Goal: Task Accomplishment & Management: Manage account settings

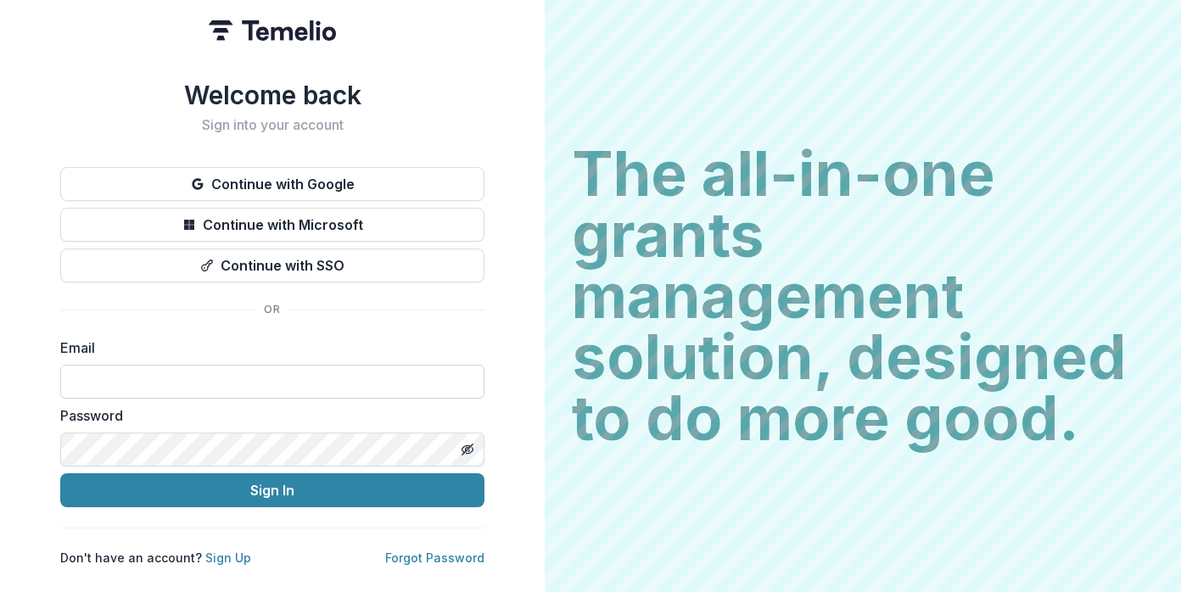
click at [188, 368] on input at bounding box center [272, 382] width 424 height 34
type input "**********"
click at [60, 473] on button "Sign In" at bounding box center [272, 490] width 424 height 34
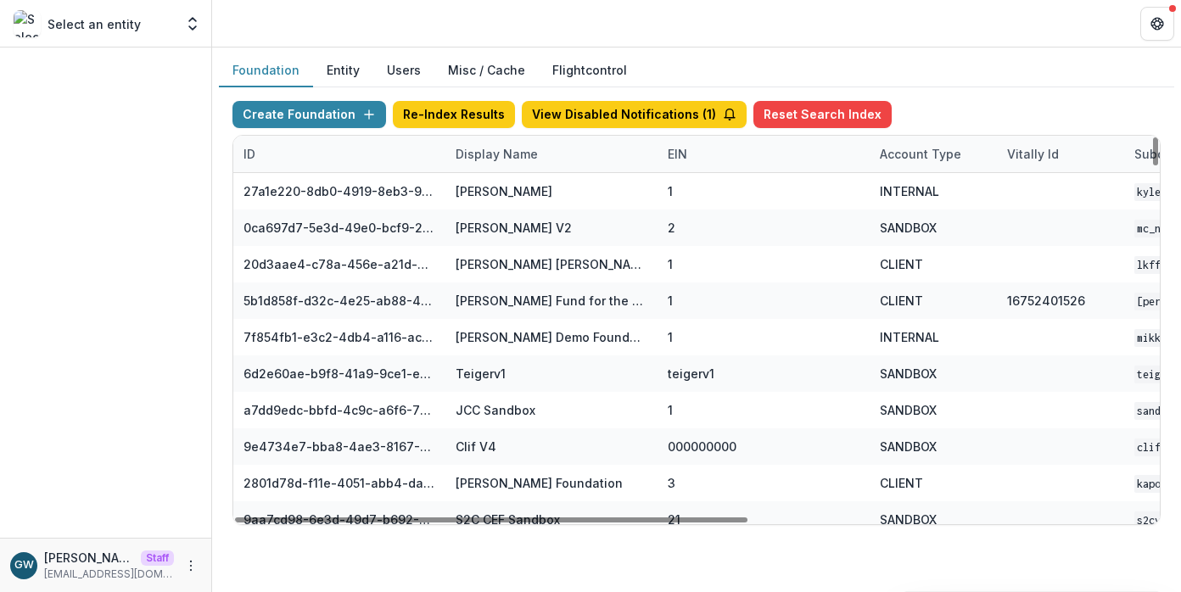
click at [497, 166] on div "Display Name" at bounding box center [551, 154] width 212 height 36
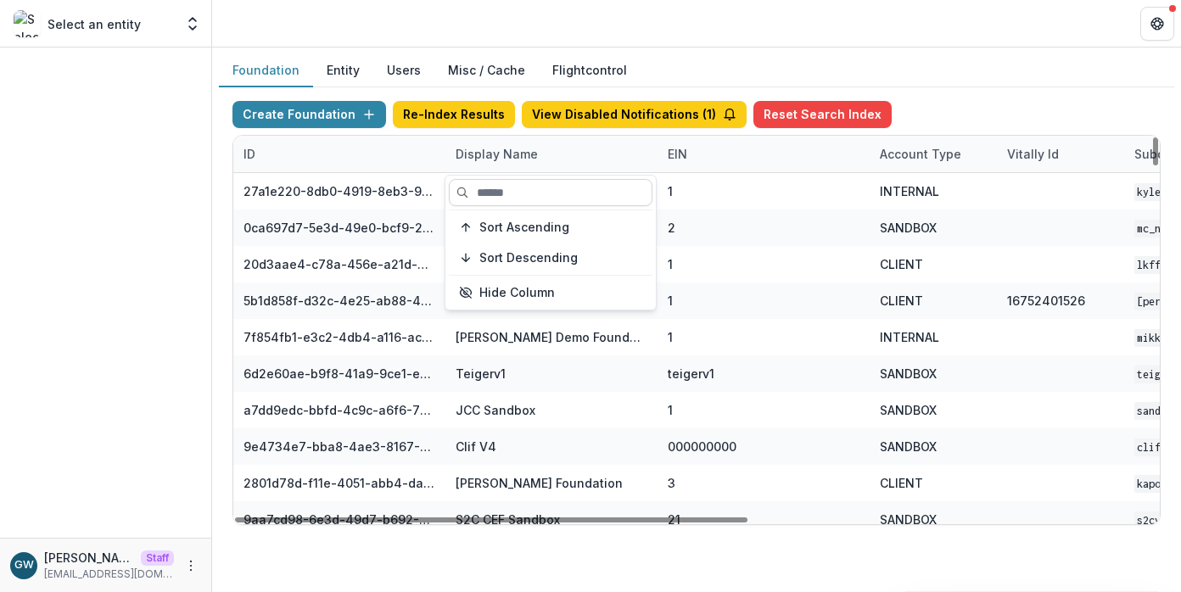
click at [500, 193] on input at bounding box center [551, 192] width 204 height 27
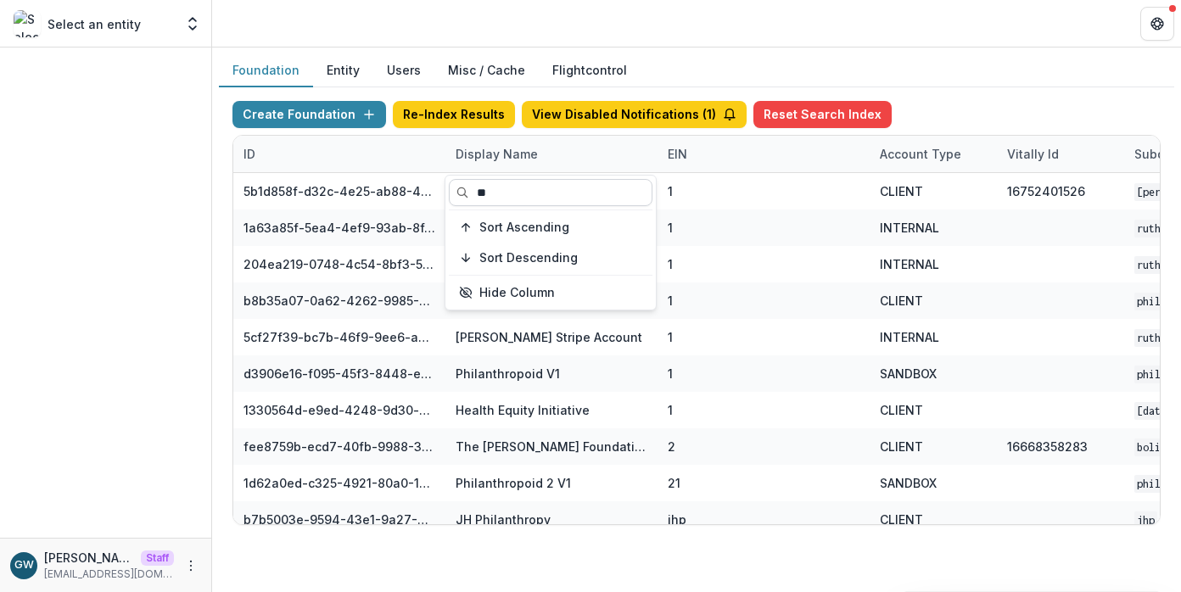
type input "*"
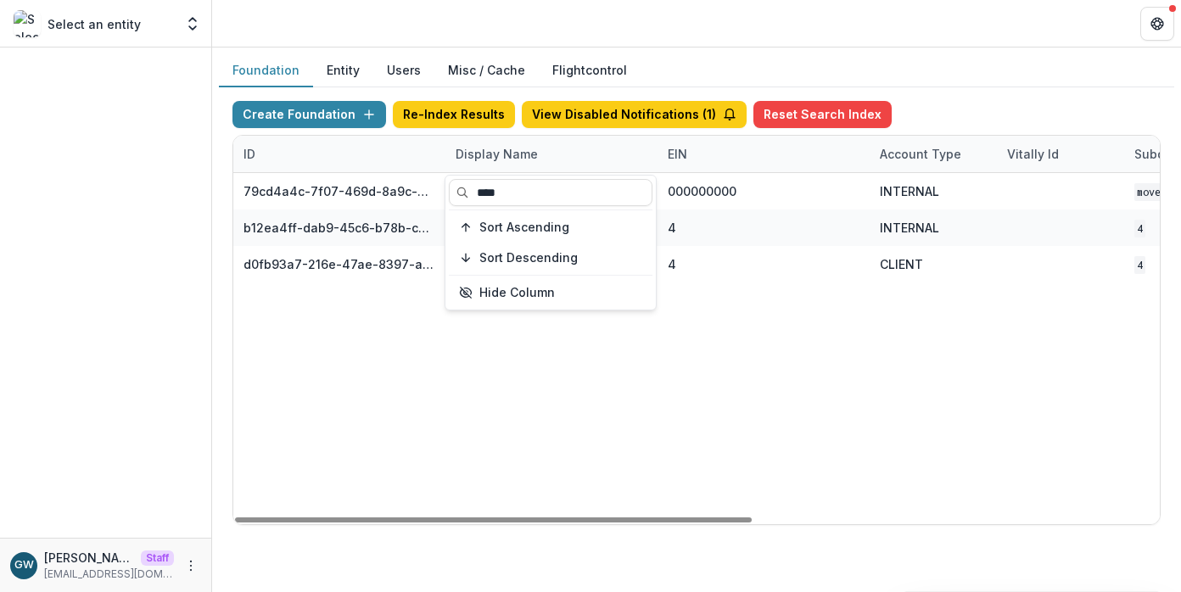
type input "****"
click at [1113, 69] on div "Foundation Entity Users Misc / Cache Flightcontrol" at bounding box center [696, 70] width 955 height 33
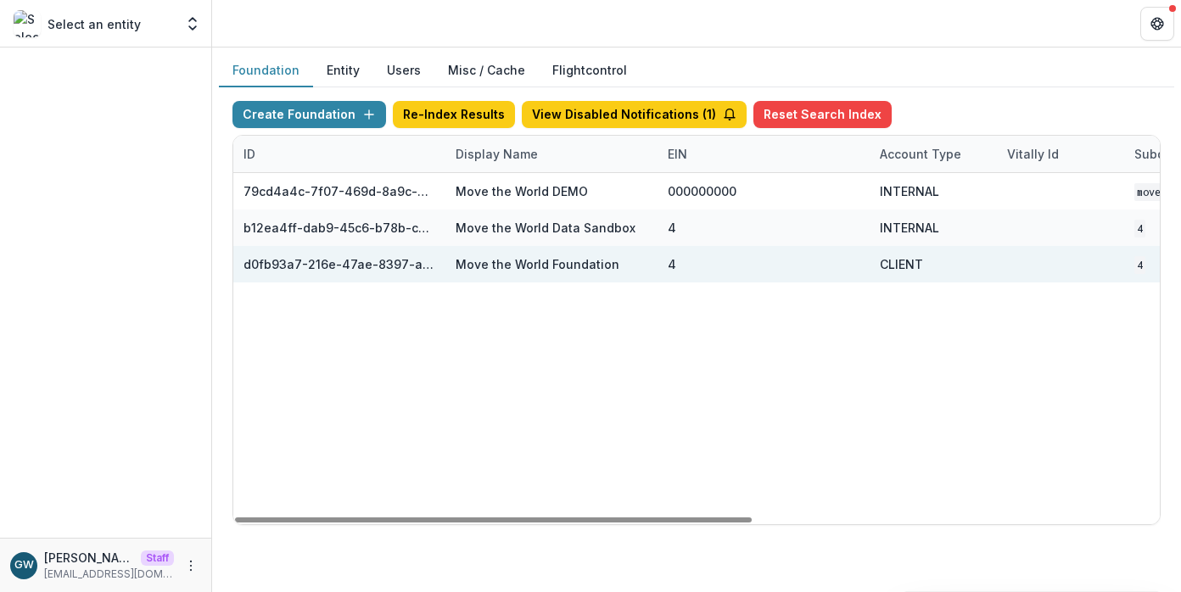
scroll to position [0, 728]
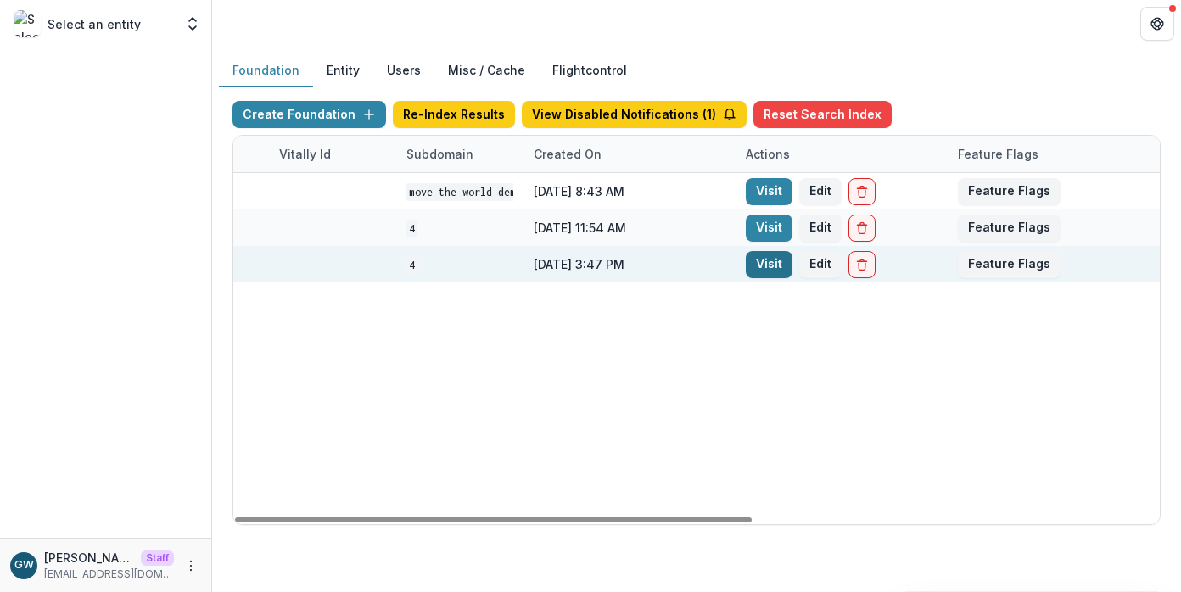
click at [781, 263] on link "Visit" at bounding box center [769, 264] width 47 height 27
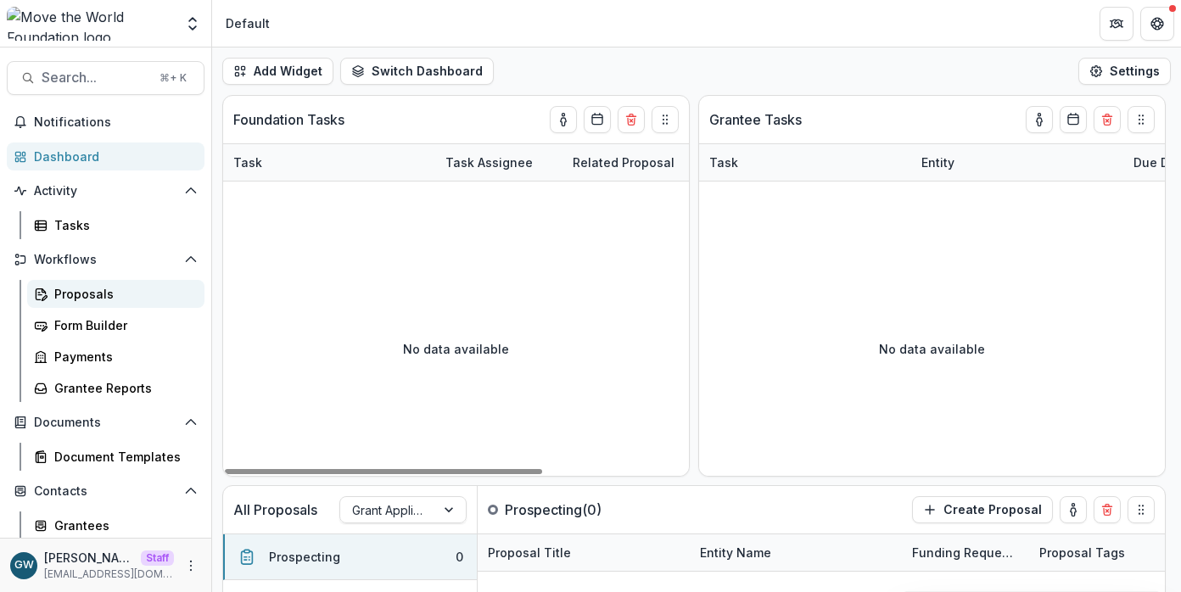
click at [69, 285] on div "Proposals" at bounding box center [122, 294] width 137 height 18
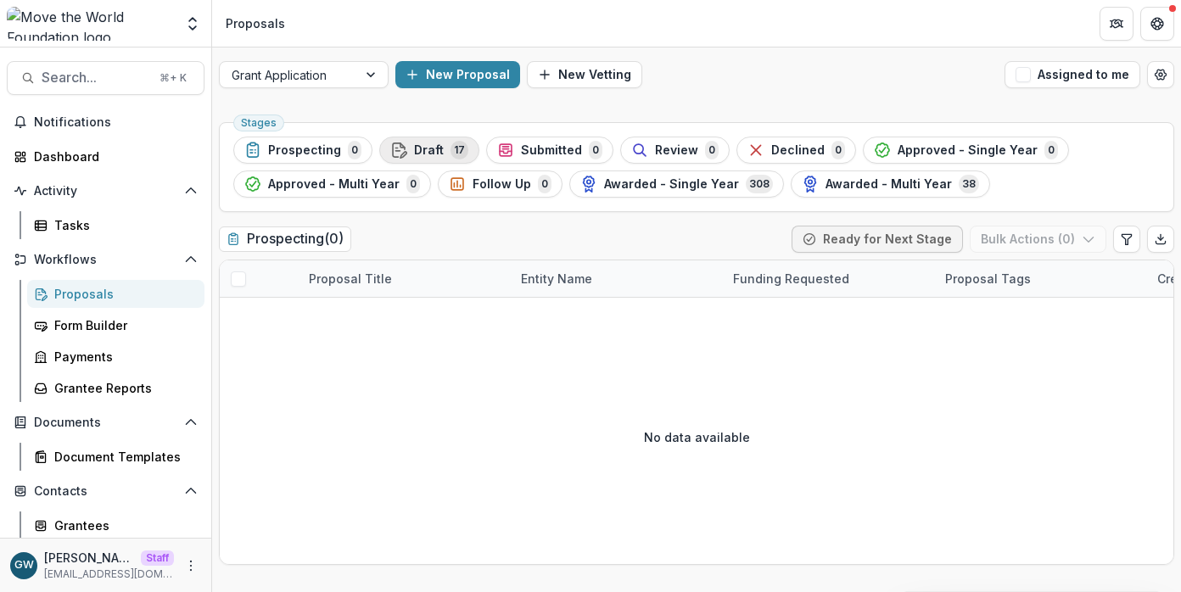
click at [422, 146] on span "Draft" at bounding box center [429, 150] width 30 height 14
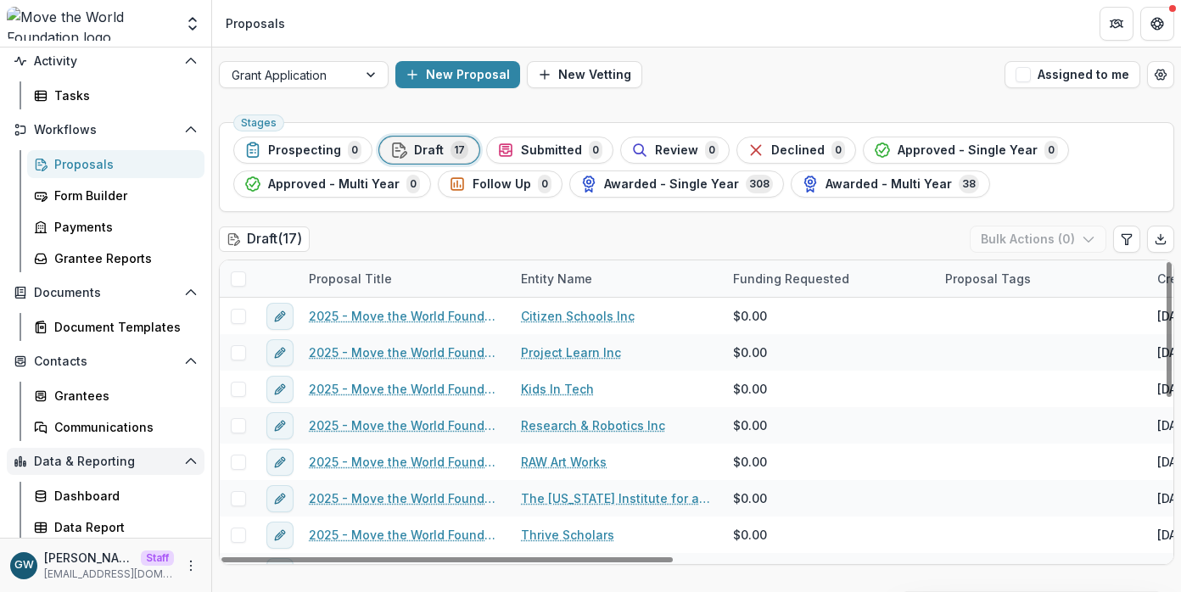
scroll to position [133, 0]
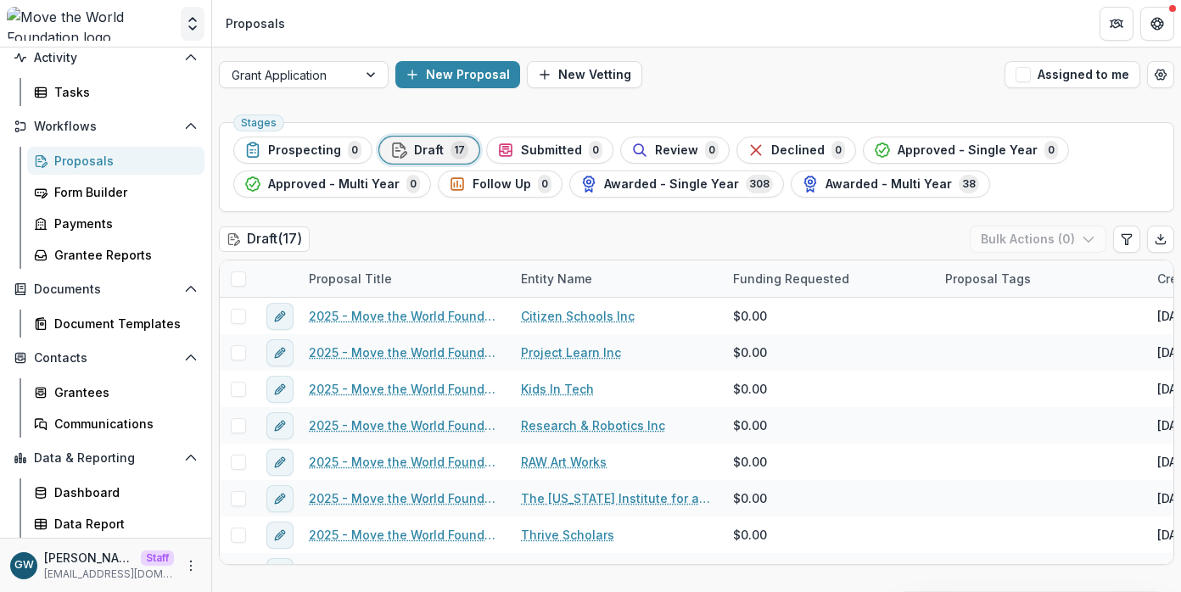
click at [193, 25] on icon "Open entity switcher" at bounding box center [192, 23] width 17 height 17
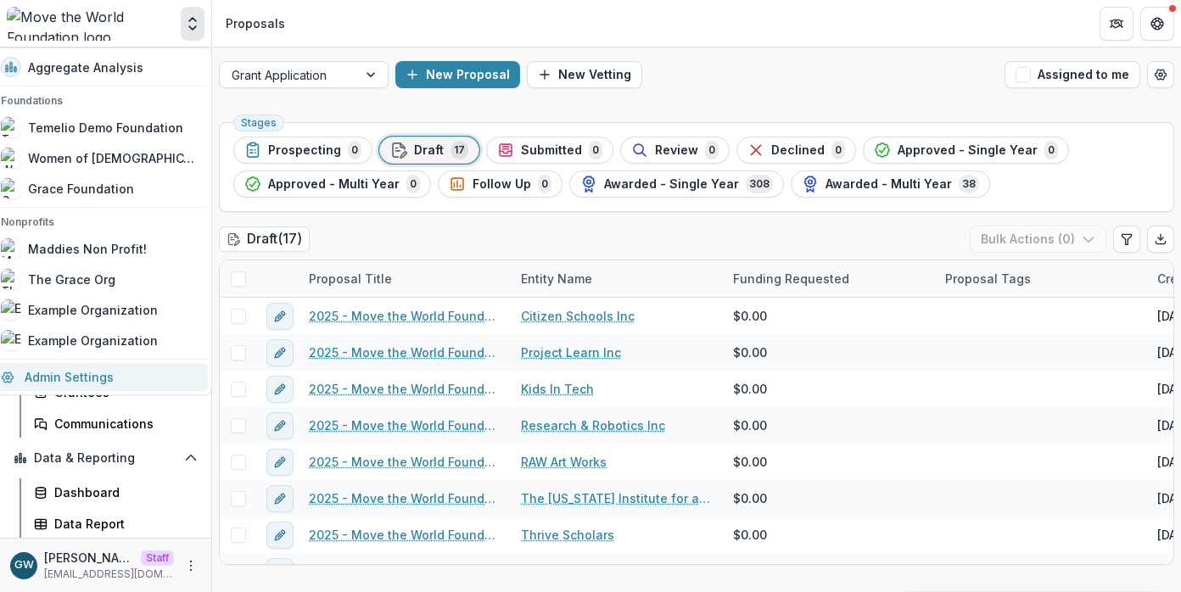
click at [110, 372] on link "Admin Settings" at bounding box center [99, 377] width 217 height 28
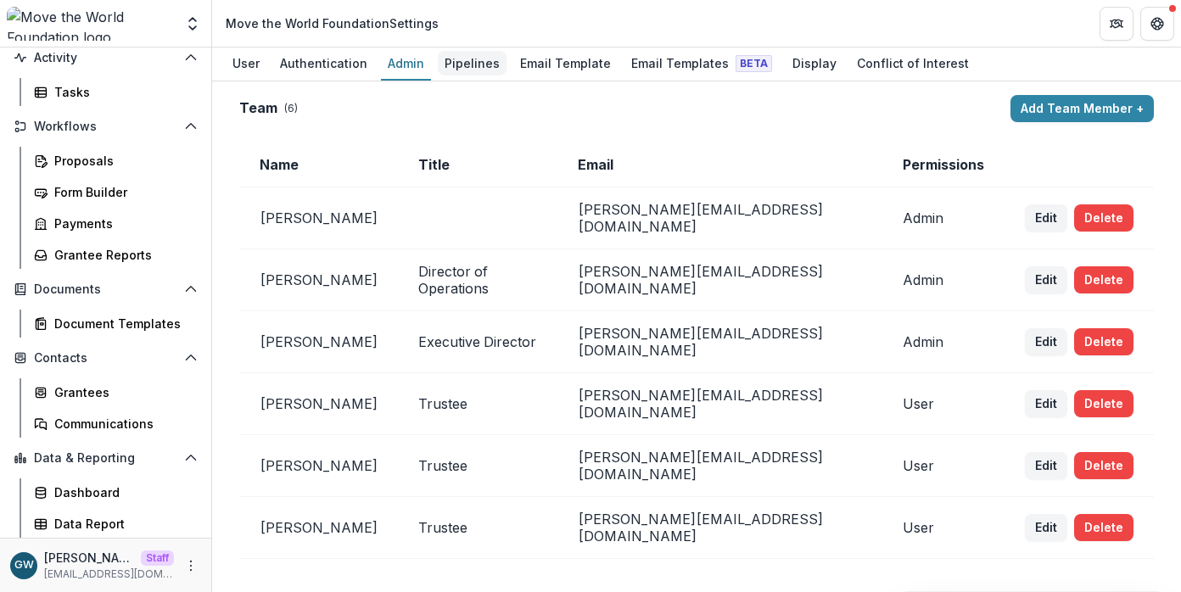
click at [447, 60] on div "Pipelines" at bounding box center [472, 63] width 69 height 25
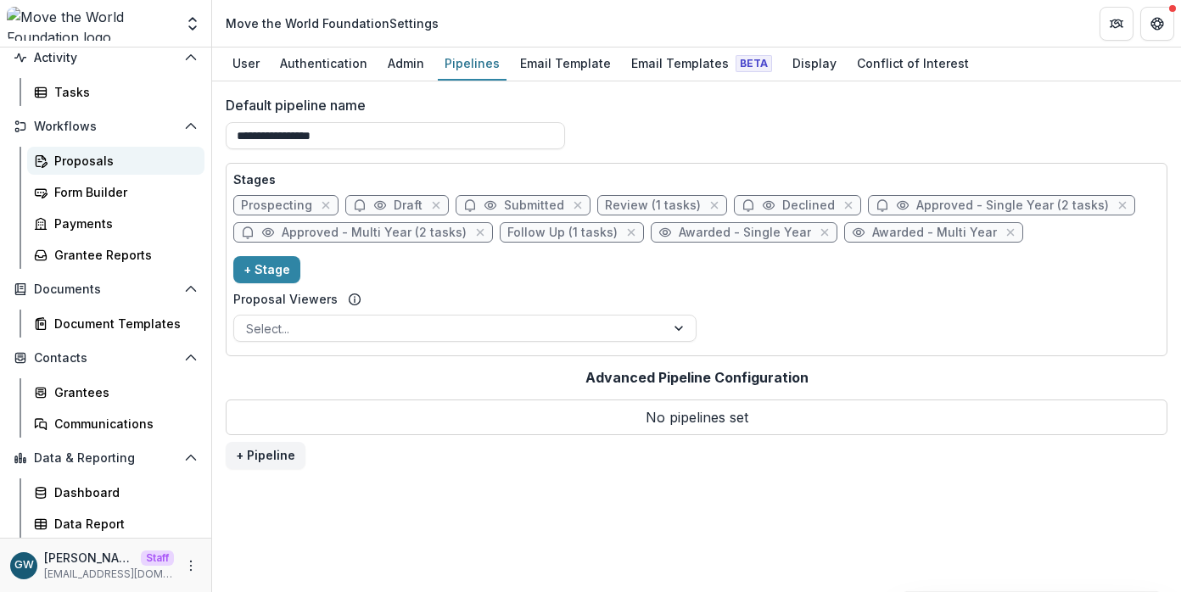
click at [109, 162] on div "Proposals" at bounding box center [122, 161] width 137 height 18
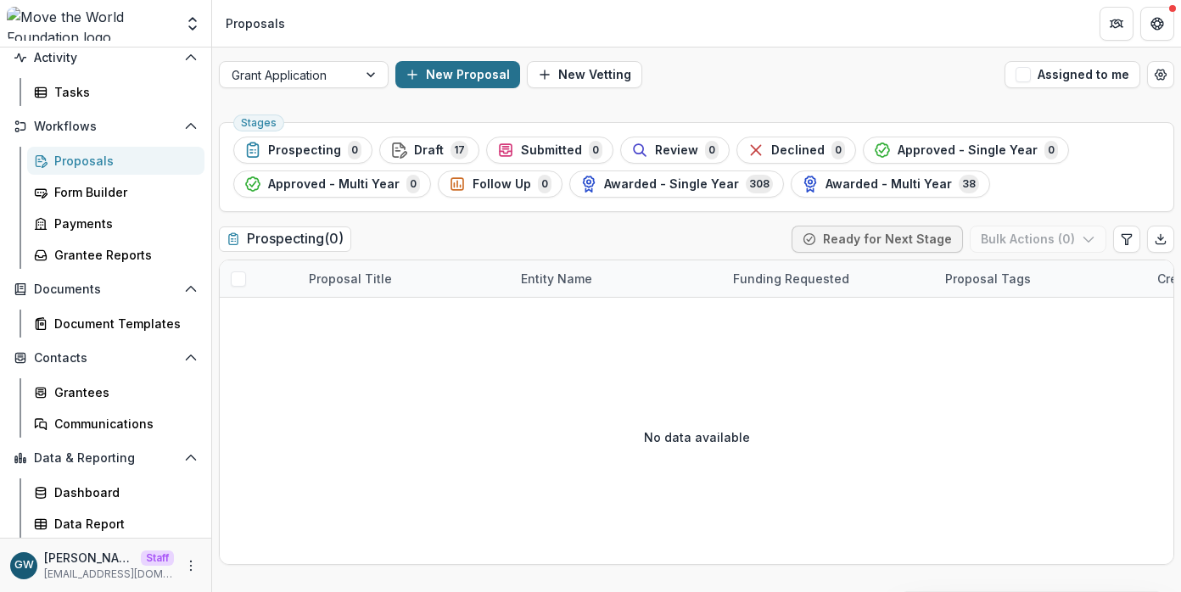
click at [439, 81] on button "New Proposal" at bounding box center [457, 74] width 125 height 27
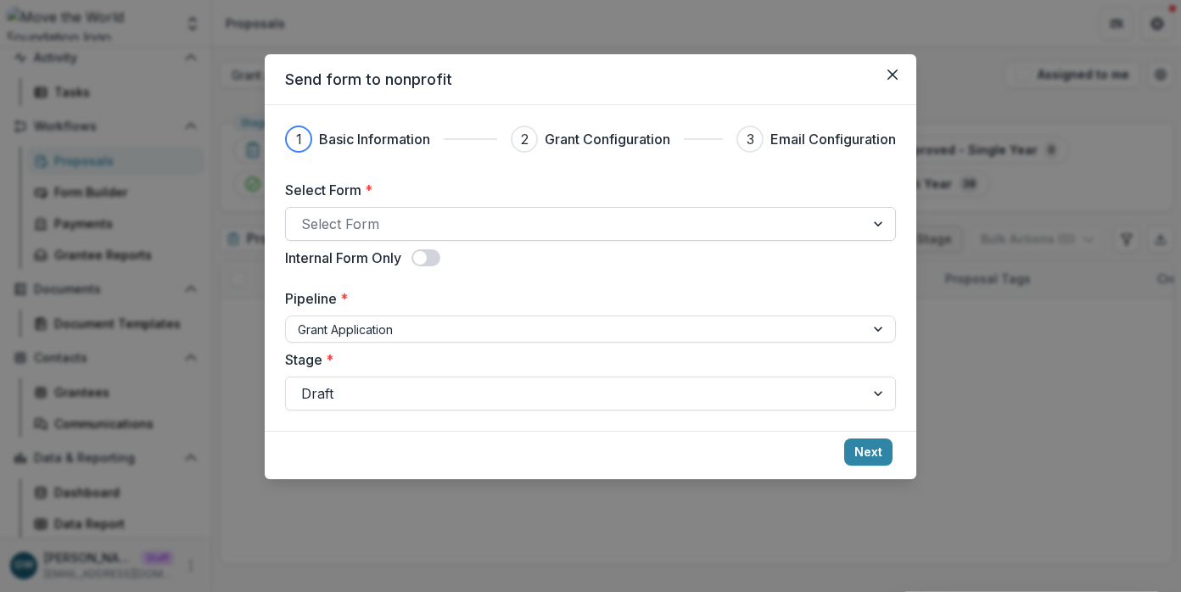
click at [390, 215] on div at bounding box center [575, 224] width 548 height 24
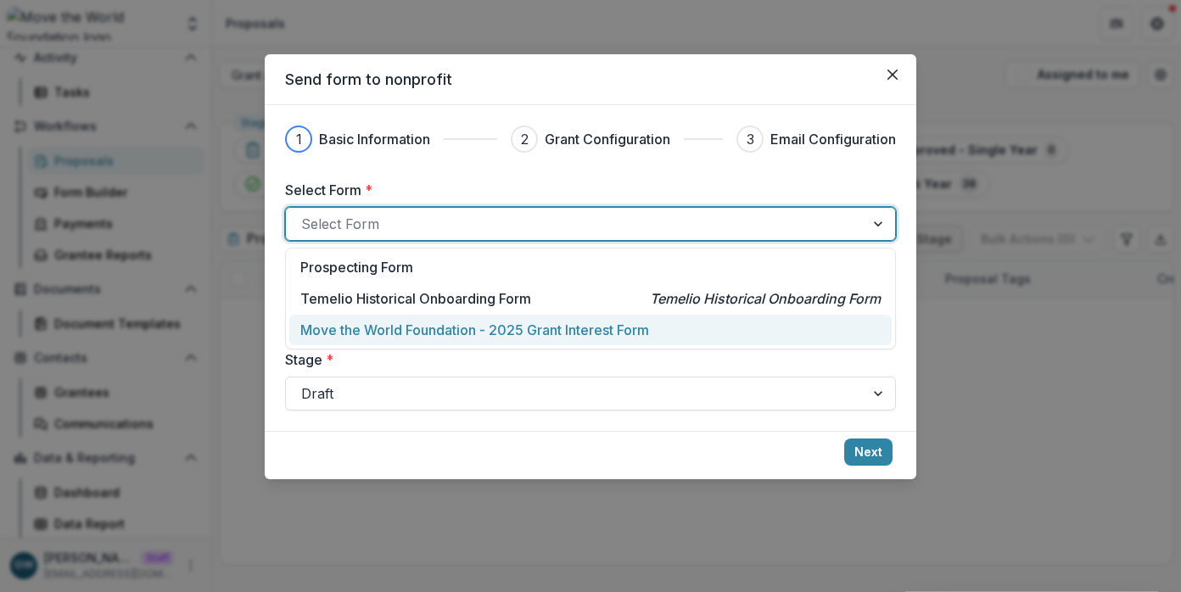
click at [392, 325] on p "Move the World Foundation - 2025 Grant Interest Form" at bounding box center [474, 330] width 349 height 20
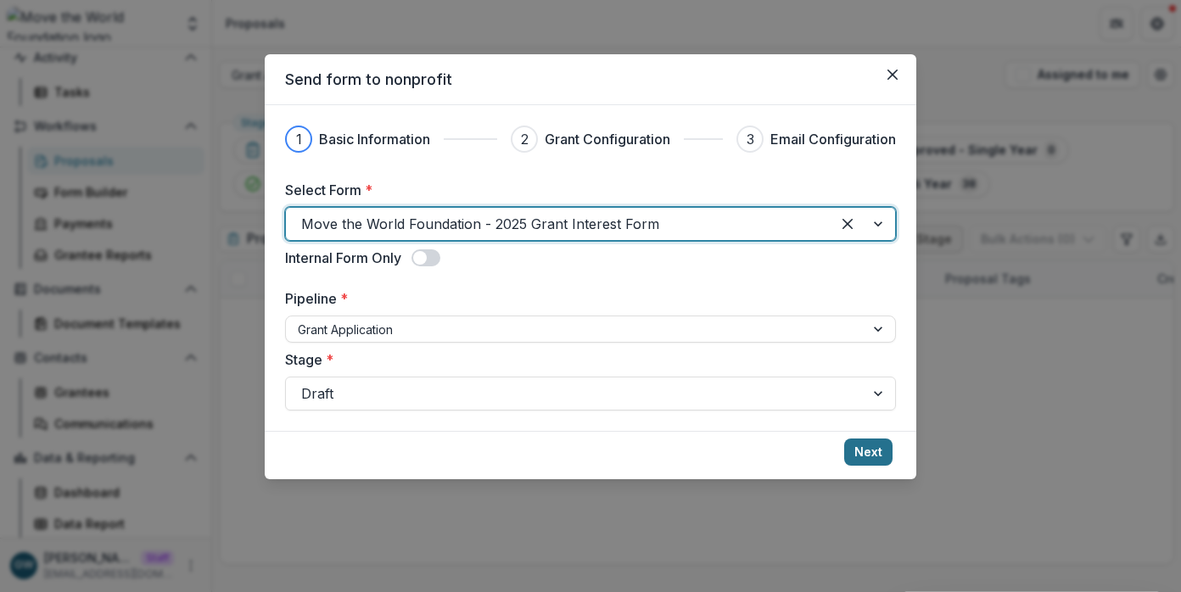
click at [868, 452] on button "Next" at bounding box center [868, 452] width 48 height 27
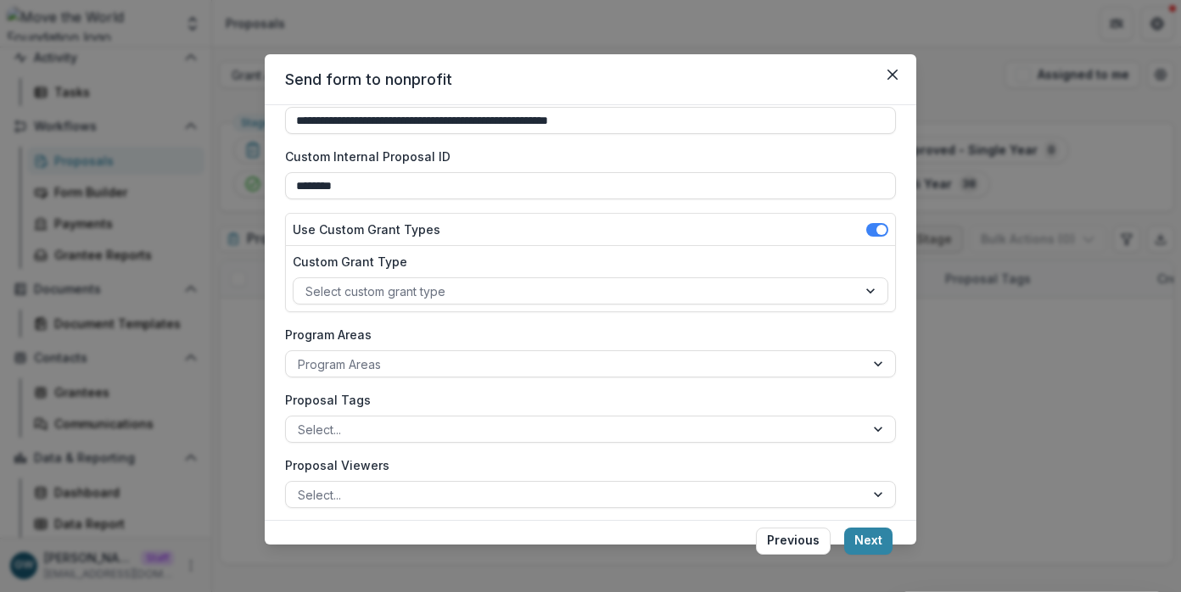
scroll to position [171, 0]
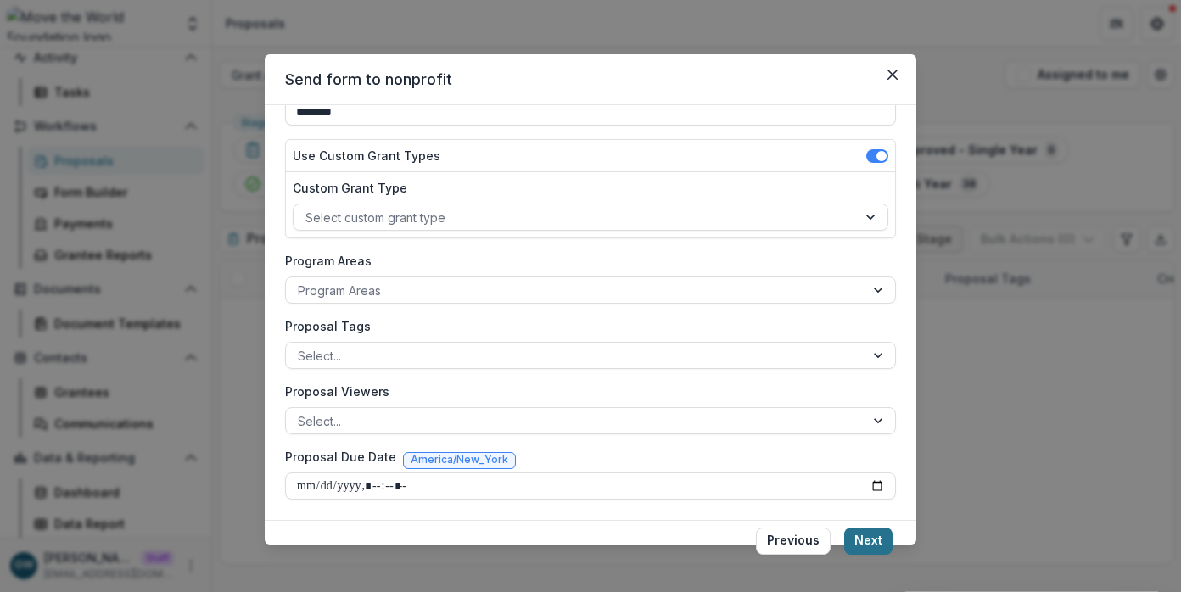
click at [866, 538] on button "Next" at bounding box center [868, 541] width 48 height 27
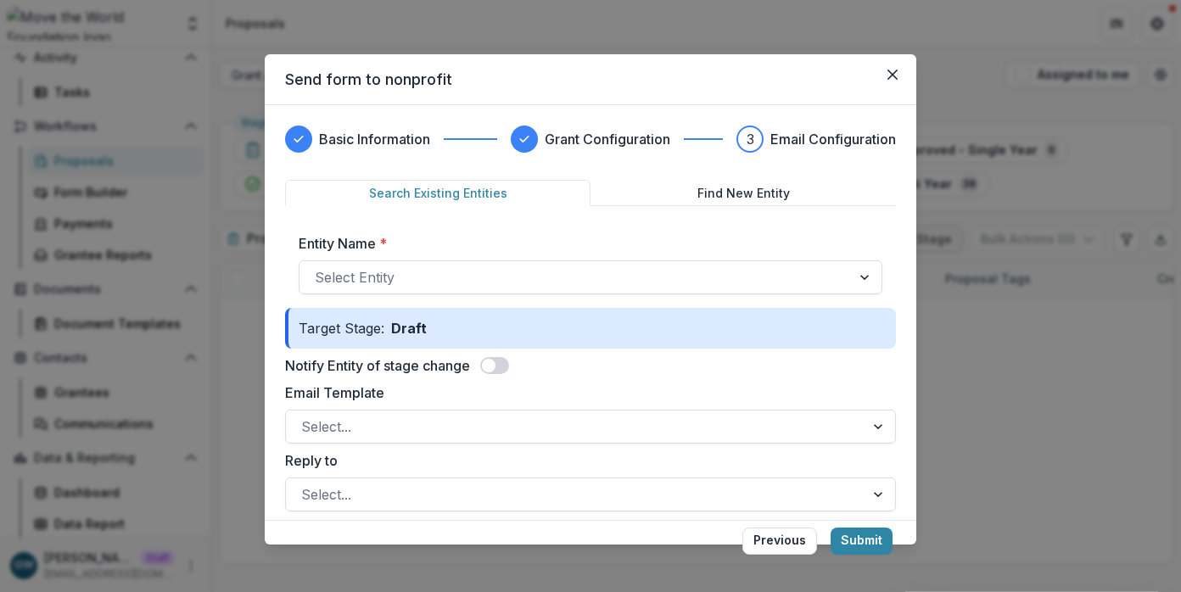
scroll to position [24, 0]
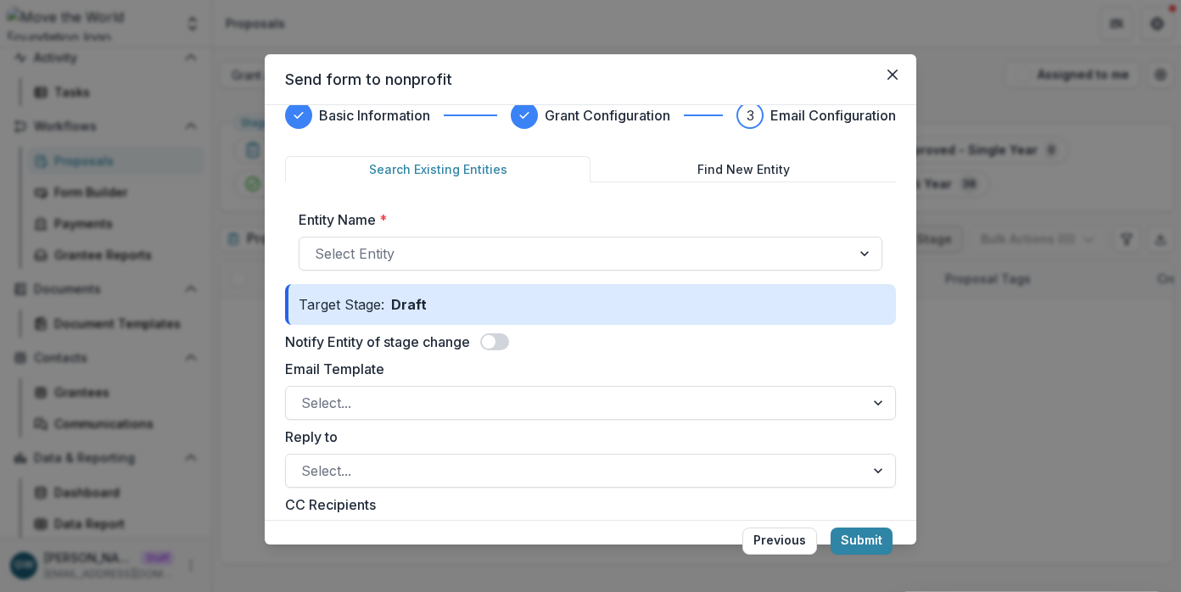
click at [493, 341] on span at bounding box center [489, 342] width 14 height 14
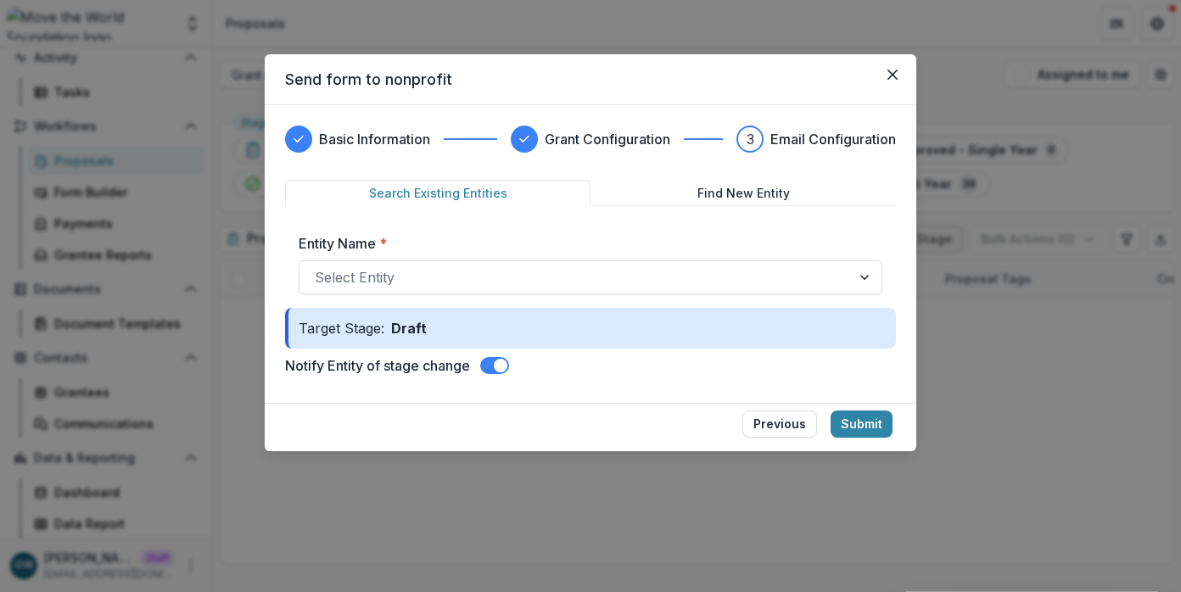
click at [501, 365] on span at bounding box center [501, 366] width 14 height 14
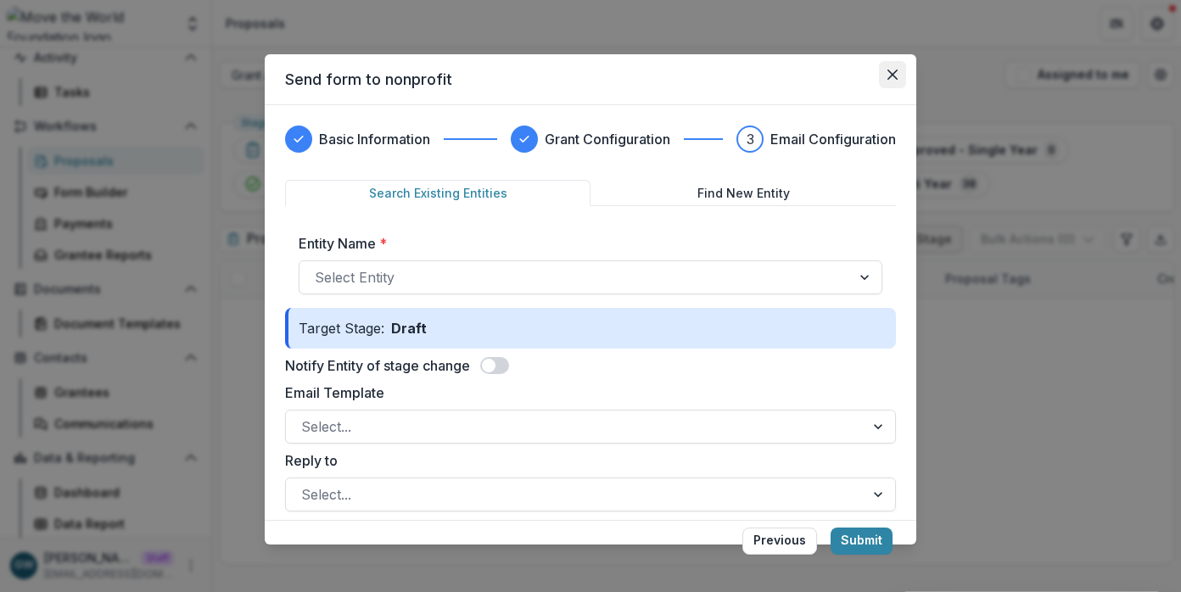
click at [888, 73] on icon "Close" at bounding box center [893, 75] width 10 height 10
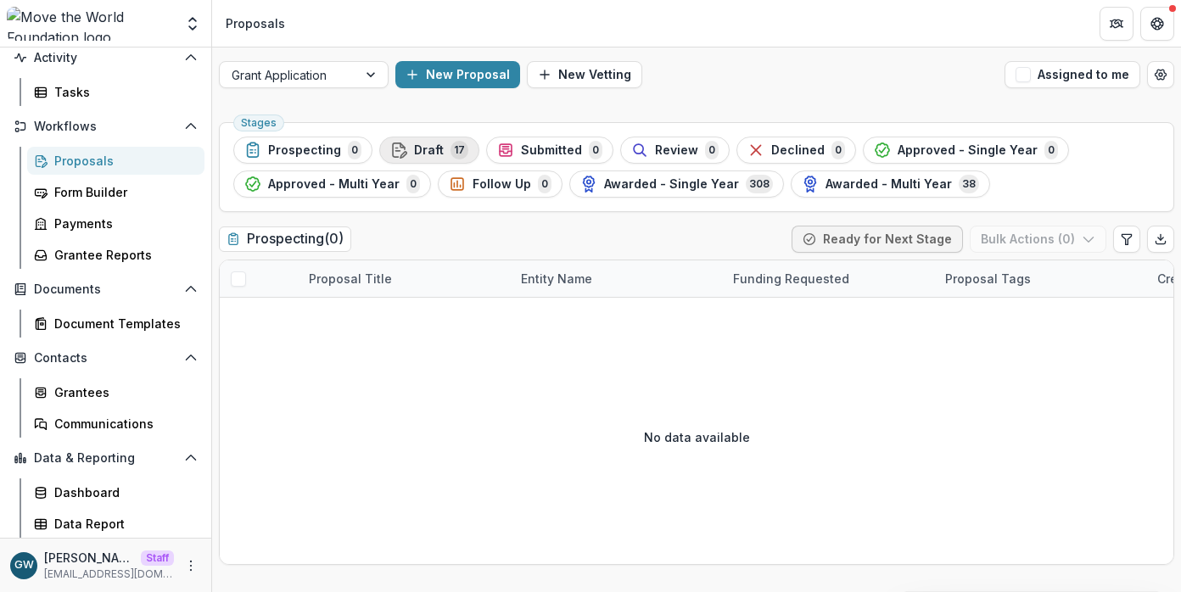
click at [427, 151] on span "Draft" at bounding box center [429, 150] width 30 height 14
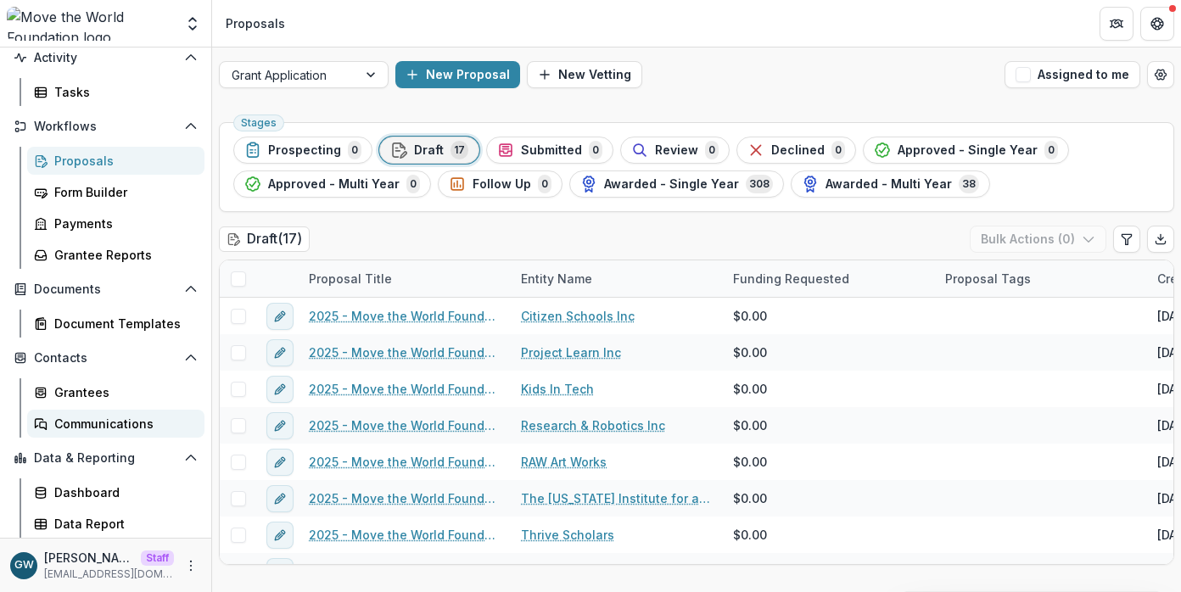
click at [99, 418] on div "Communications" at bounding box center [122, 424] width 137 height 18
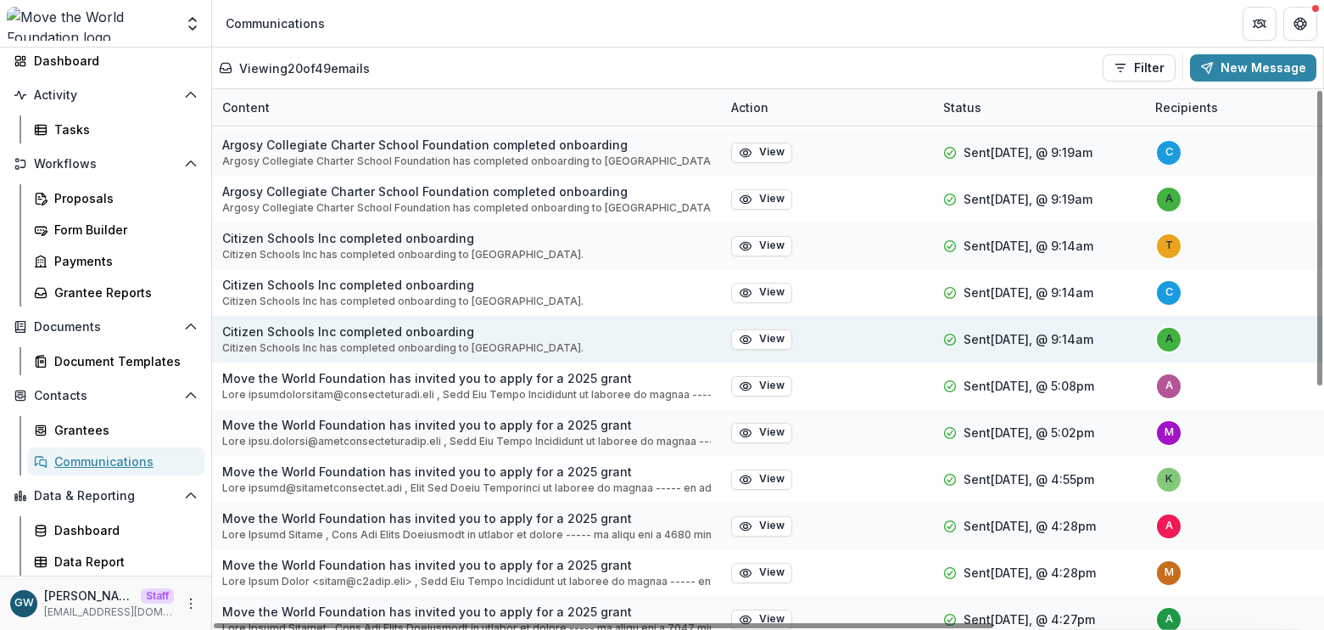
scroll to position [49, 0]
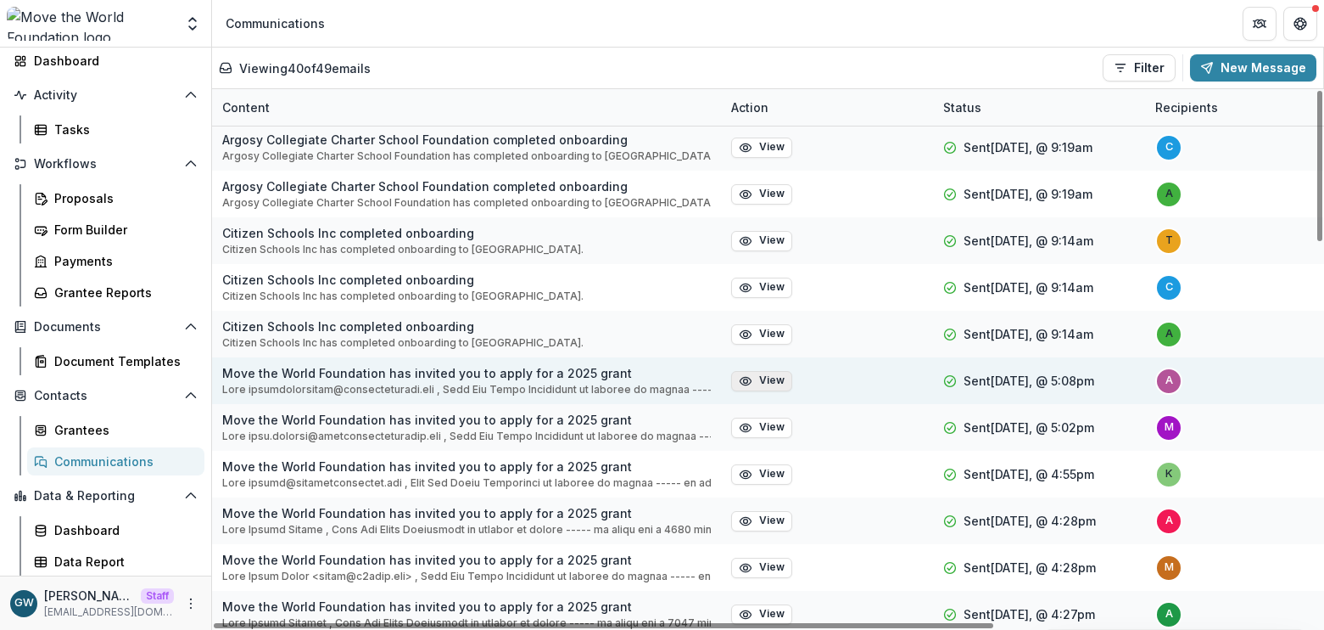
click at [744, 380] on circle "button" at bounding box center [746, 380] width 4 height 4
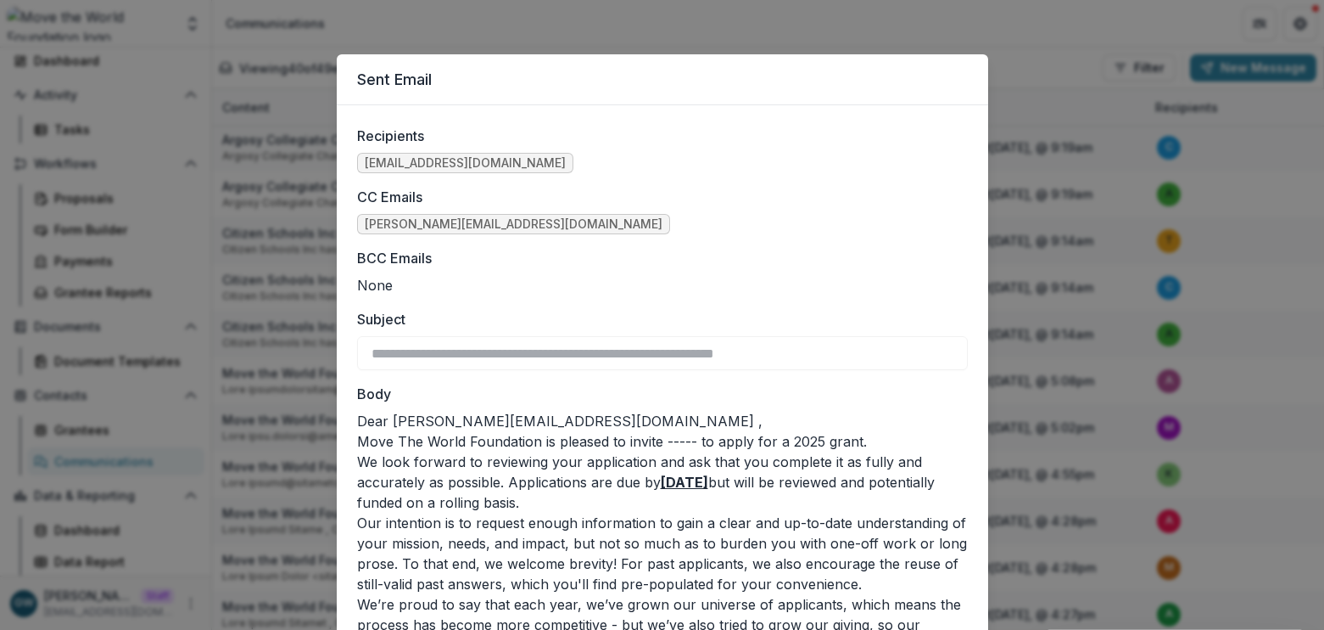
click at [1046, 61] on div "**********" at bounding box center [662, 315] width 1324 height 630
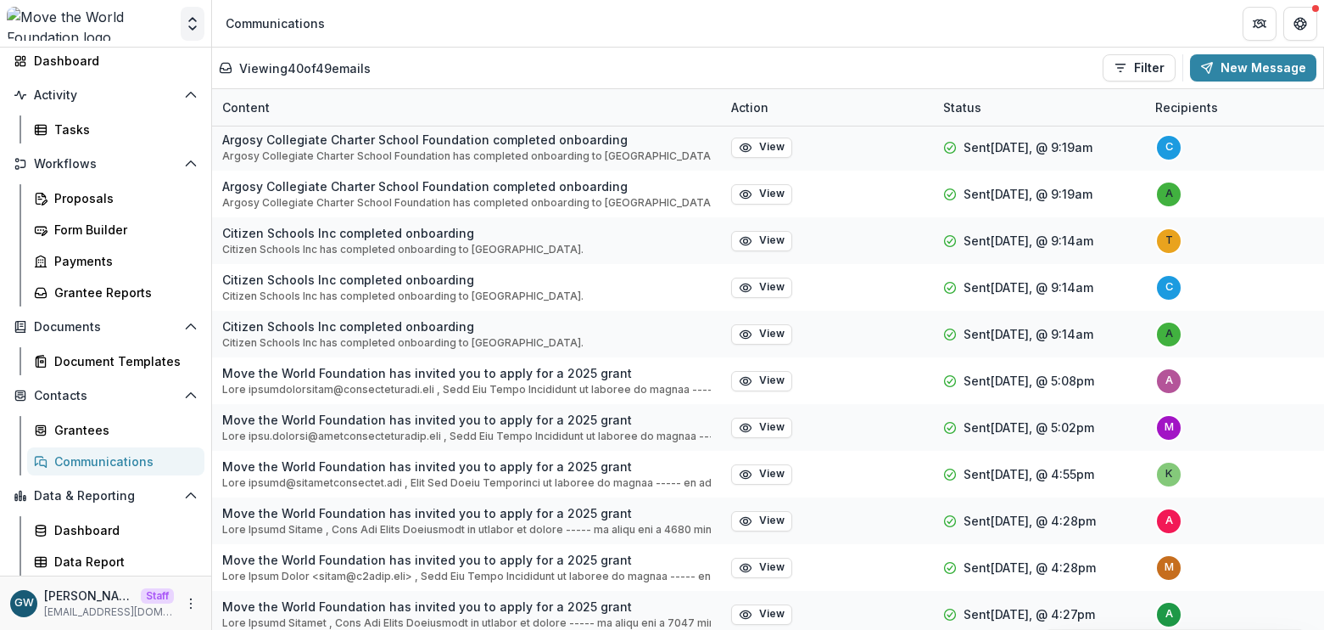
click at [188, 29] on icon "Open entity switcher" at bounding box center [192, 23] width 17 height 17
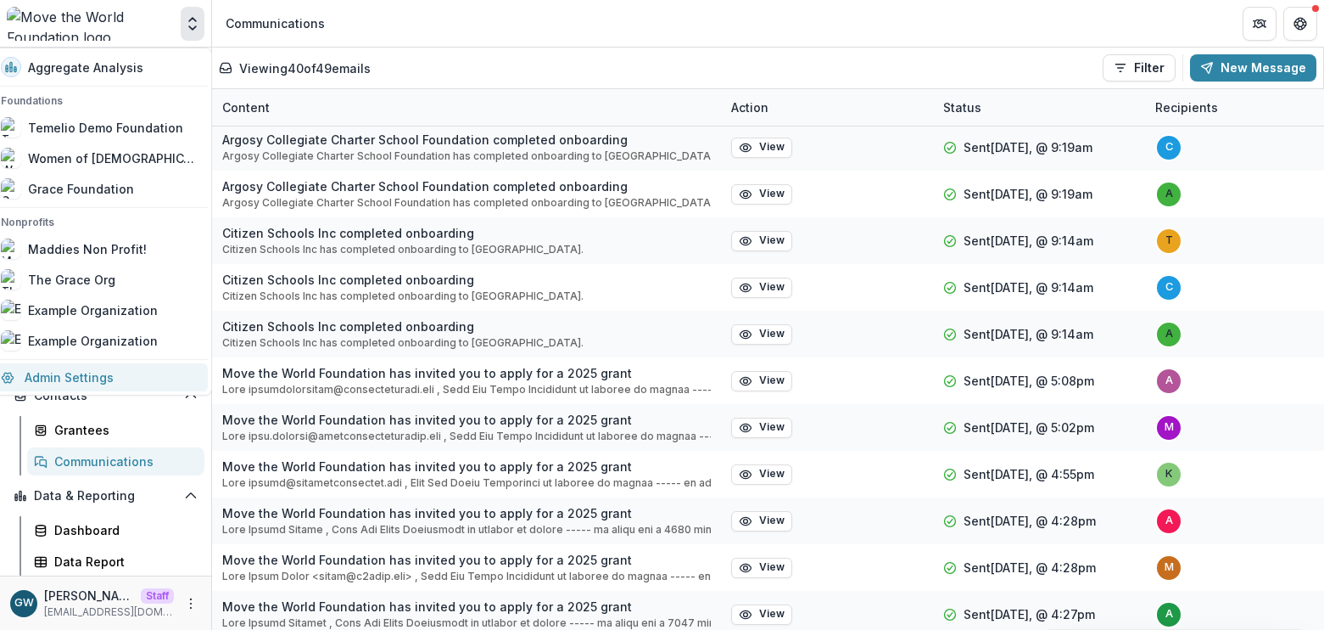
click at [119, 372] on link "Admin Settings" at bounding box center [99, 377] width 217 height 28
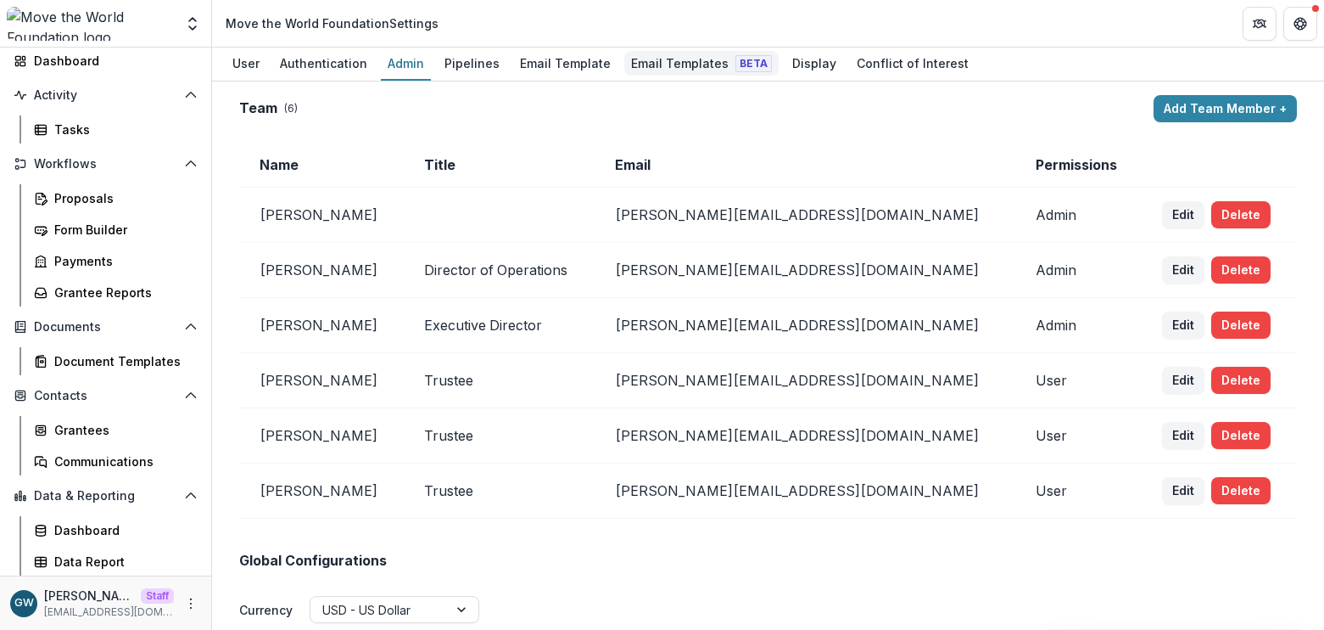
click at [656, 62] on div "Email Templates Beta" at bounding box center [701, 63] width 154 height 25
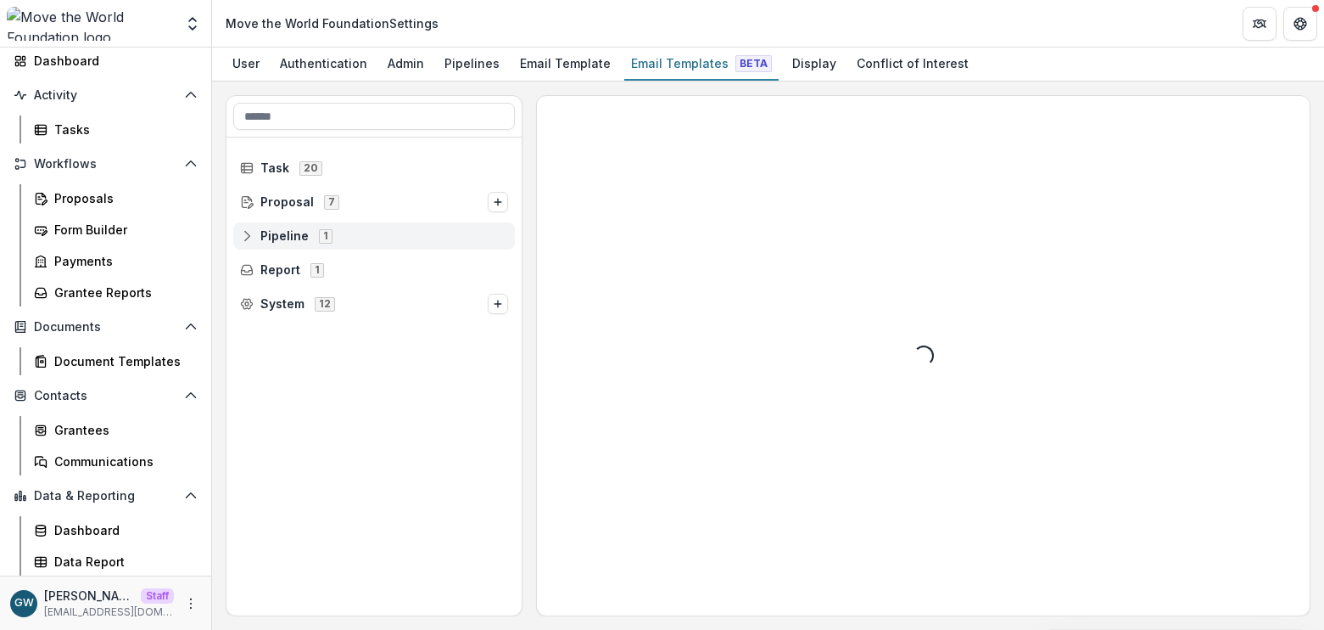
click at [250, 234] on icon at bounding box center [247, 236] width 14 height 14
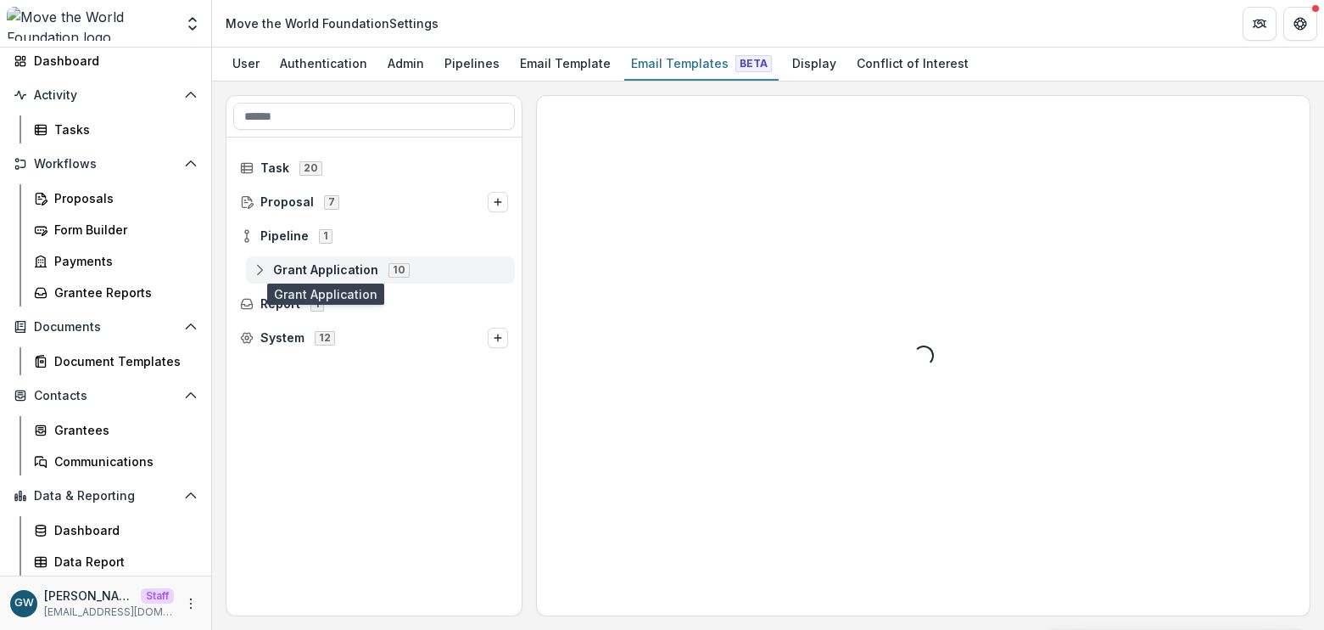
click at [288, 267] on span "Grant Application" at bounding box center [325, 270] width 105 height 14
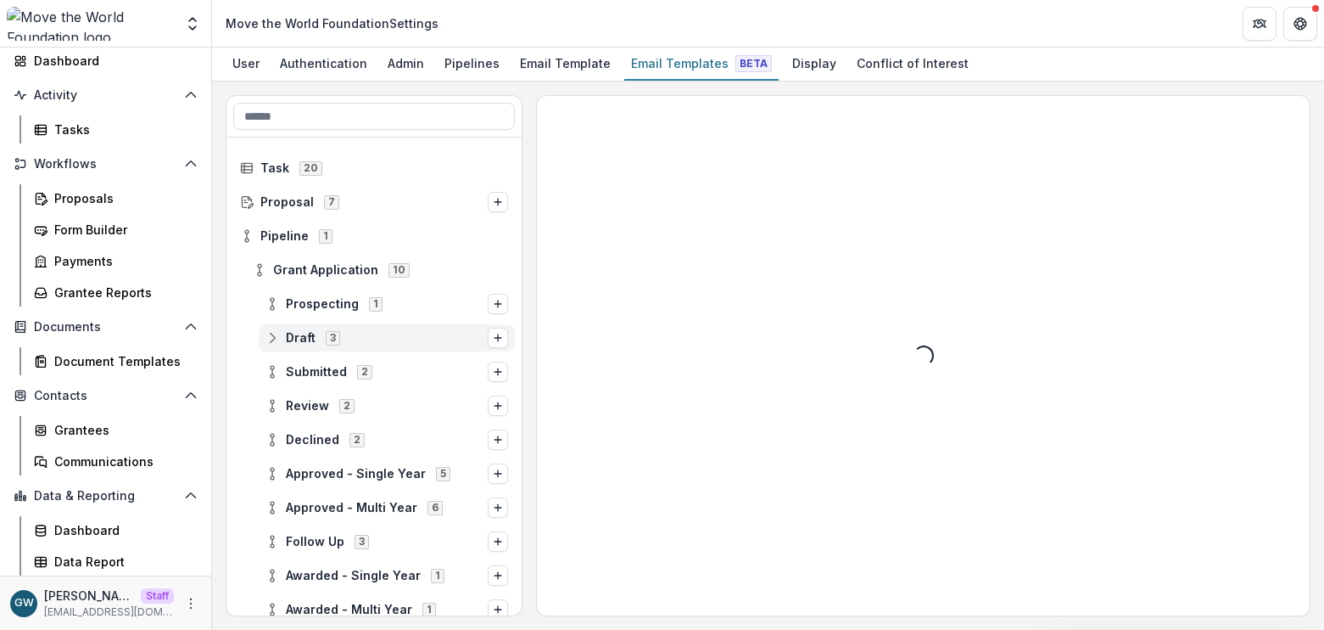
click at [305, 335] on span "Draft" at bounding box center [301, 338] width 30 height 14
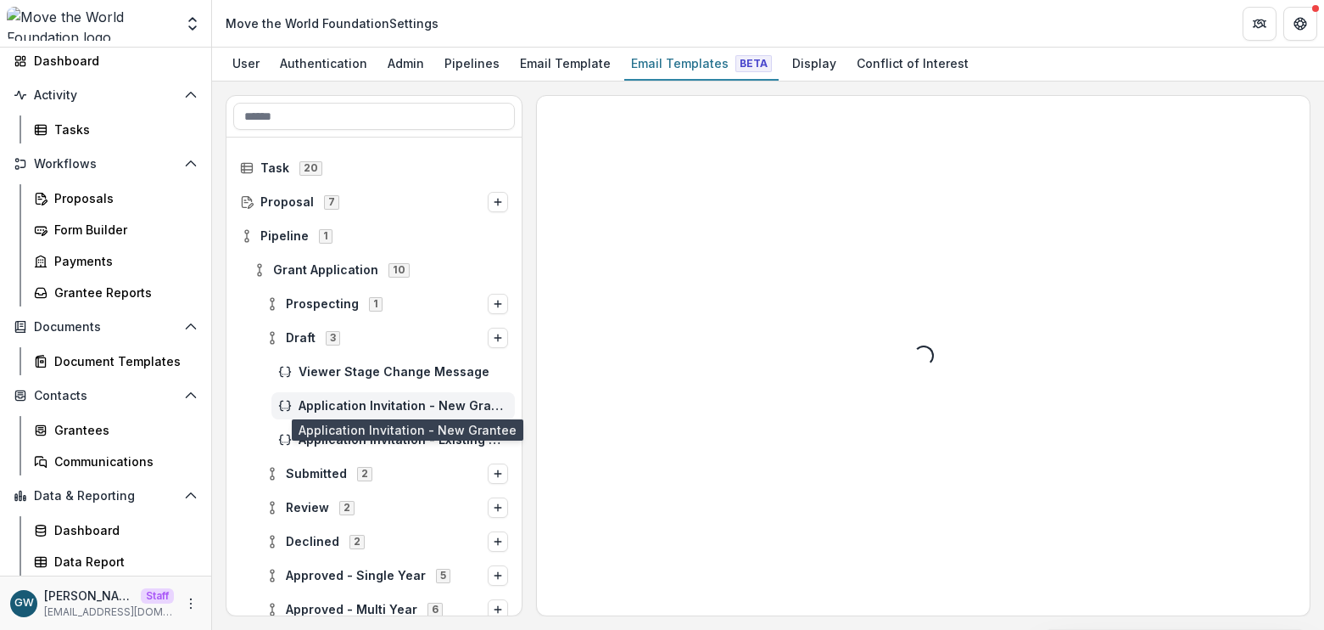
click at [420, 409] on span "Application Invitation - New Grantee" at bounding box center [404, 406] width 210 height 14
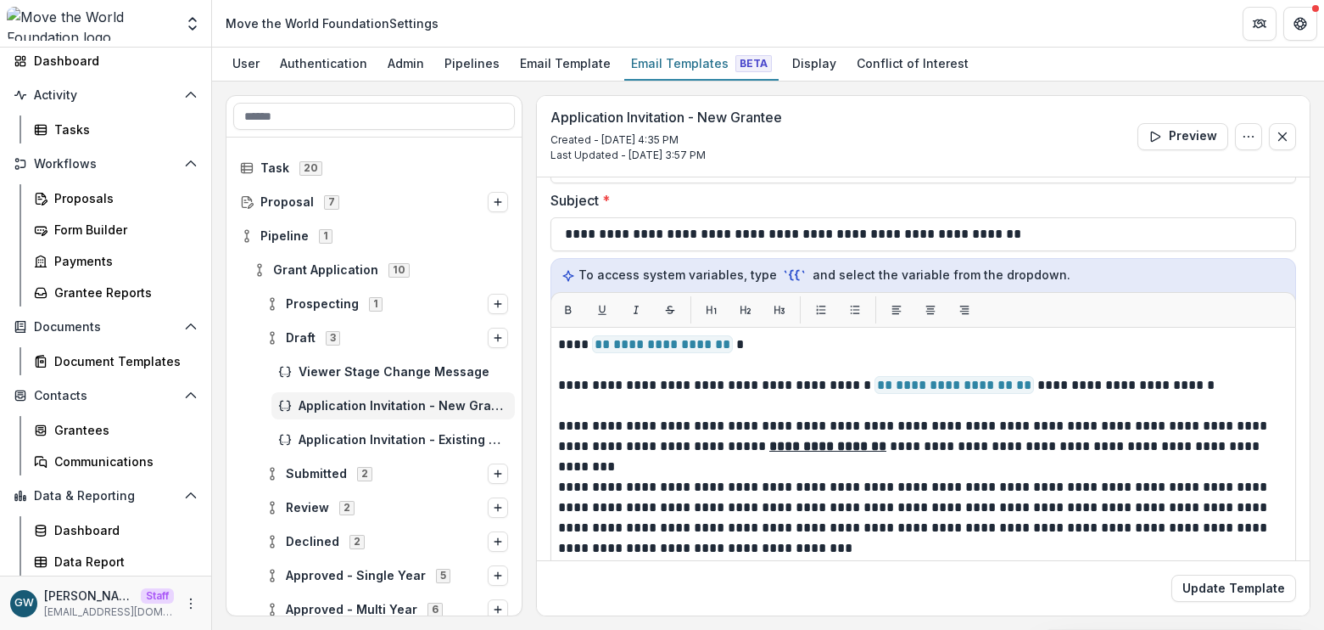
scroll to position [143, 0]
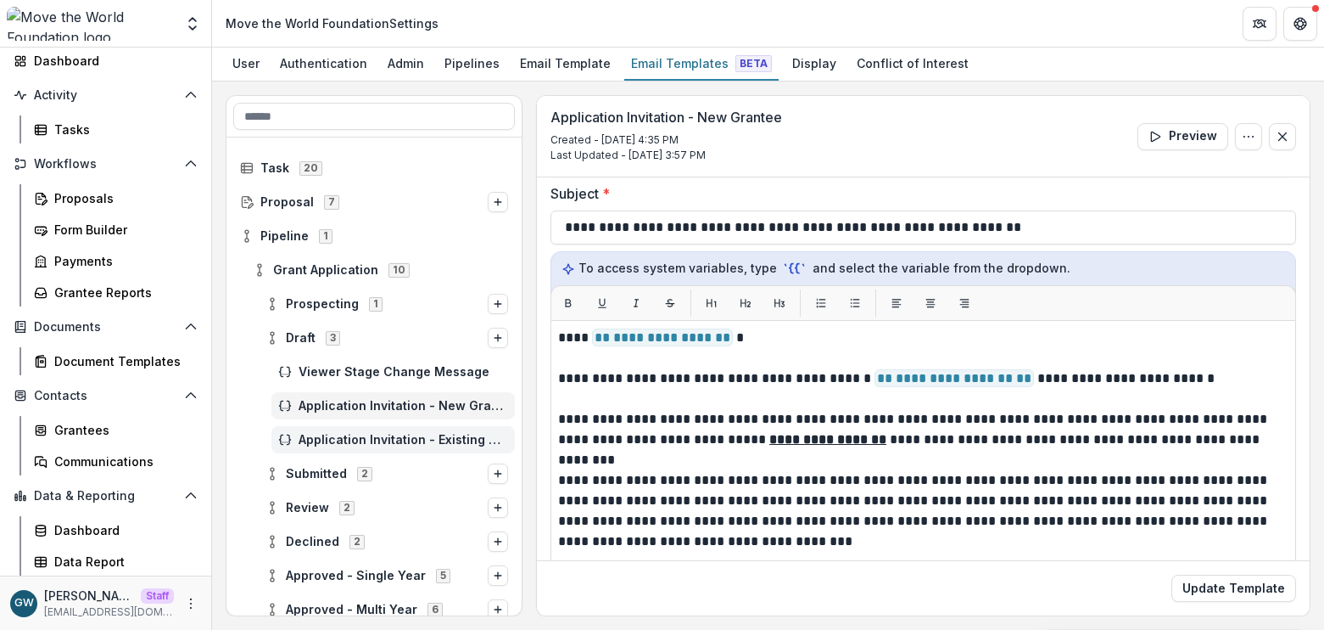
click at [408, 428] on div "Application Invitation - Existing Grantees" at bounding box center [394, 439] width 244 height 27
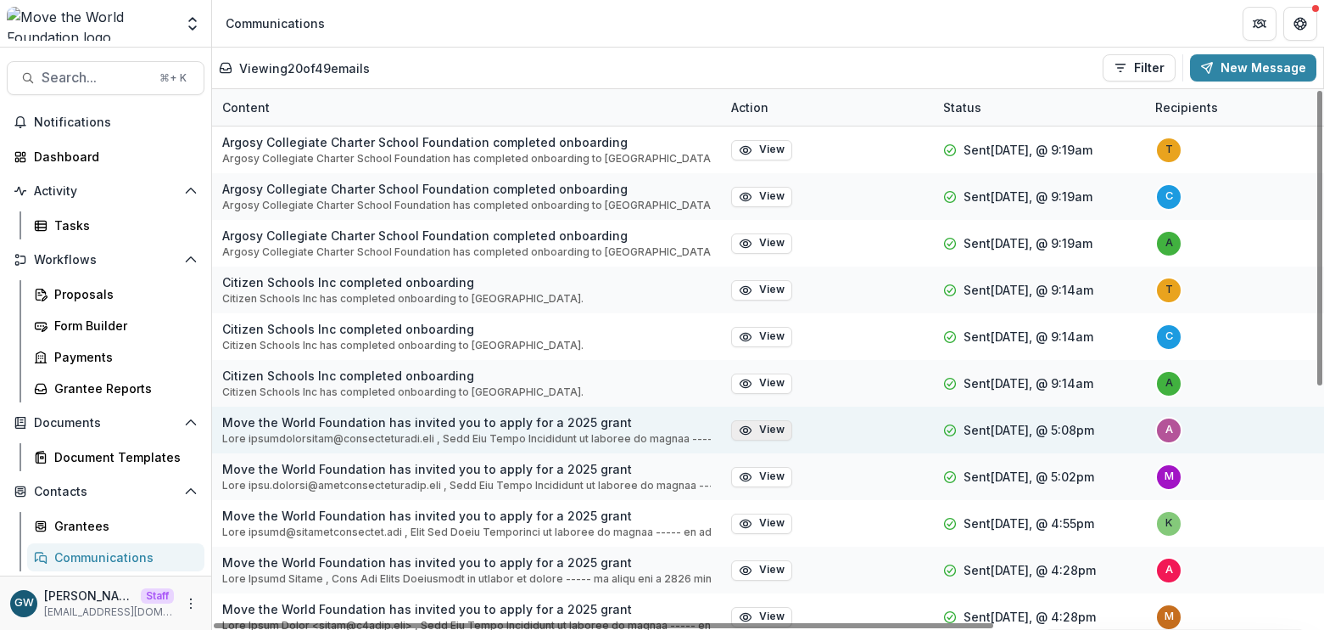
click at [744, 423] on icon "button" at bounding box center [746, 430] width 14 height 14
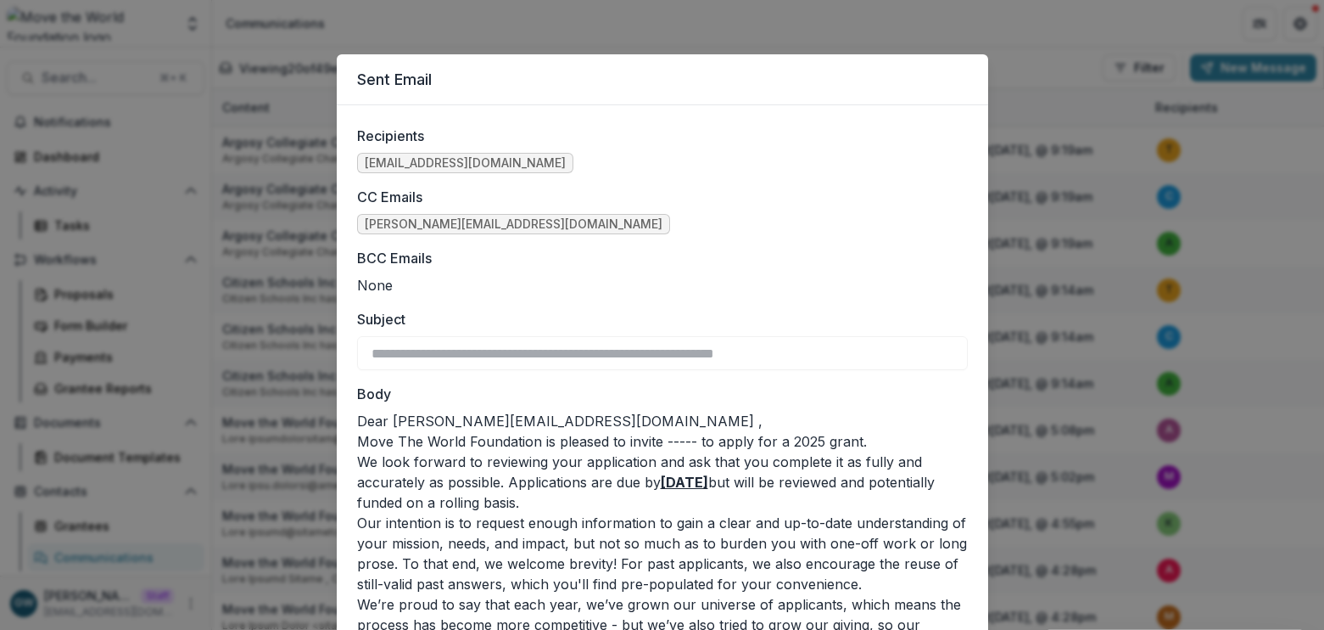
click at [1016, 308] on div "**********" at bounding box center [662, 315] width 1324 height 630
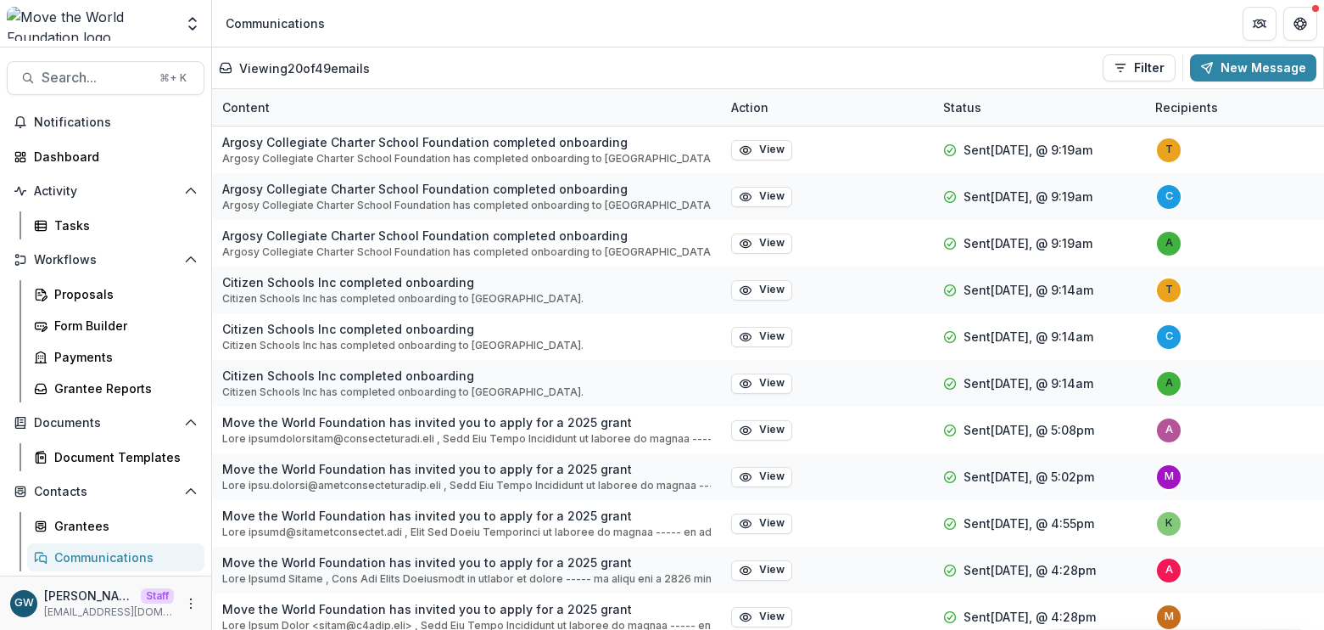
click at [177, 28] on div "Aggregate Analysis Foundations Temelio Demo Foundation Women of Reform Judaism …" at bounding box center [106, 24] width 198 height 34
click at [191, 29] on icon "Open entity switcher" at bounding box center [192, 23] width 17 height 17
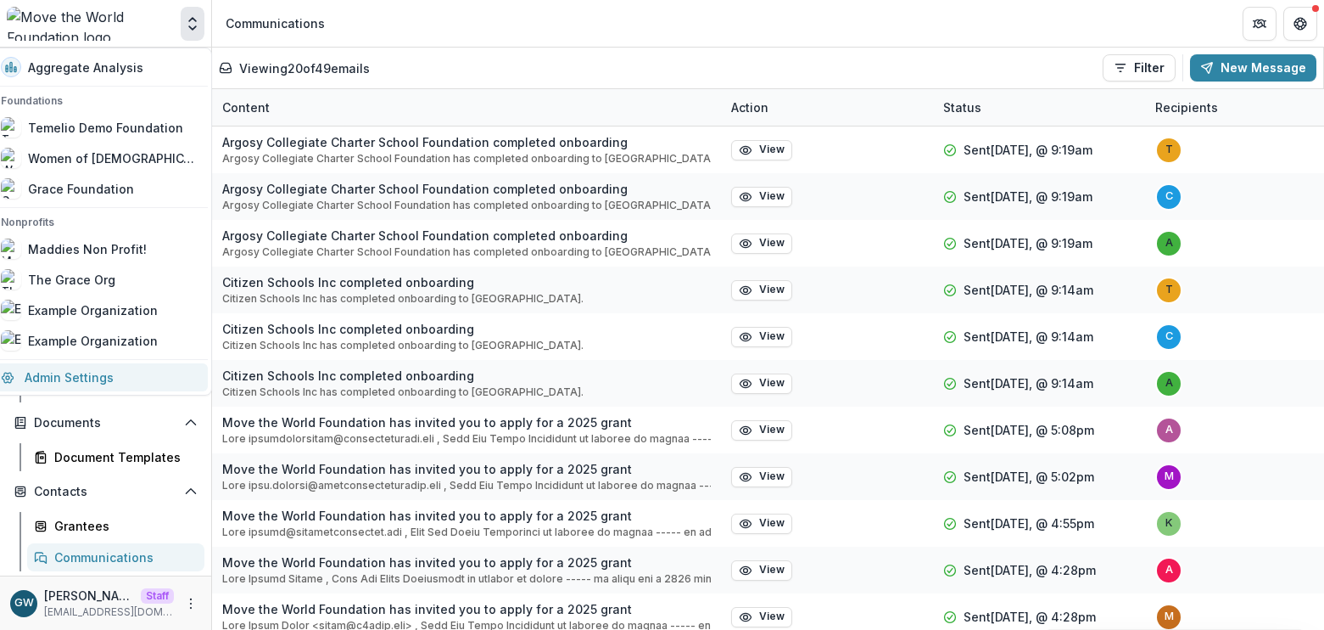
click at [121, 372] on link "Admin Settings" at bounding box center [99, 377] width 217 height 28
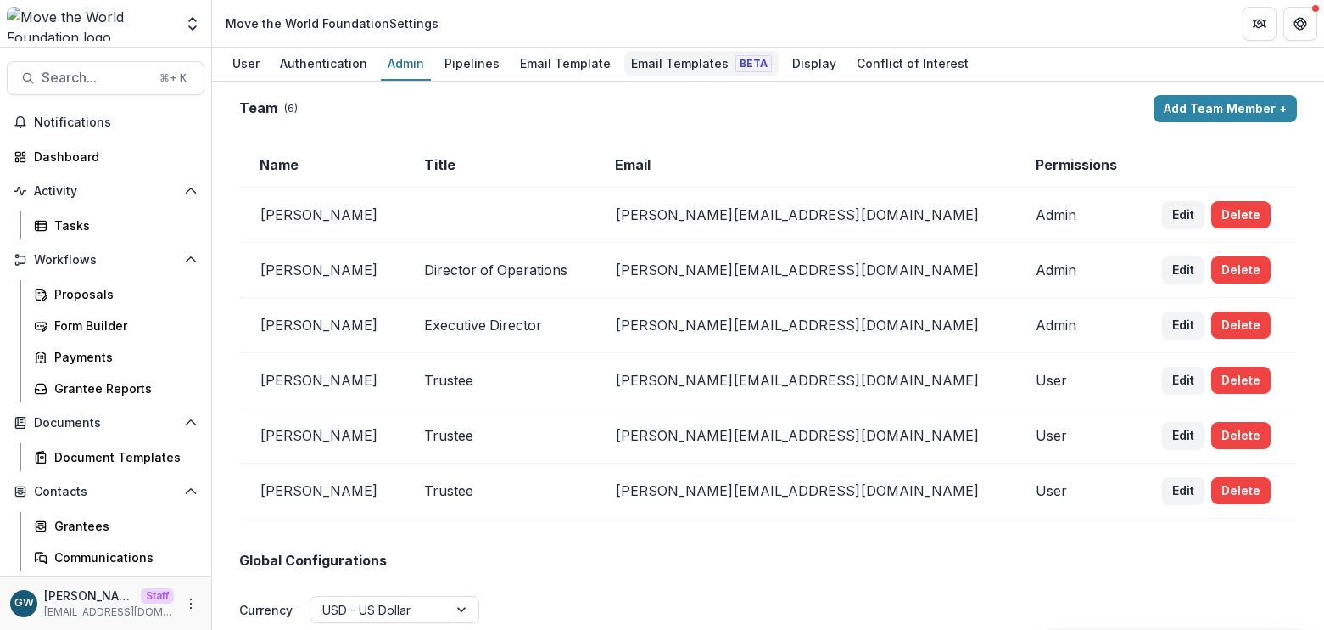
click at [647, 70] on div "Email Templates Beta" at bounding box center [701, 63] width 154 height 25
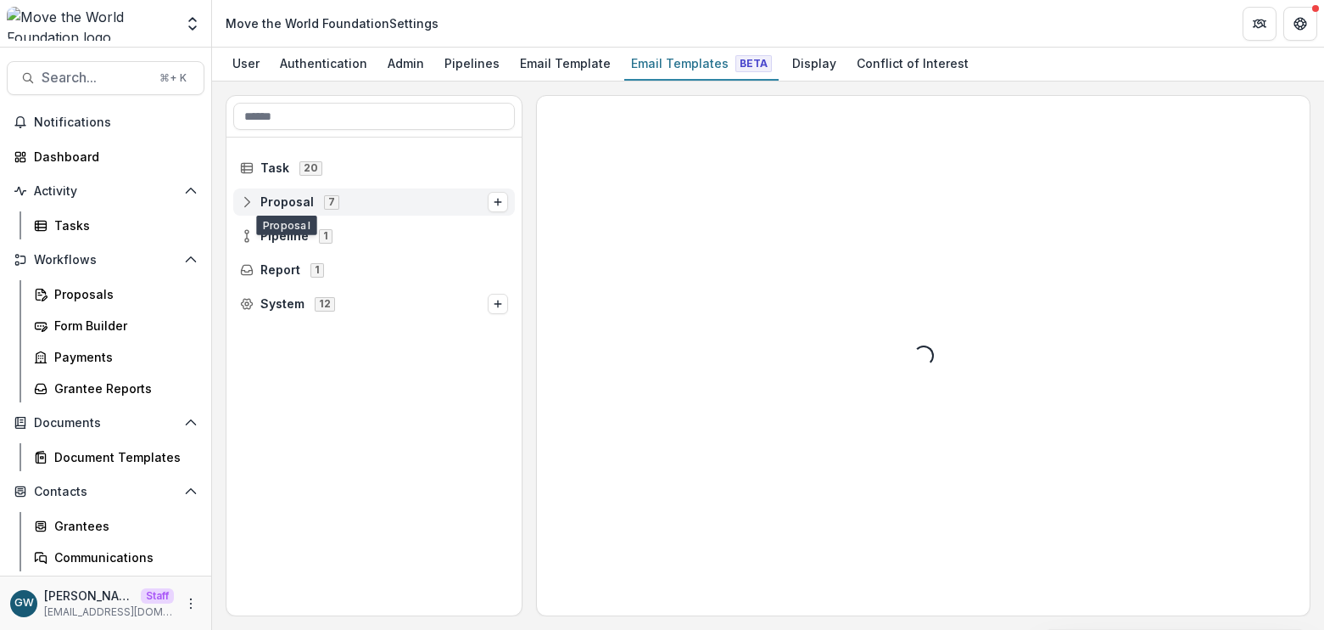
click at [292, 202] on span "Proposal" at bounding box center [286, 202] width 53 height 14
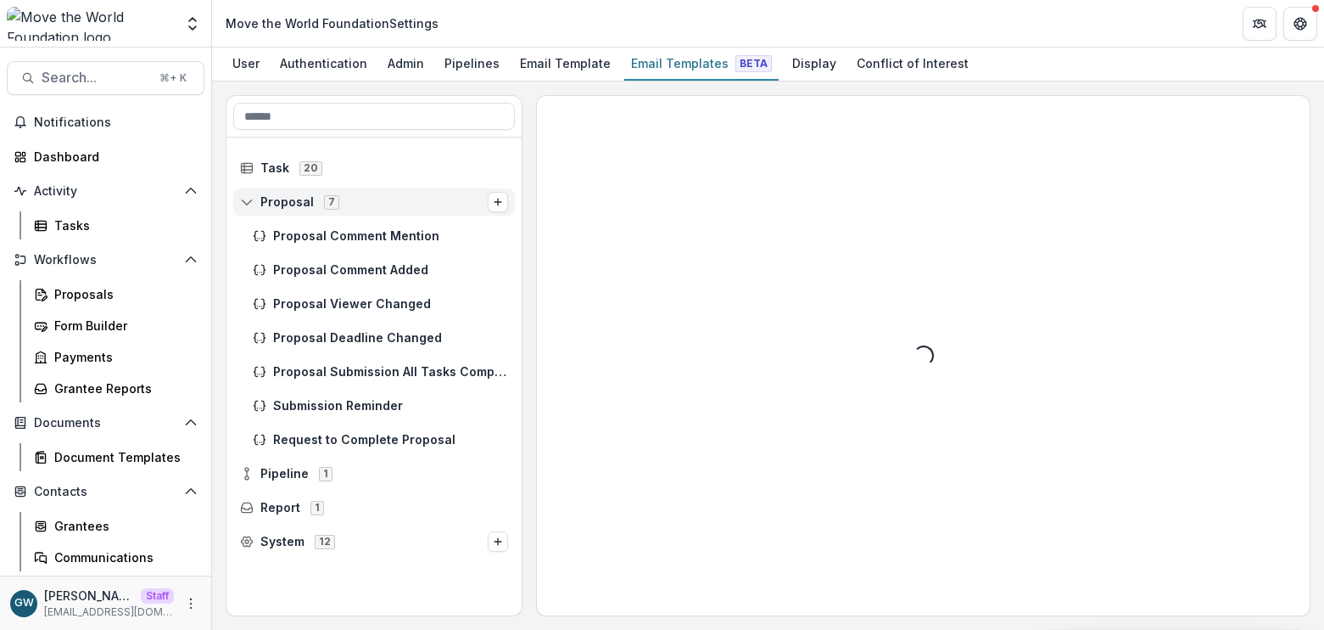
click at [284, 199] on span "Proposal" at bounding box center [286, 202] width 53 height 14
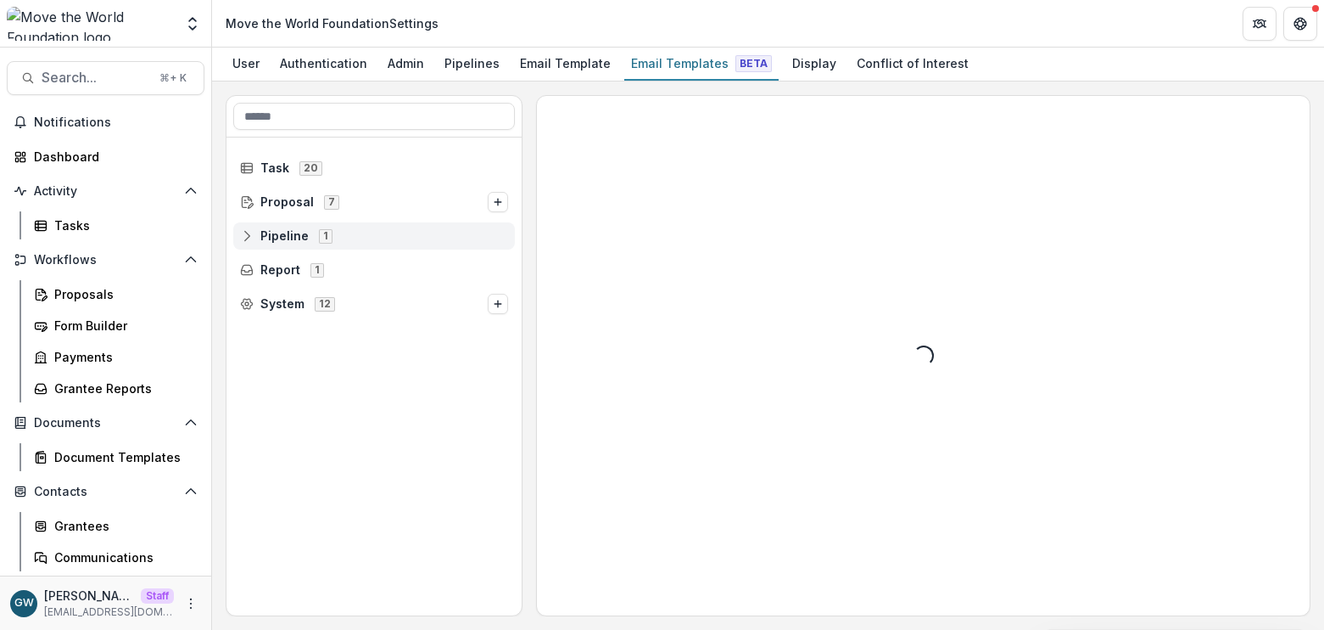
click at [288, 235] on span "Pipeline" at bounding box center [284, 236] width 48 height 14
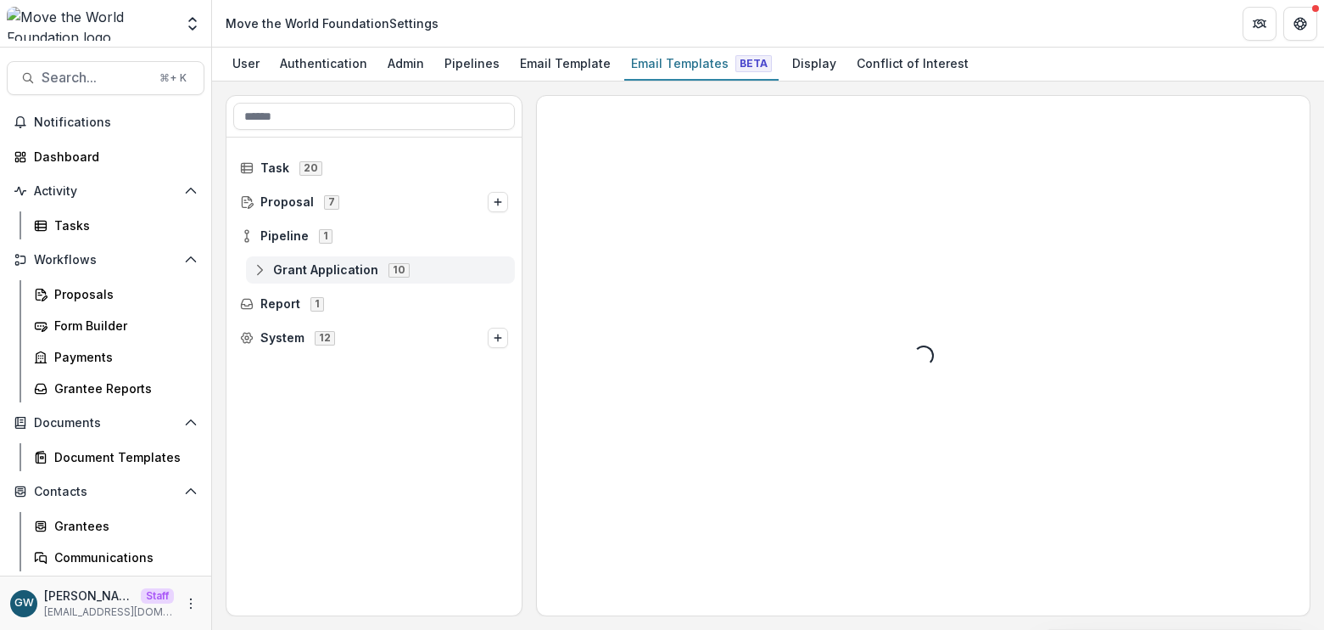
click at [296, 260] on div "Grant Application 10" at bounding box center [380, 269] width 269 height 27
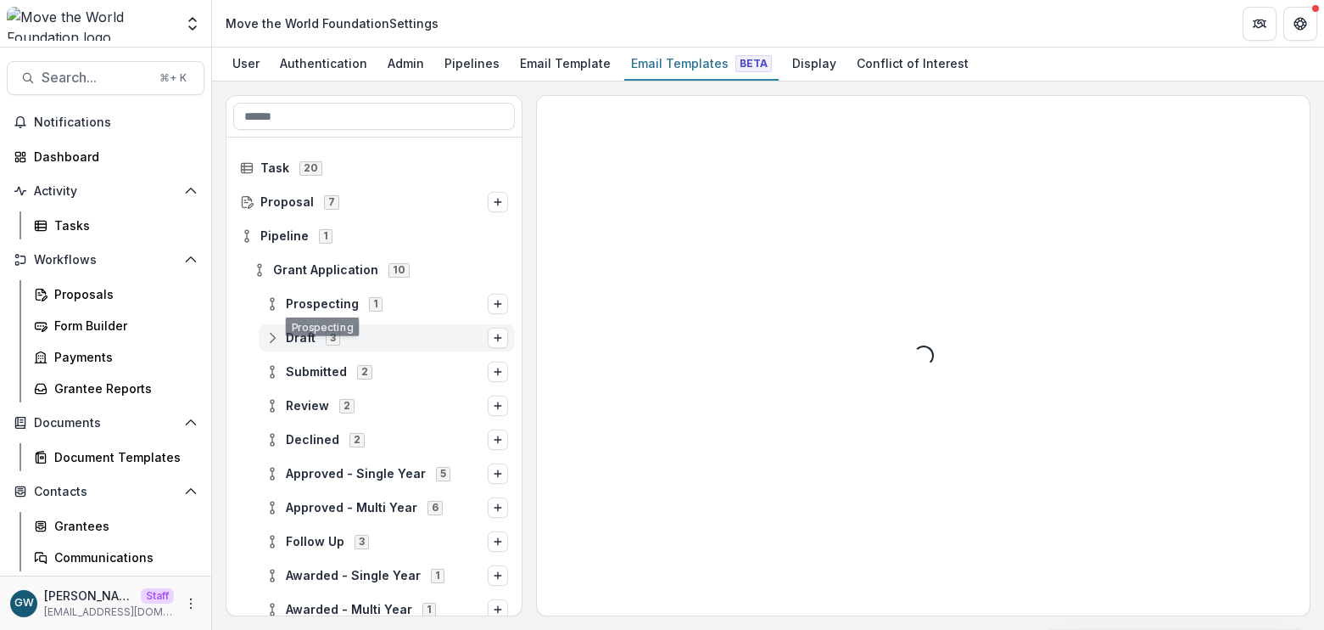
click at [306, 345] on div "Draft 3" at bounding box center [387, 337] width 256 height 27
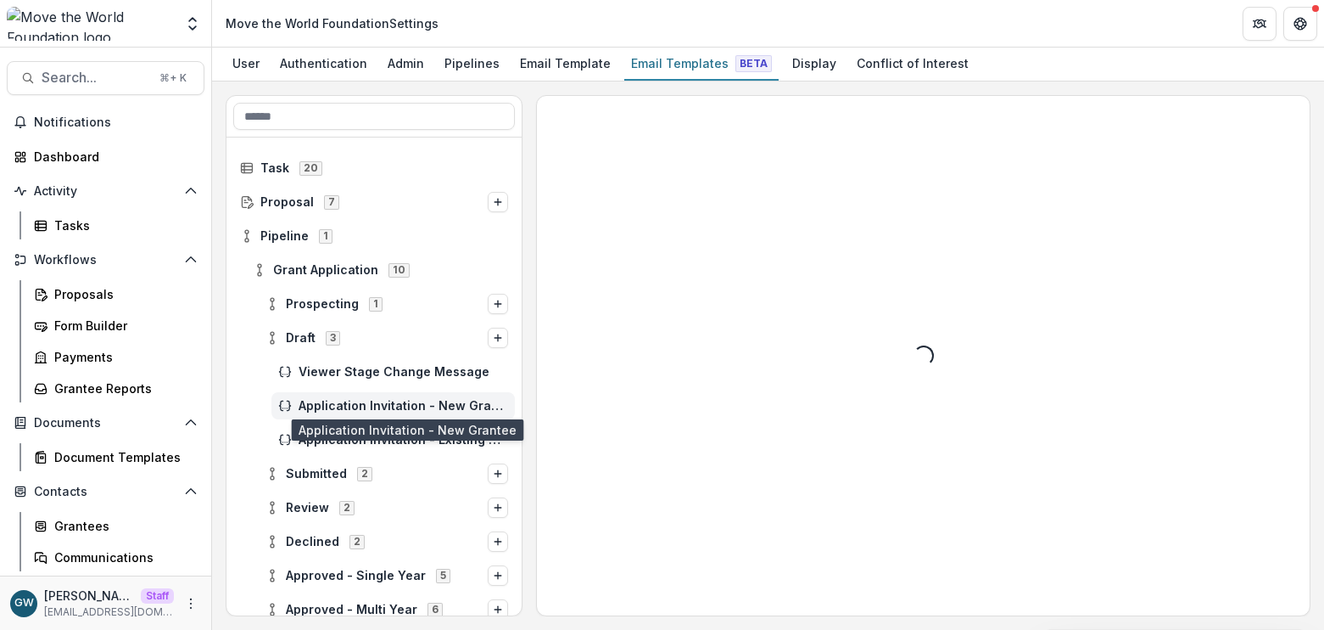
click at [391, 406] on span "Application Invitation - New Grantee" at bounding box center [404, 406] width 210 height 14
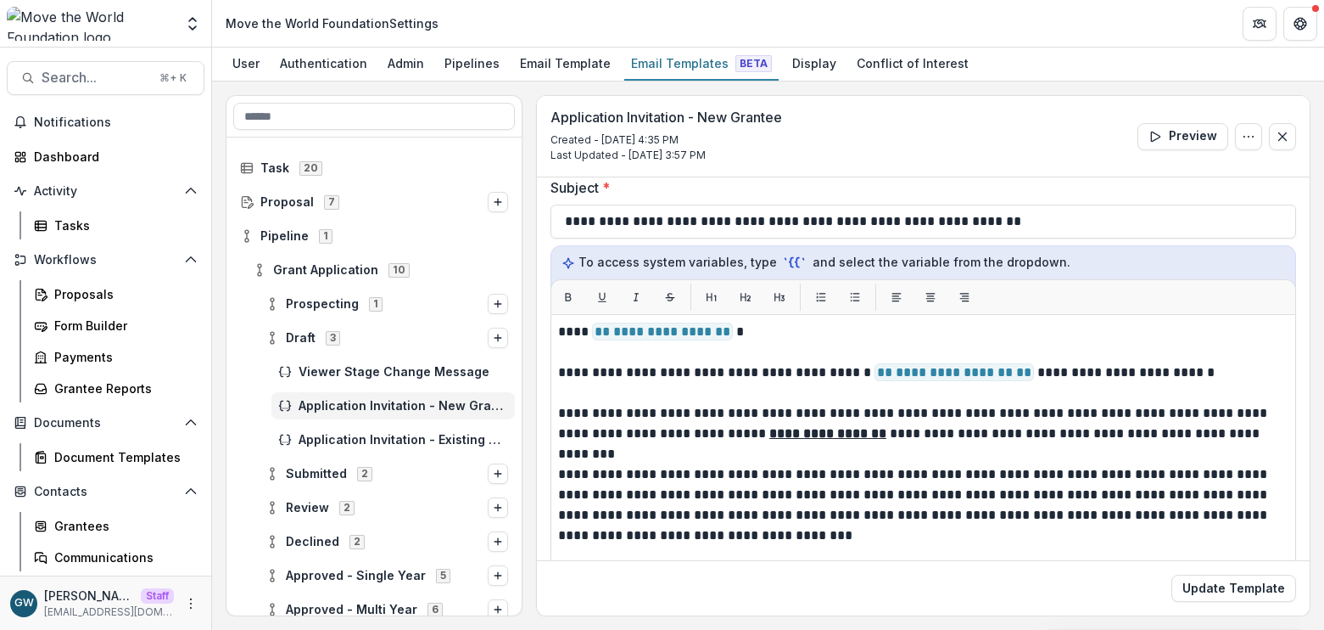
scroll to position [166, 0]
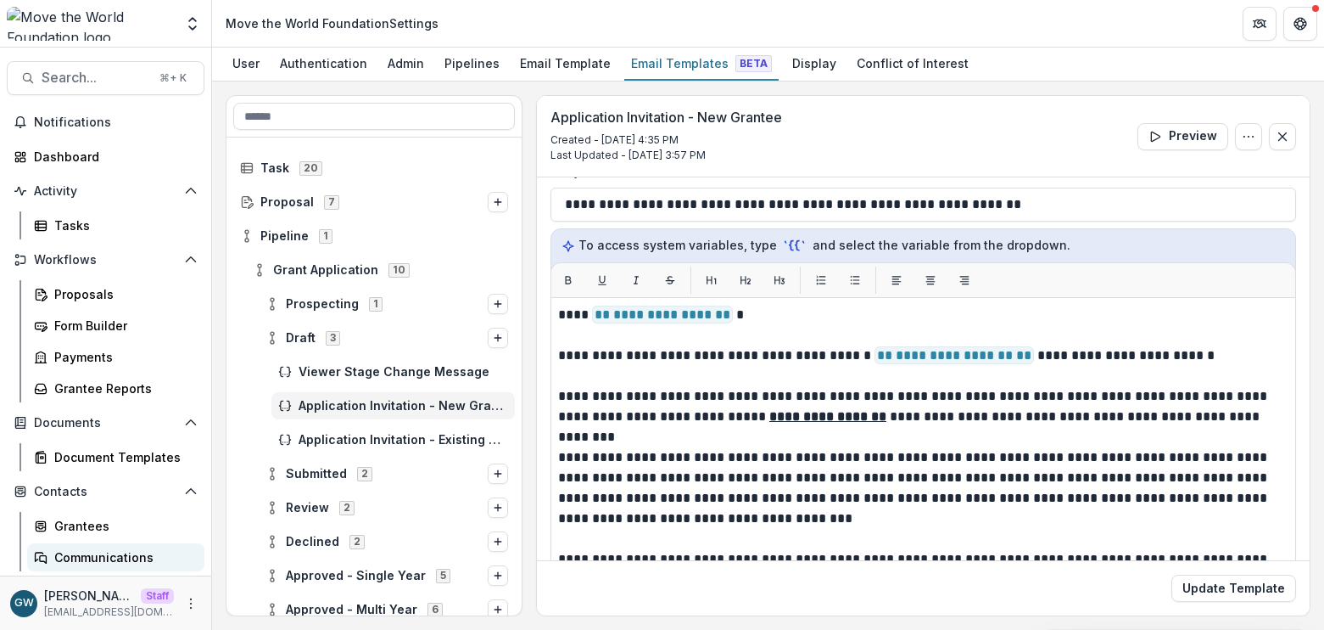
click at [87, 566] on link "Communications" at bounding box center [115, 557] width 177 height 28
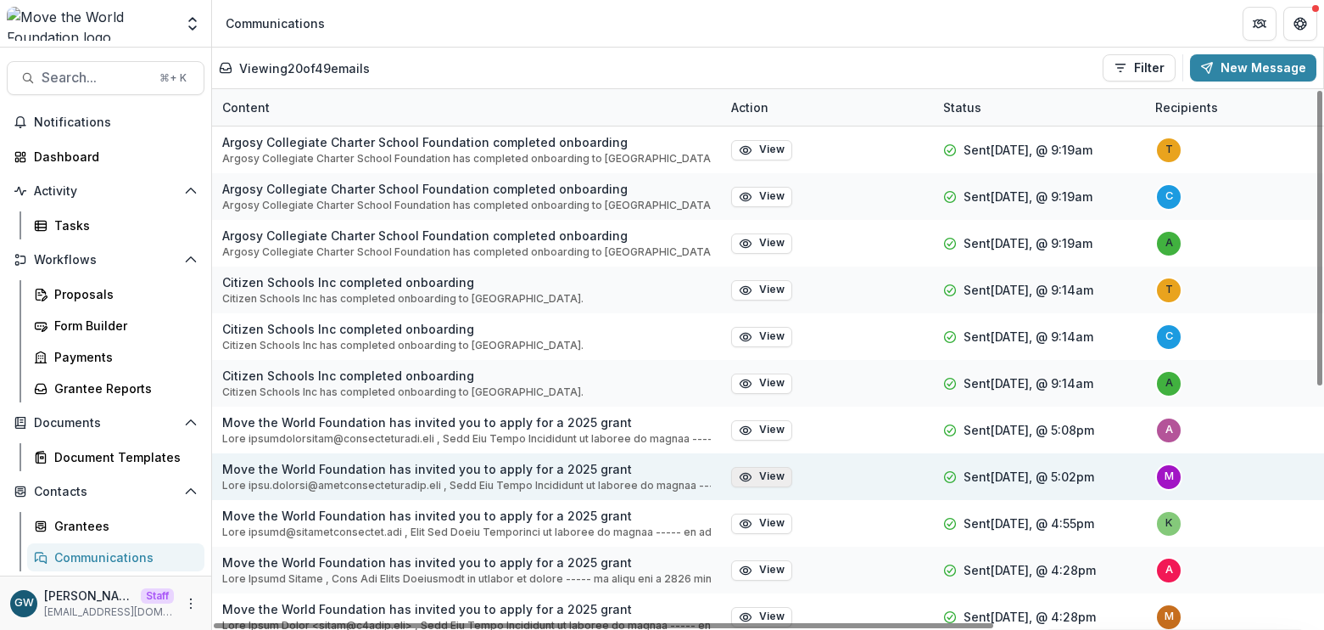
click at [779, 481] on button "View" at bounding box center [761, 477] width 61 height 20
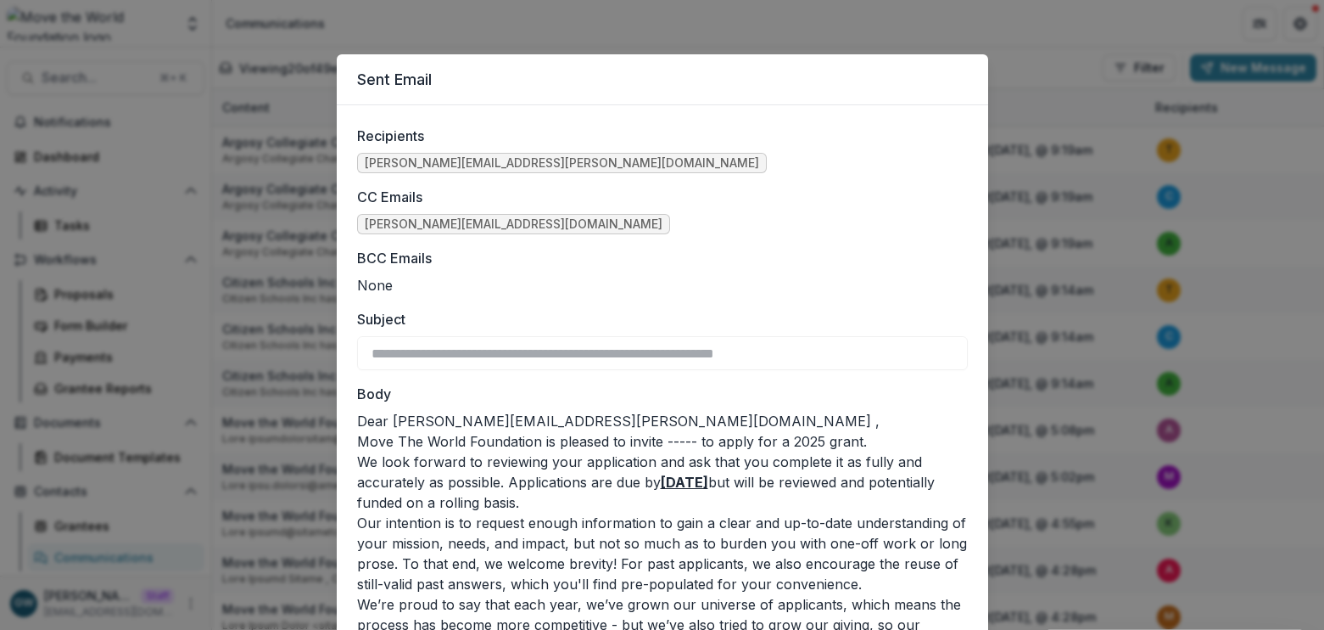
click at [244, 29] on div "**********" at bounding box center [662, 315] width 1324 height 630
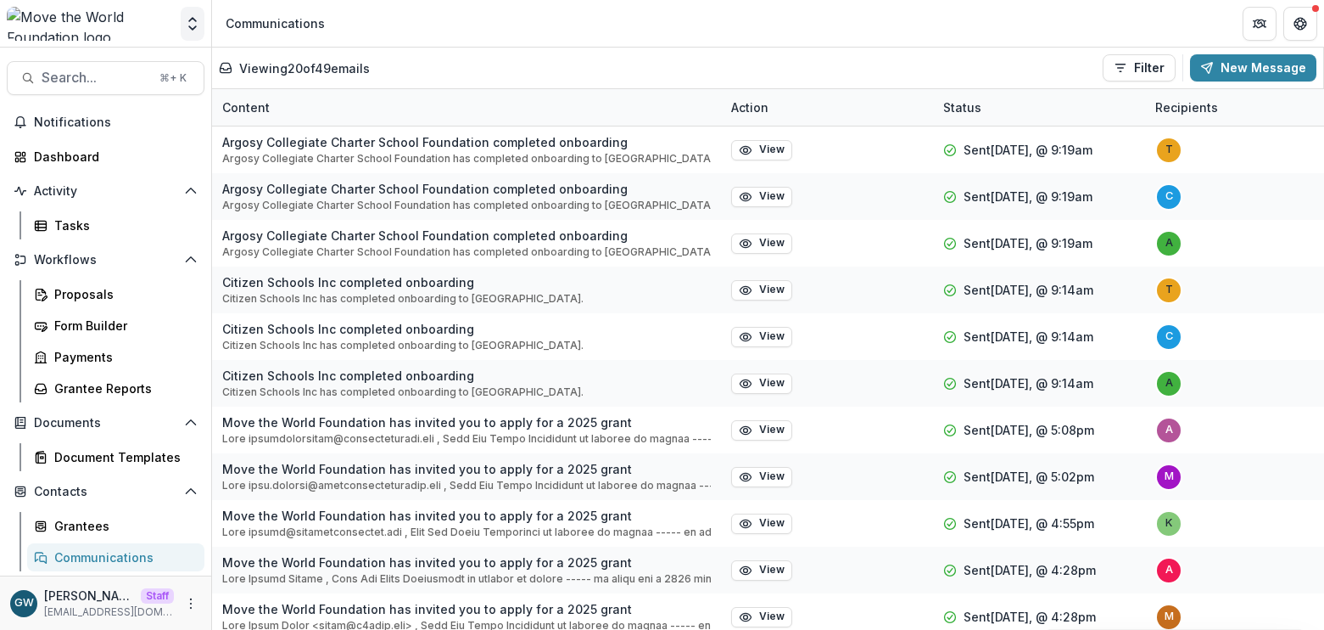
click at [195, 26] on polyline "Open entity switcher" at bounding box center [192, 27] width 7 height 3
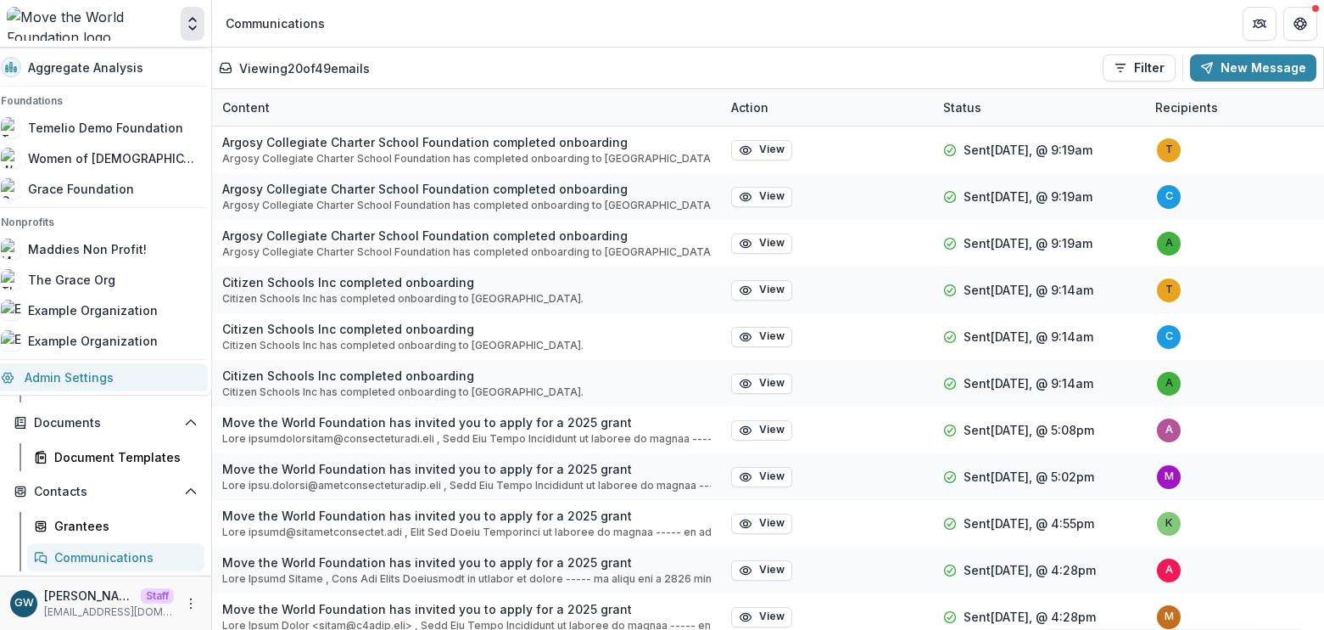
click at [87, 386] on link "Admin Settings" at bounding box center [99, 377] width 217 height 28
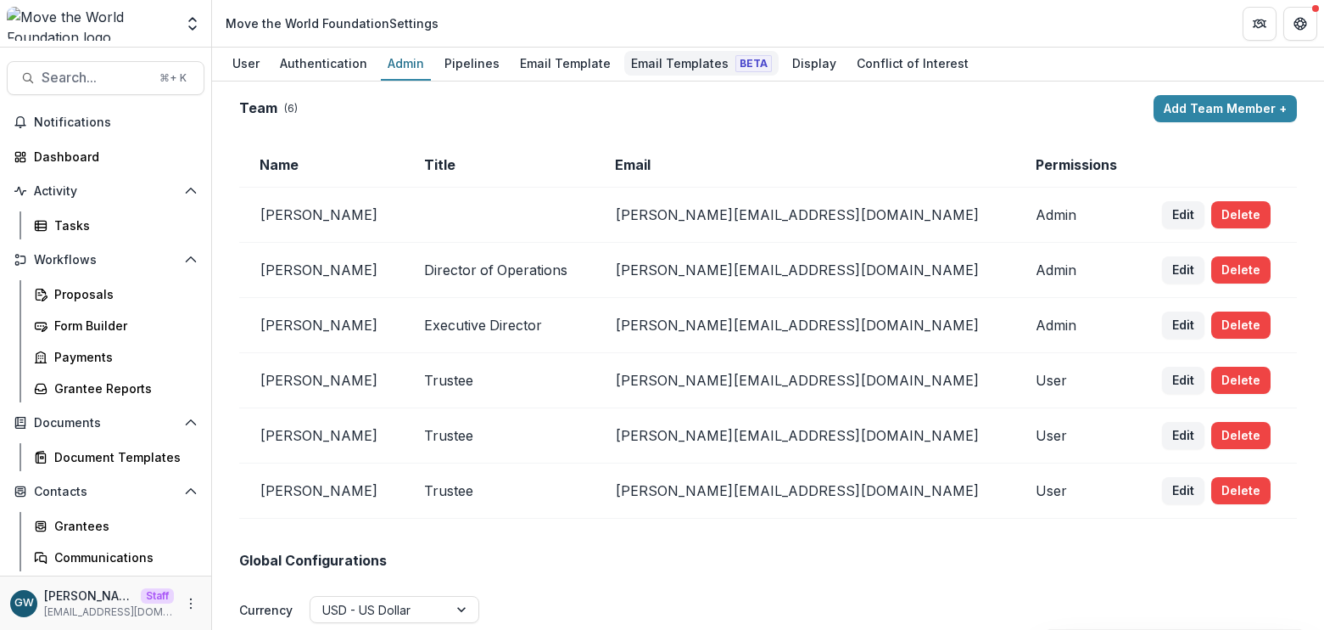
click at [651, 54] on div "Email Templates Beta" at bounding box center [701, 63] width 154 height 25
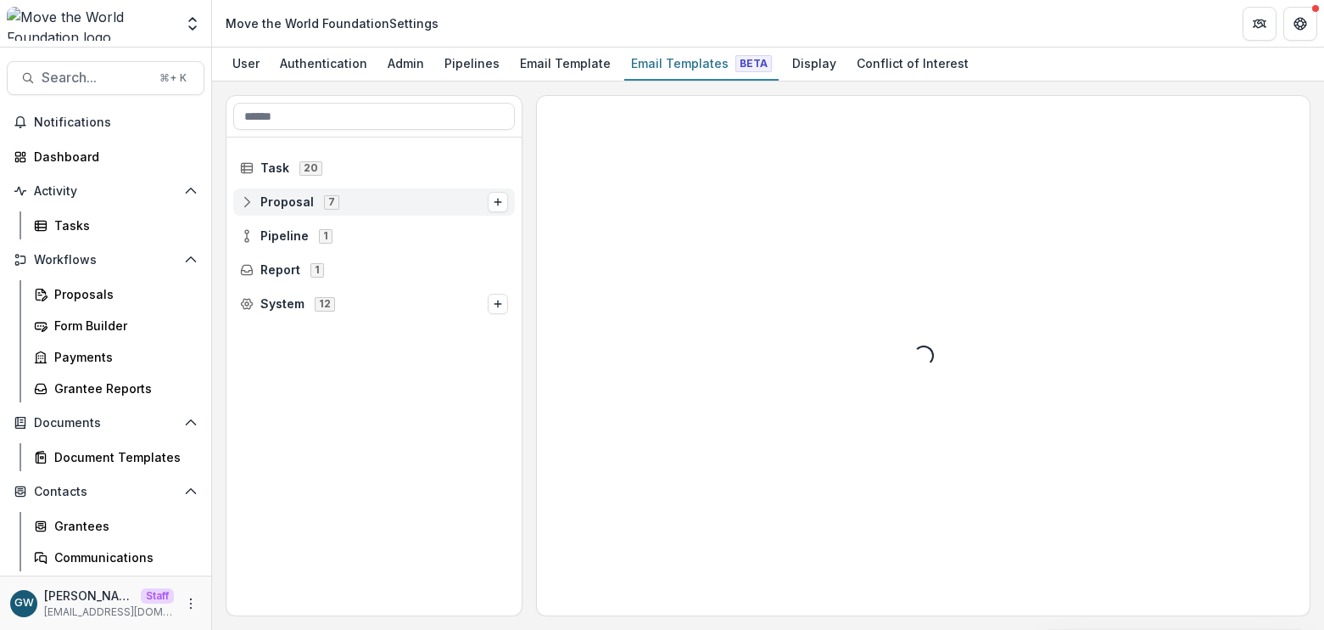
click at [325, 198] on span "7" at bounding box center [331, 202] width 15 height 14
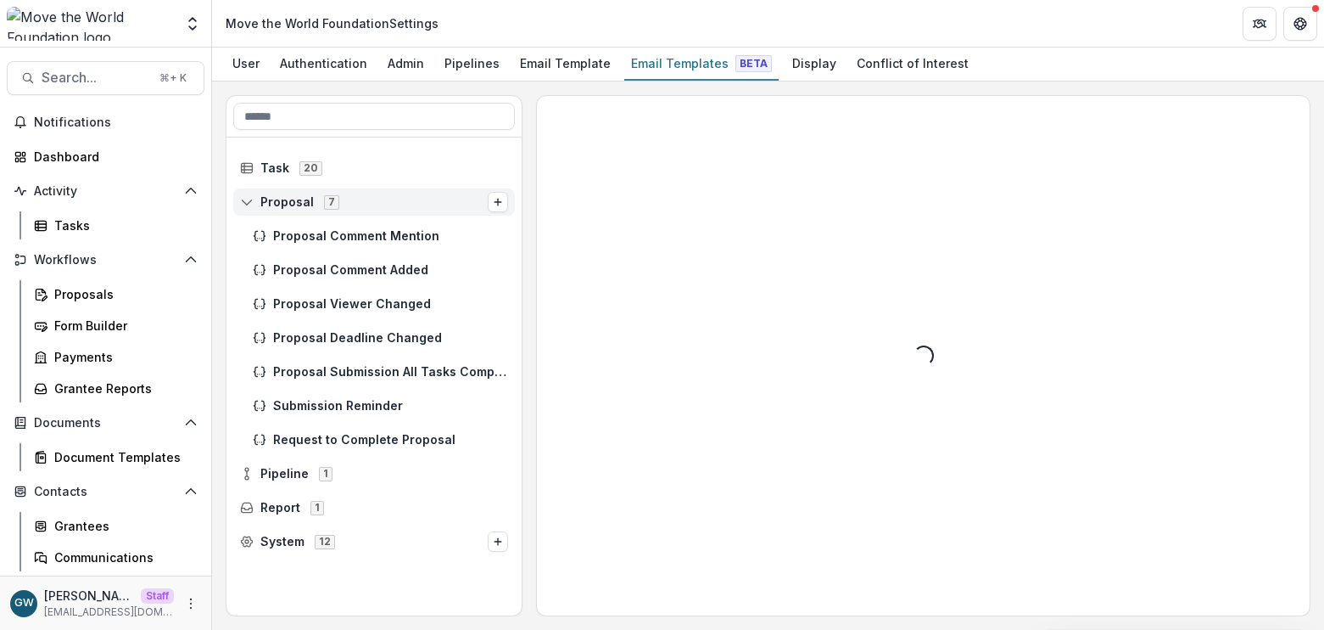
click at [325, 198] on span "7" at bounding box center [331, 202] width 15 height 14
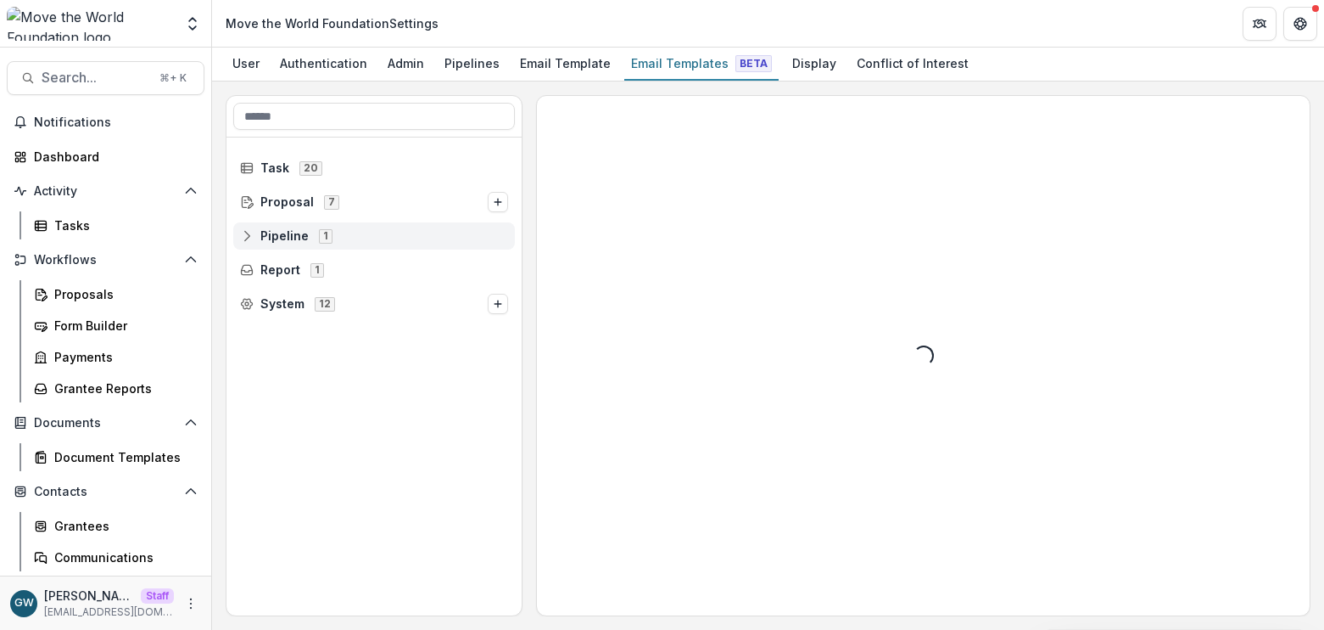
click at [319, 230] on span "1" at bounding box center [326, 236] width 14 height 14
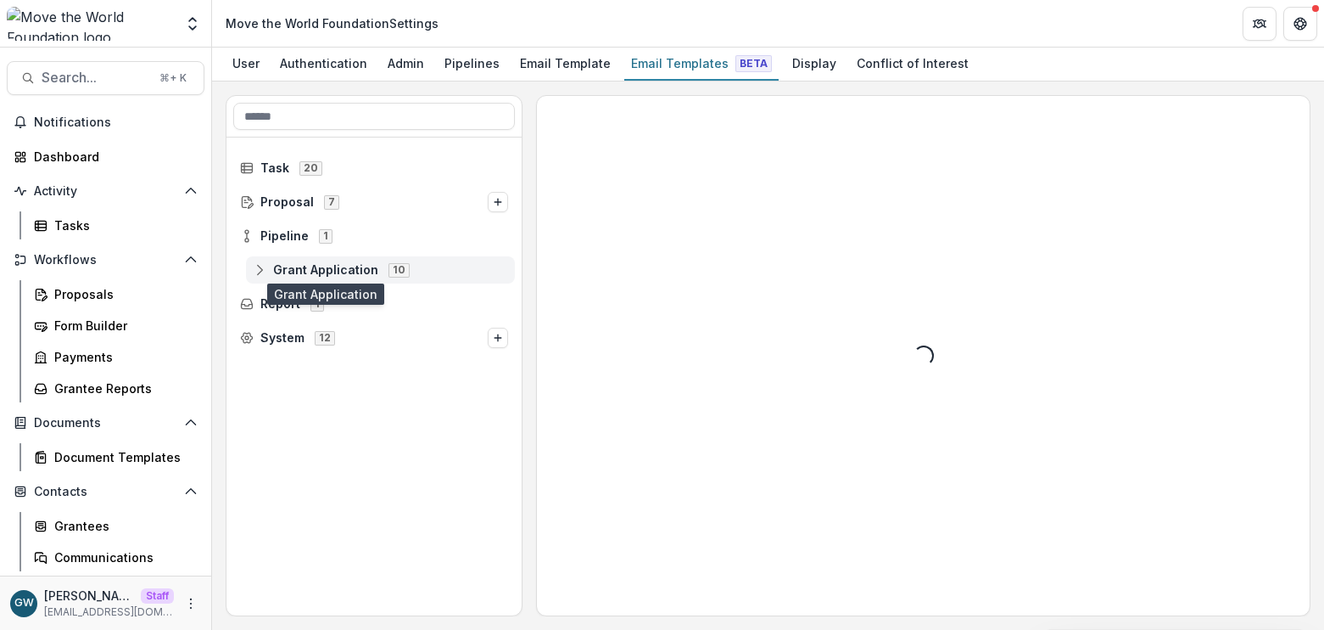
click at [334, 272] on span "Grant Application" at bounding box center [325, 270] width 105 height 14
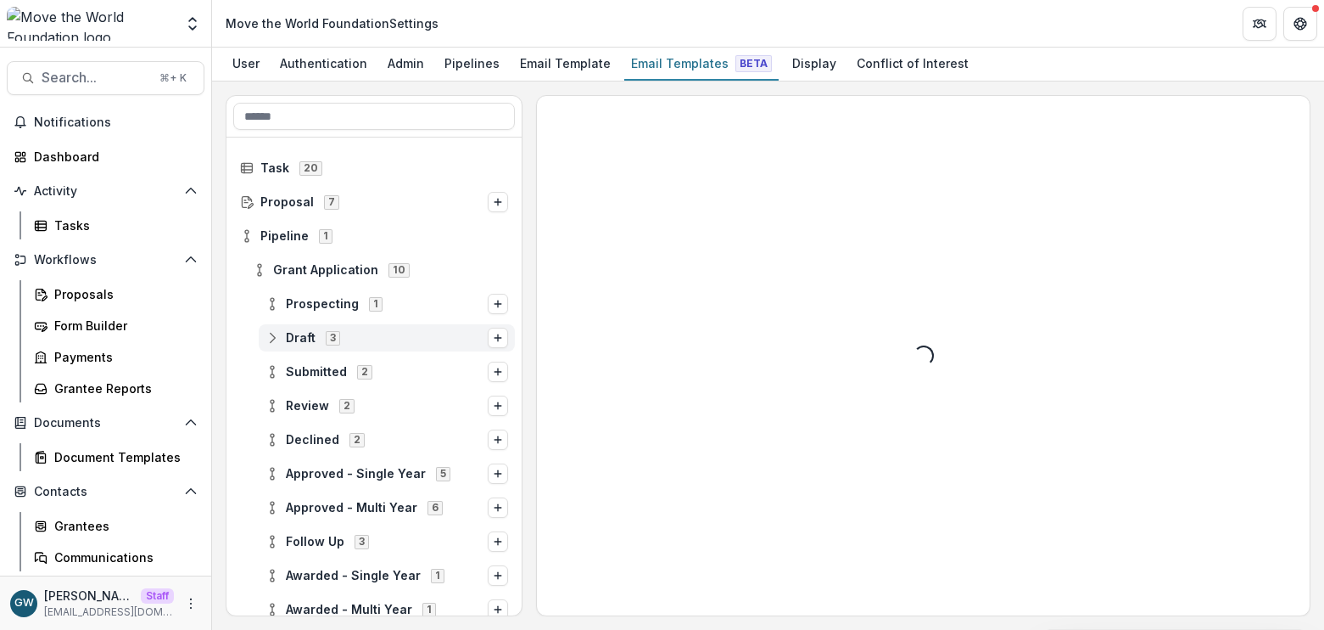
click at [335, 339] on span "3" at bounding box center [333, 338] width 14 height 14
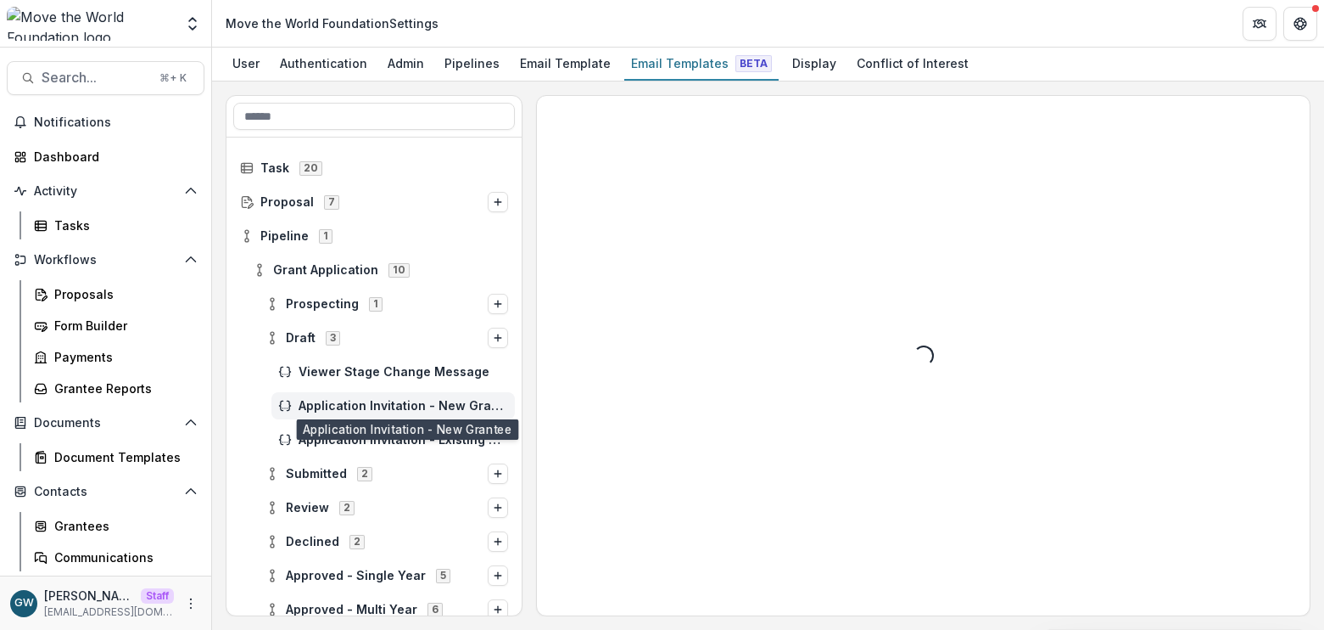
click at [381, 407] on span "Application Invitation - New Grantee" at bounding box center [404, 406] width 210 height 14
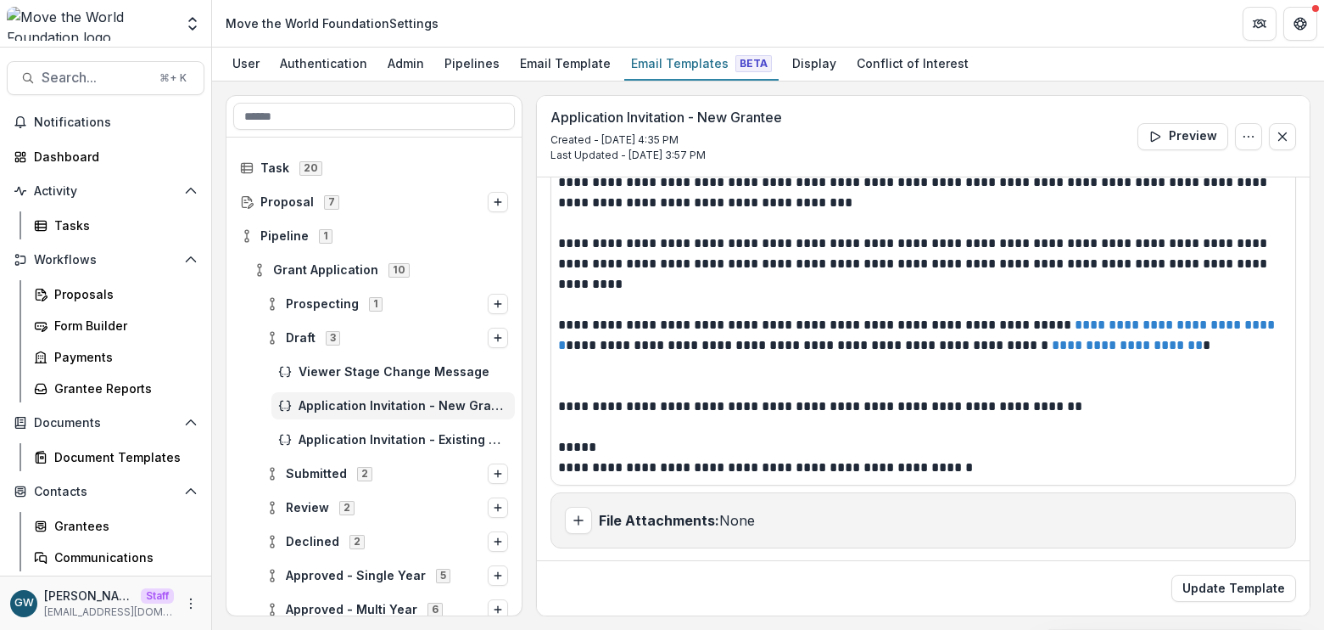
scroll to position [404, 0]
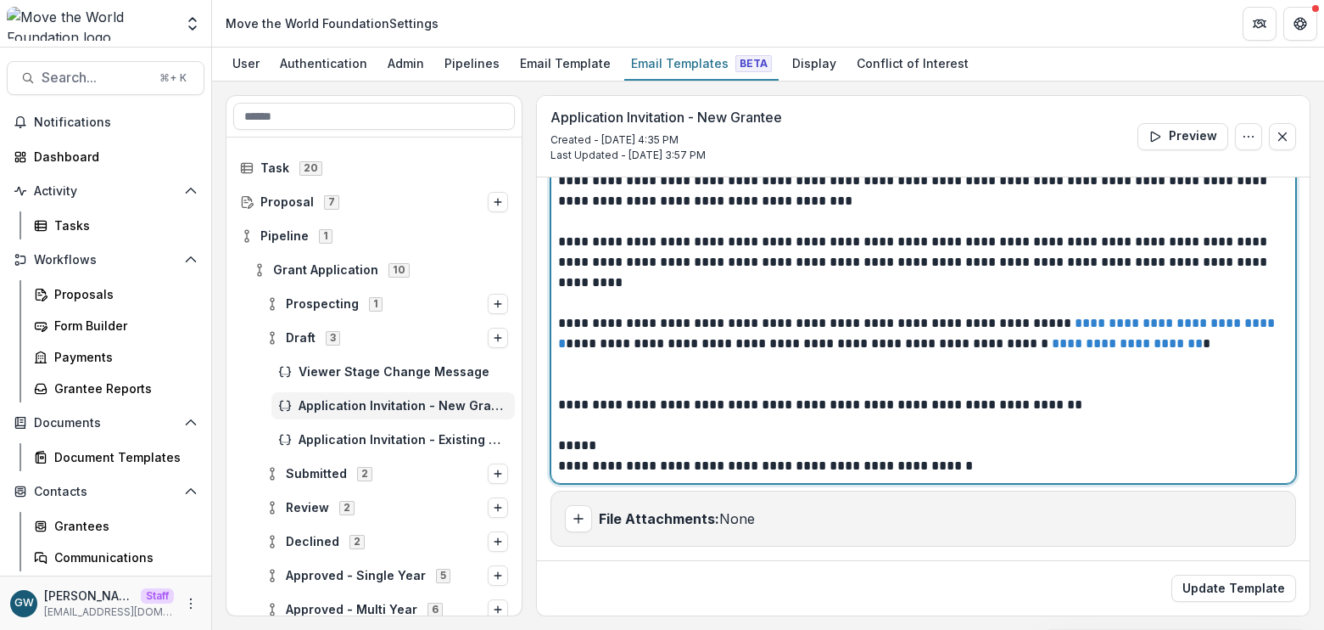
click at [1000, 464] on p "**********" at bounding box center [918, 466] width 720 height 20
drag, startPoint x: 994, startPoint y: 469, endPoint x: 948, endPoint y: 468, distance: 46.7
click at [948, 468] on p "**********" at bounding box center [918, 466] width 720 height 20
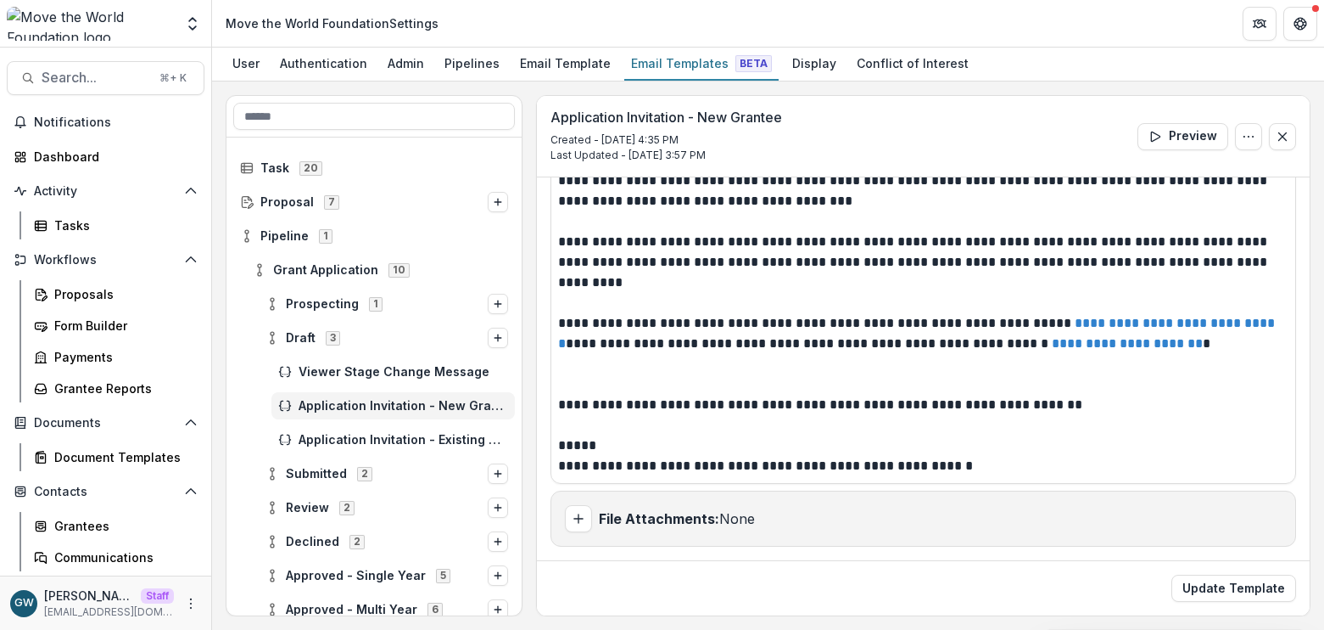
scroll to position [80, 0]
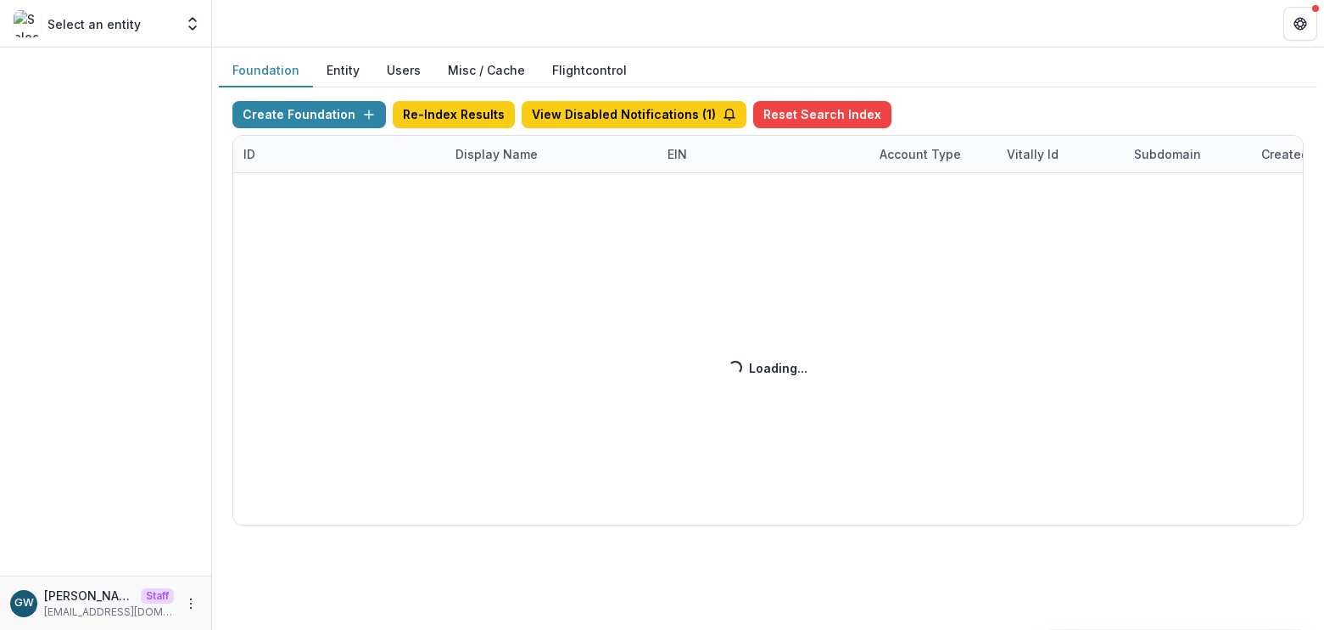
click at [476, 155] on div "Create Foundation Re-Index Results View Disabled Notifications ( 1 ) Reset Sear…" at bounding box center [768, 313] width 1072 height 424
click at [507, 152] on div "Create Foundation Re-Index Results View Disabled Notifications ( 1 ) Reset Sear…" at bounding box center [768, 313] width 1072 height 424
click at [505, 153] on div "Create Foundation Re-Index Results View Disabled Notifications ( 1 ) Reset Sear…" at bounding box center [768, 313] width 1072 height 424
click at [501, 155] on div "Create Foundation Re-Index Results View Disabled Notifications ( 1 ) Reset Sear…" at bounding box center [768, 313] width 1072 height 424
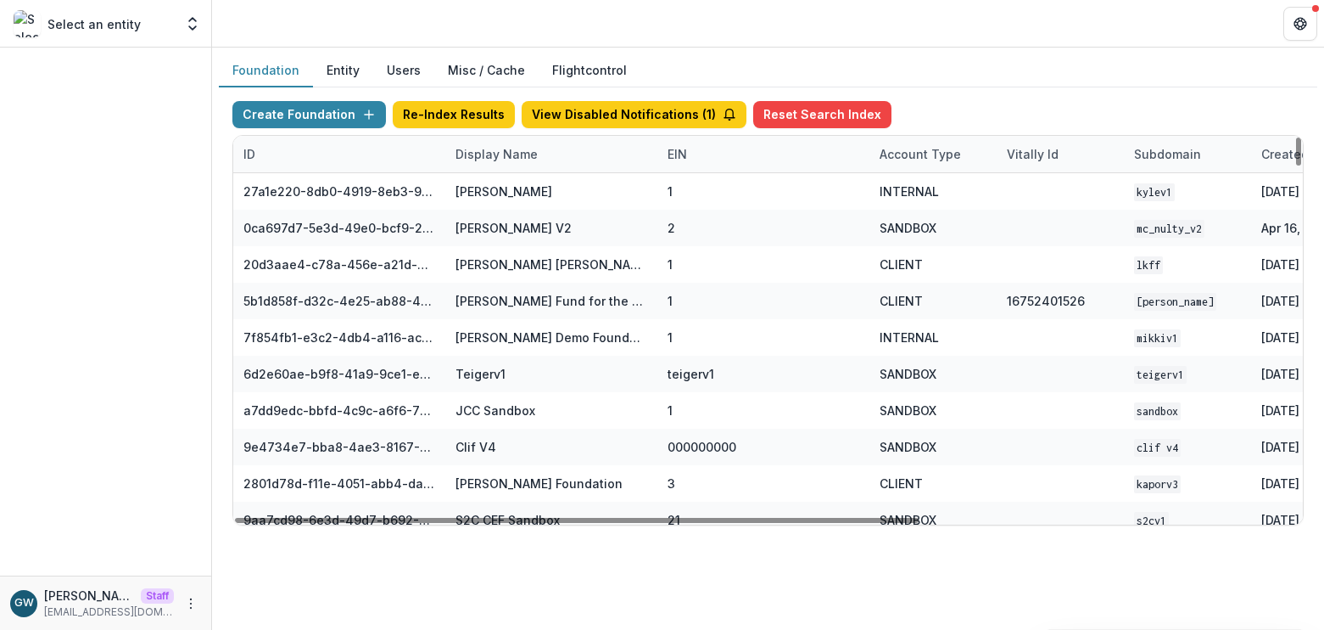
click at [467, 159] on div "Display Name" at bounding box center [496, 154] width 103 height 18
click at [506, 193] on input at bounding box center [551, 192] width 204 height 27
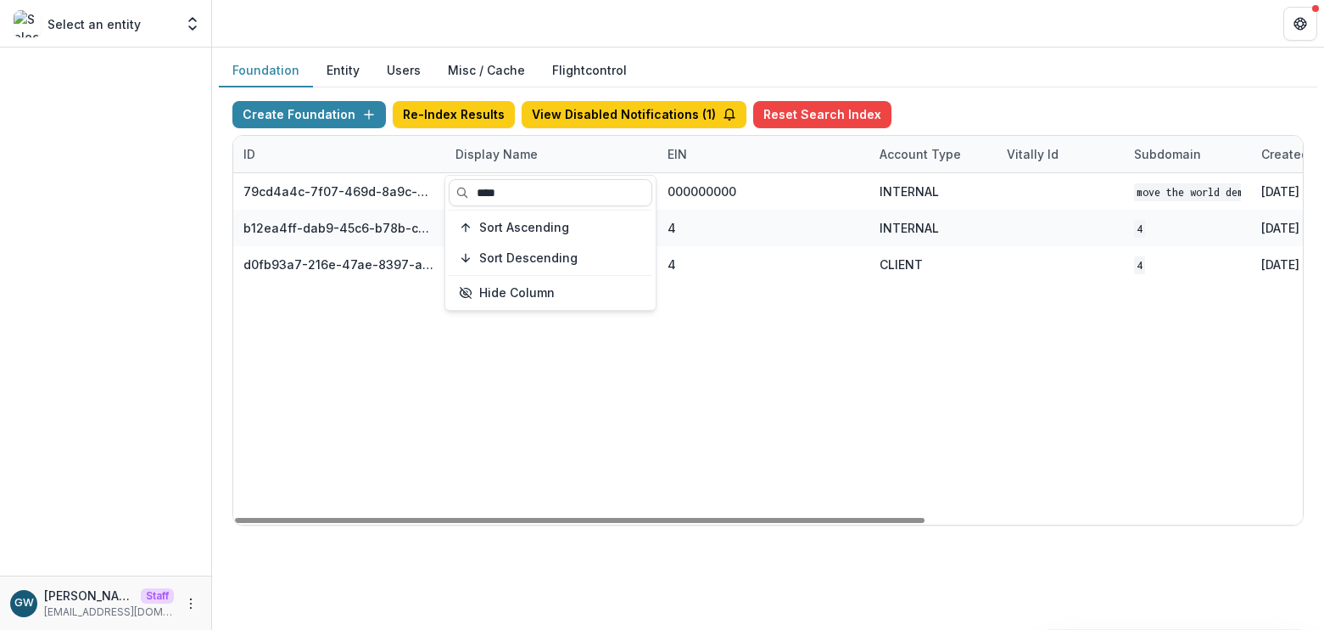
type input "****"
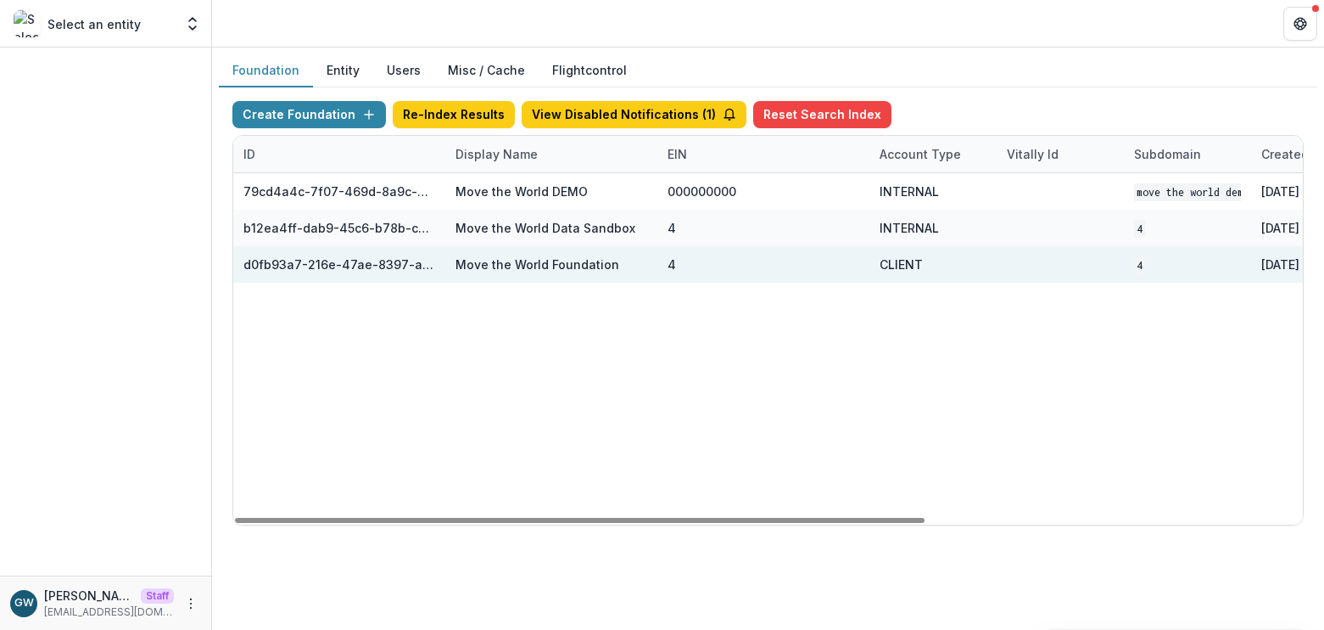
drag, startPoint x: 1049, startPoint y: 85, endPoint x: 795, endPoint y: 254, distance: 304.7
click at [1049, 85] on div "Foundation Entity Users Misc / Cache Flightcontrol" at bounding box center [768, 70] width 1099 height 33
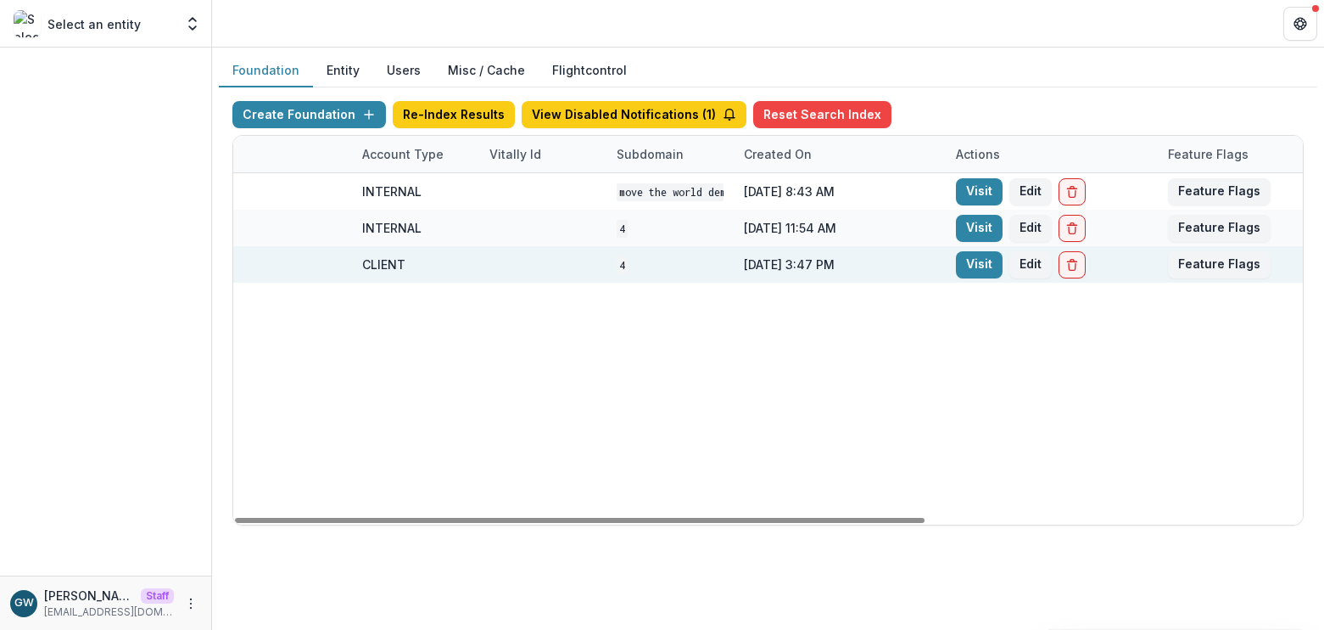
scroll to position [0, 585]
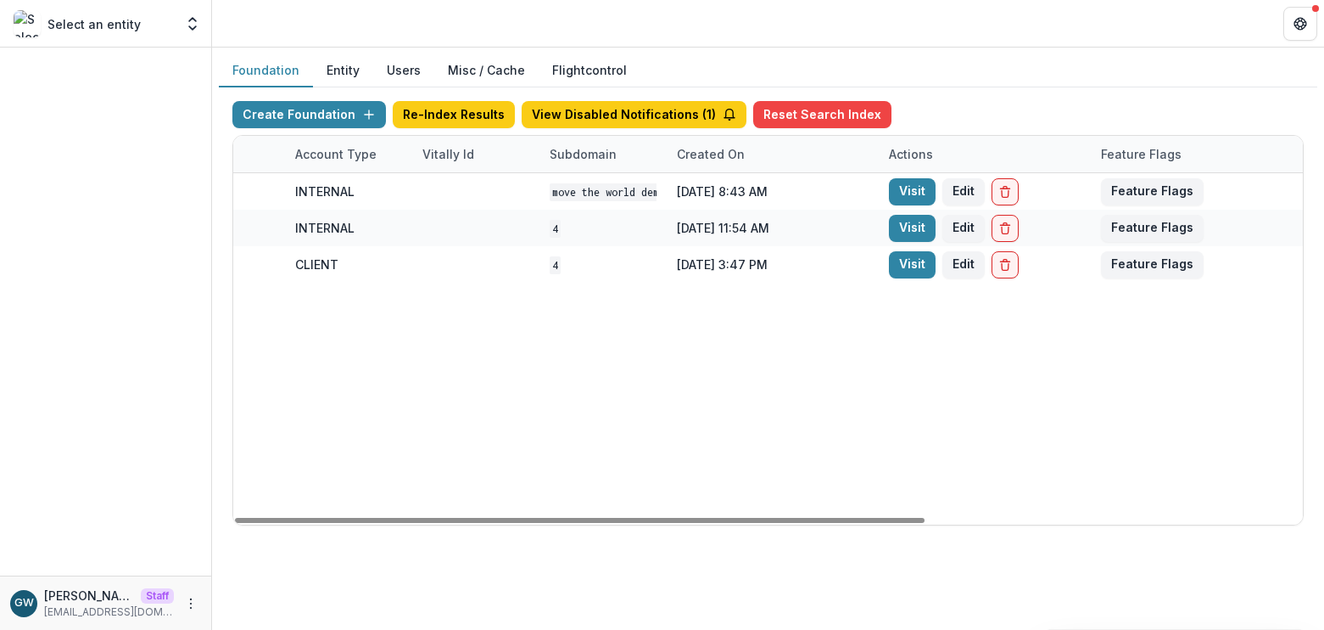
click at [926, 258] on link "Visit" at bounding box center [912, 264] width 47 height 27
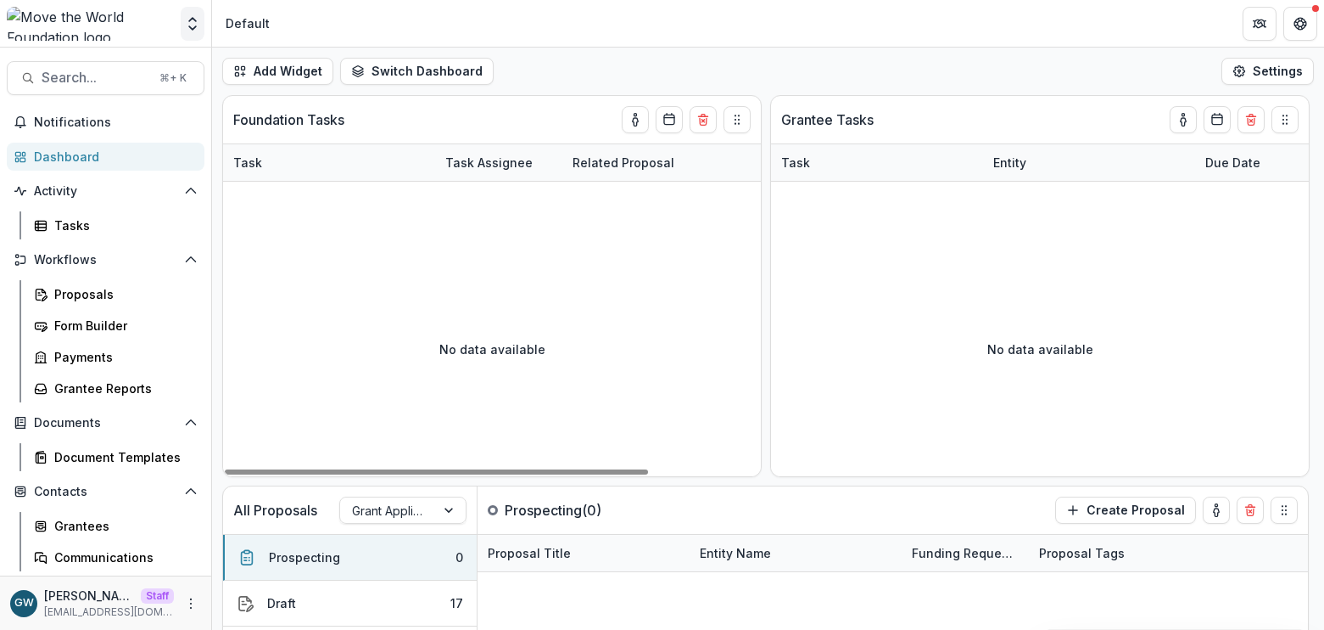
click at [203, 18] on button "Open entity switcher" at bounding box center [193, 24] width 24 height 34
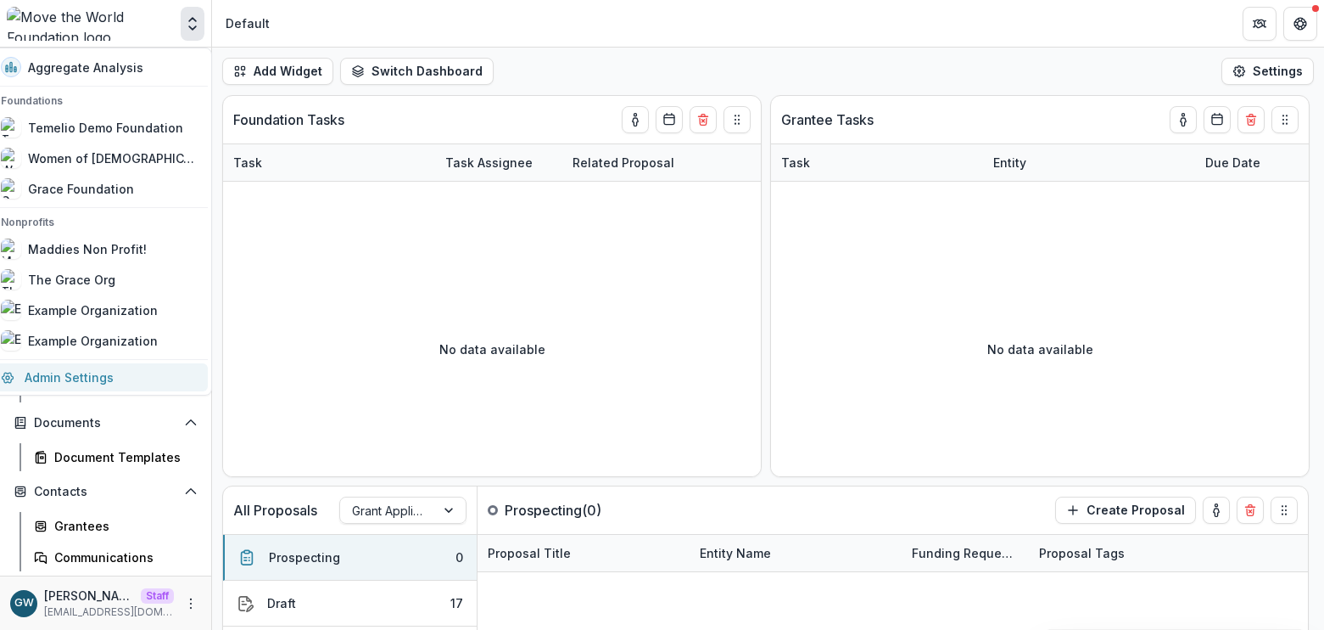
click at [81, 366] on link "Admin Settings" at bounding box center [99, 377] width 217 height 28
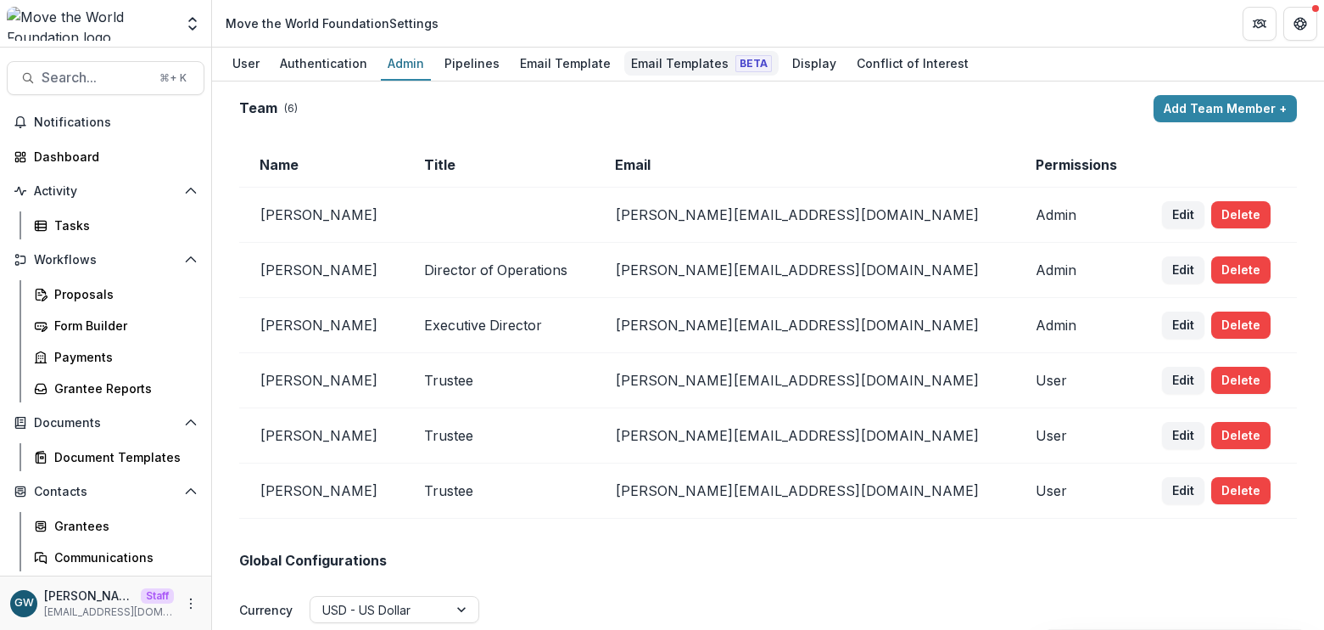
click at [653, 64] on div "Email Templates Beta" at bounding box center [701, 63] width 154 height 25
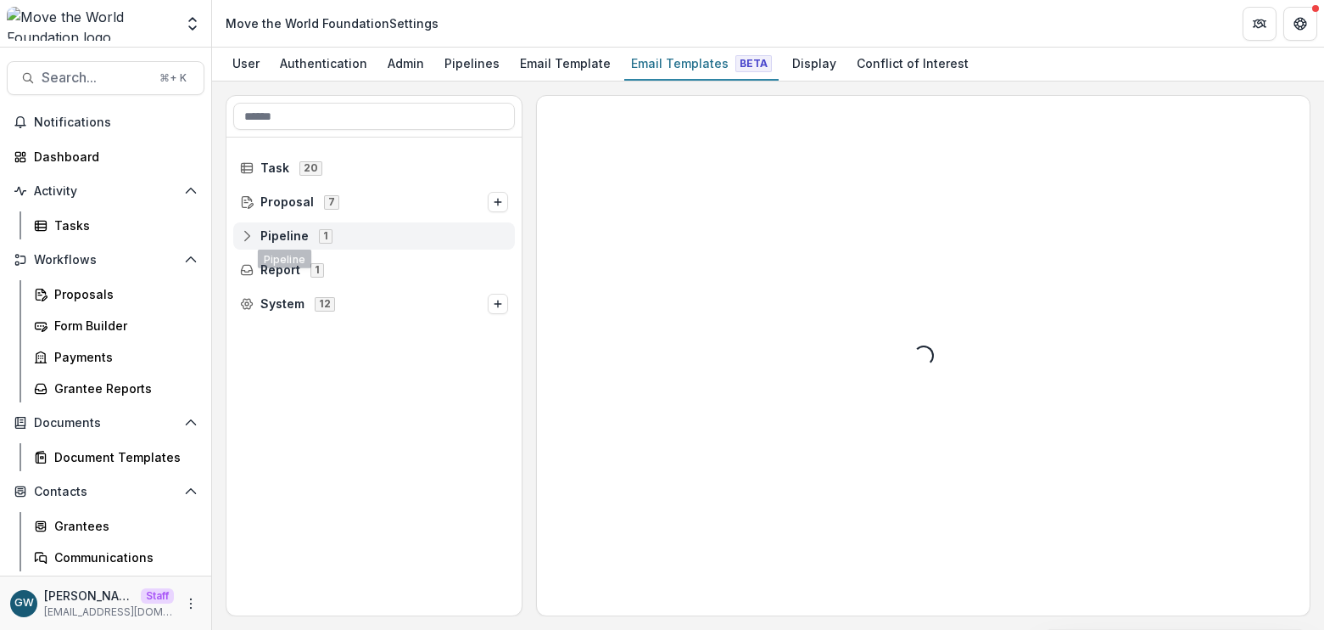
click at [257, 232] on span "Pipeline 1" at bounding box center [374, 235] width 268 height 14
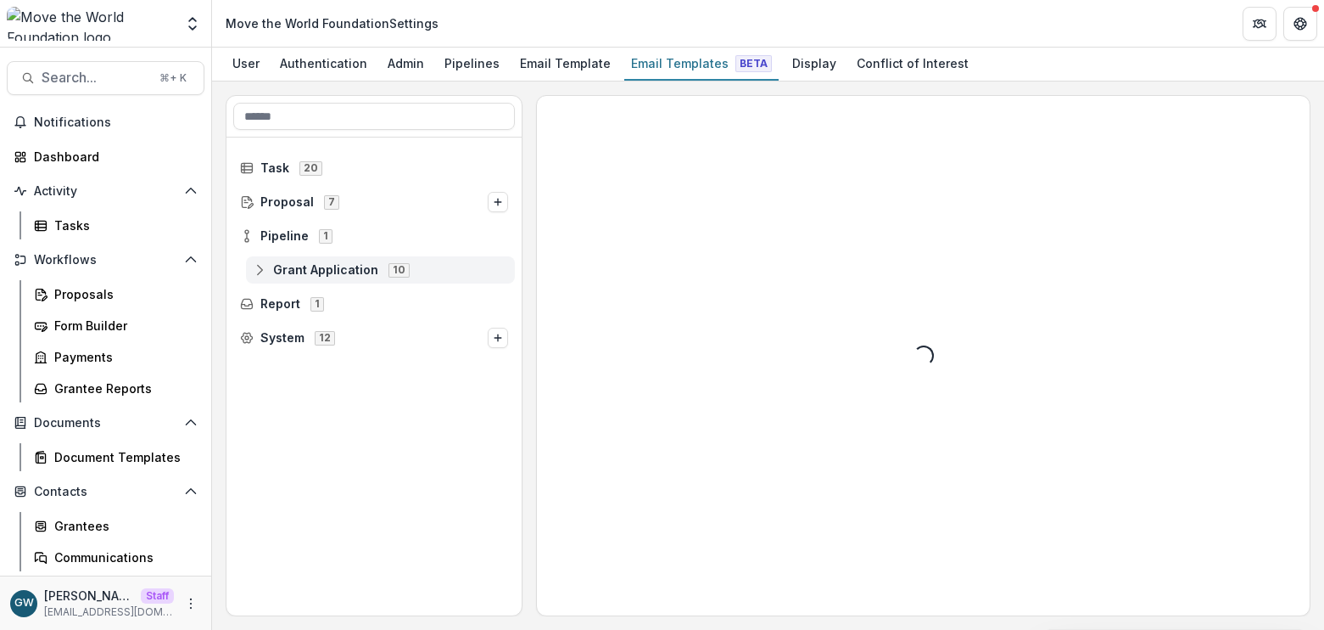
click at [305, 264] on span "Grant Application" at bounding box center [325, 270] width 105 height 14
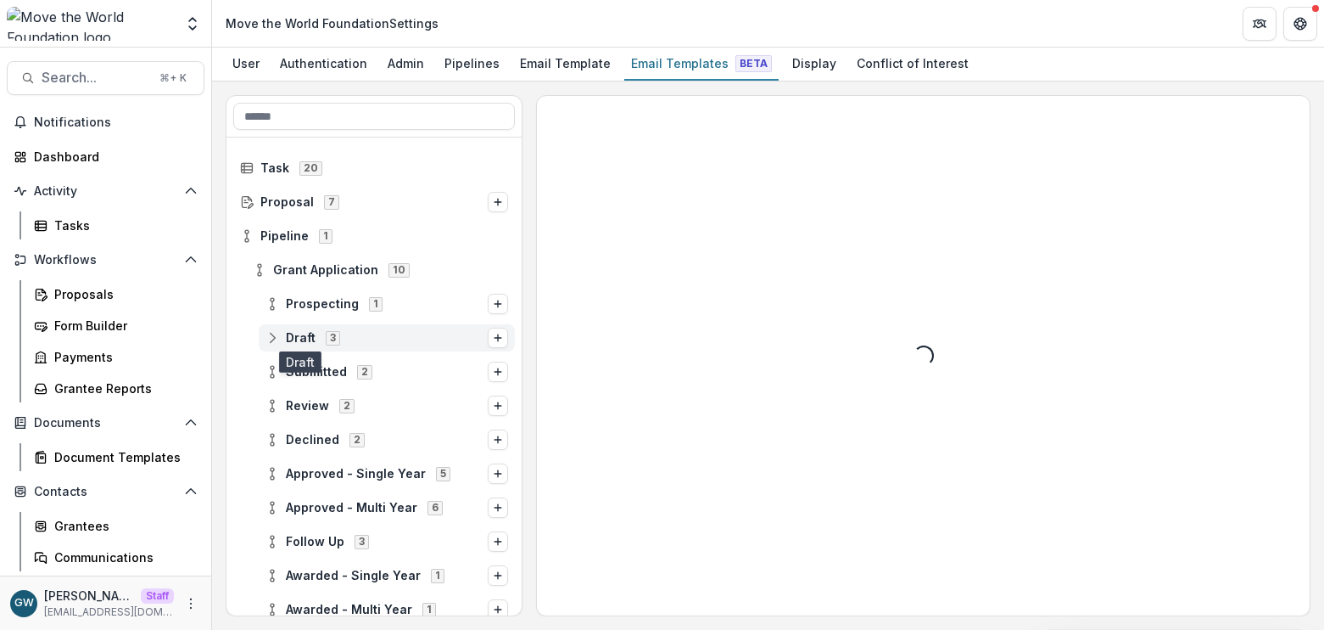
click at [305, 344] on span "Draft" at bounding box center [301, 338] width 30 height 14
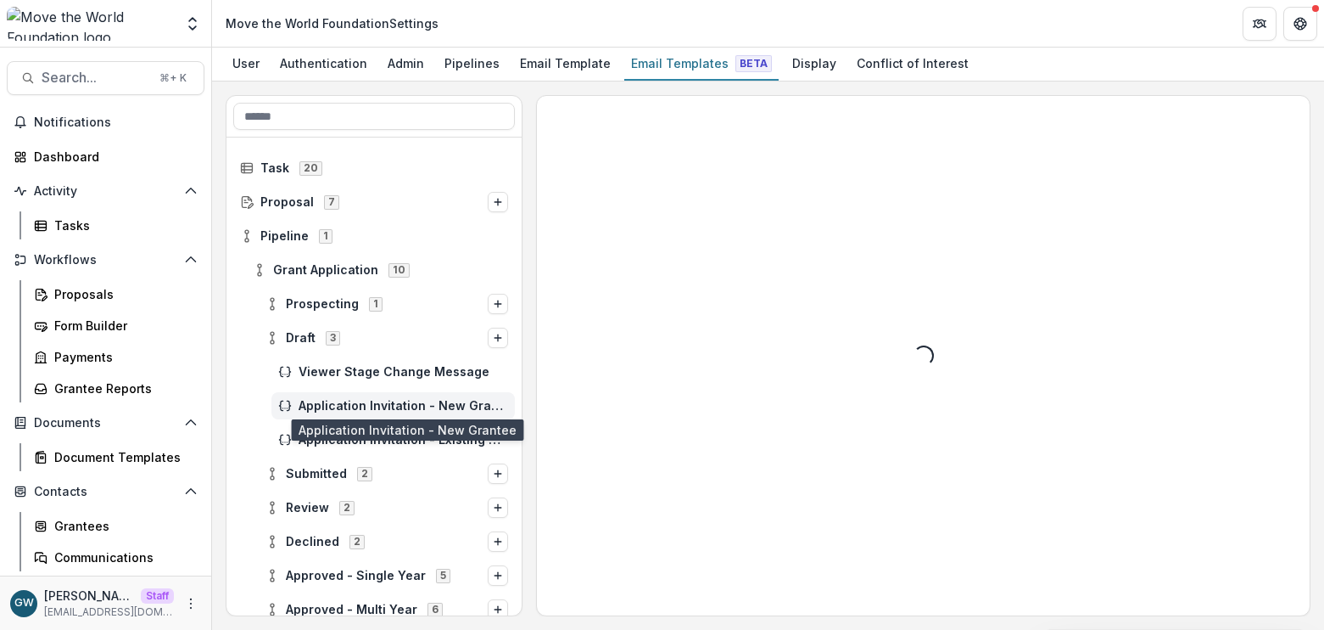
click at [345, 400] on span "Application Invitation - New Grantee" at bounding box center [404, 406] width 210 height 14
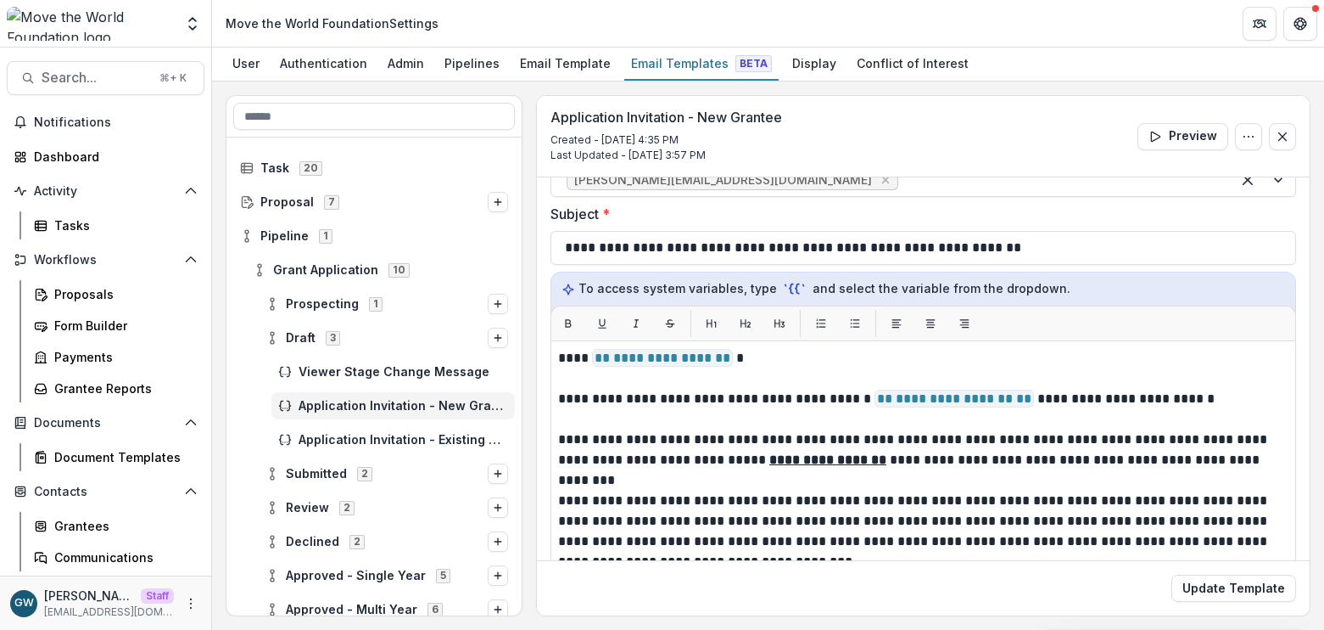
scroll to position [143, 0]
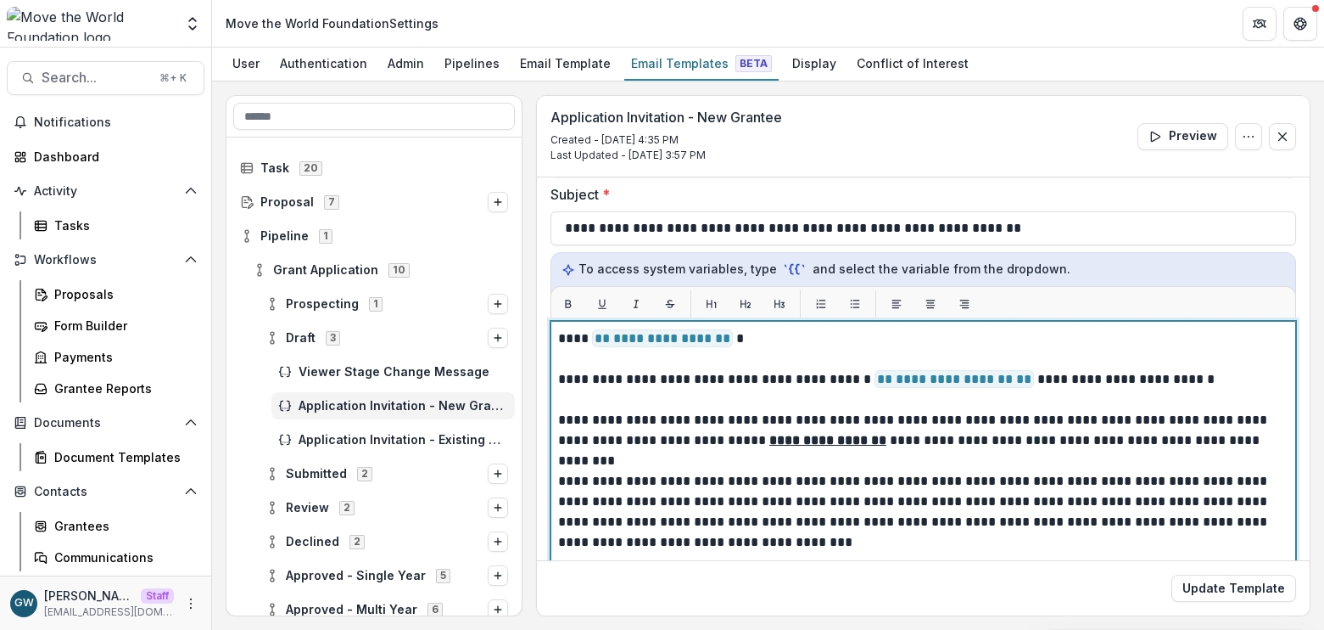
click at [1029, 380] on p "**********" at bounding box center [918, 379] width 720 height 20
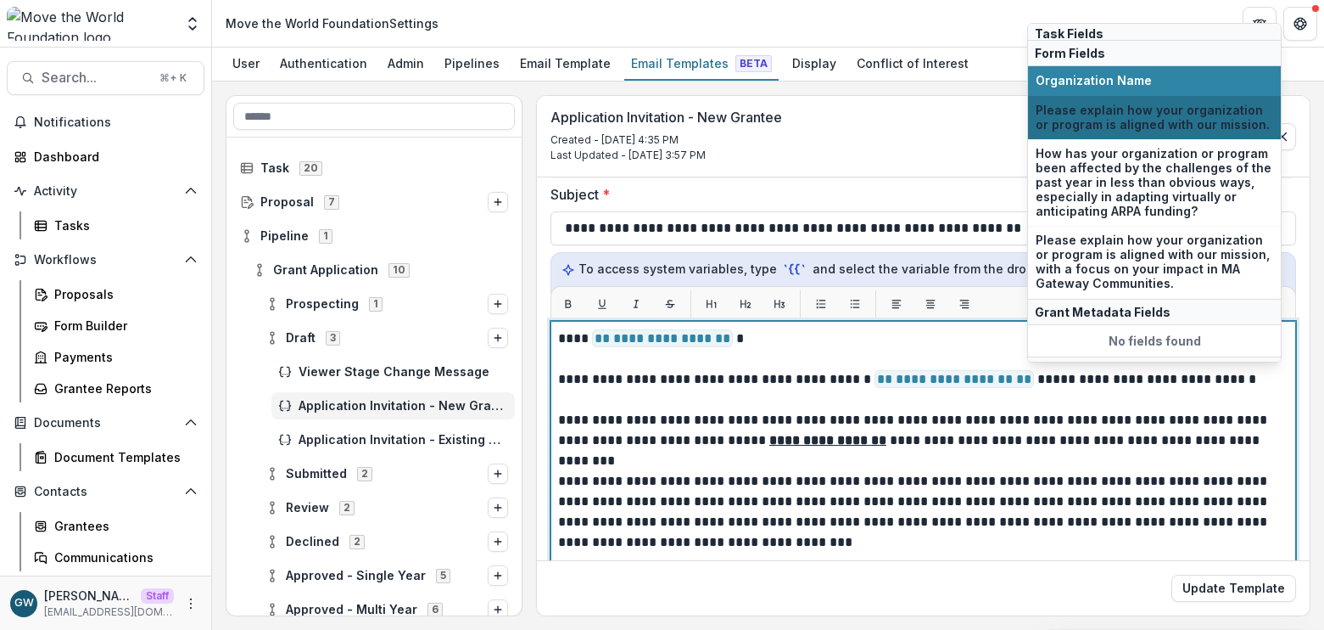
scroll to position [297, 0]
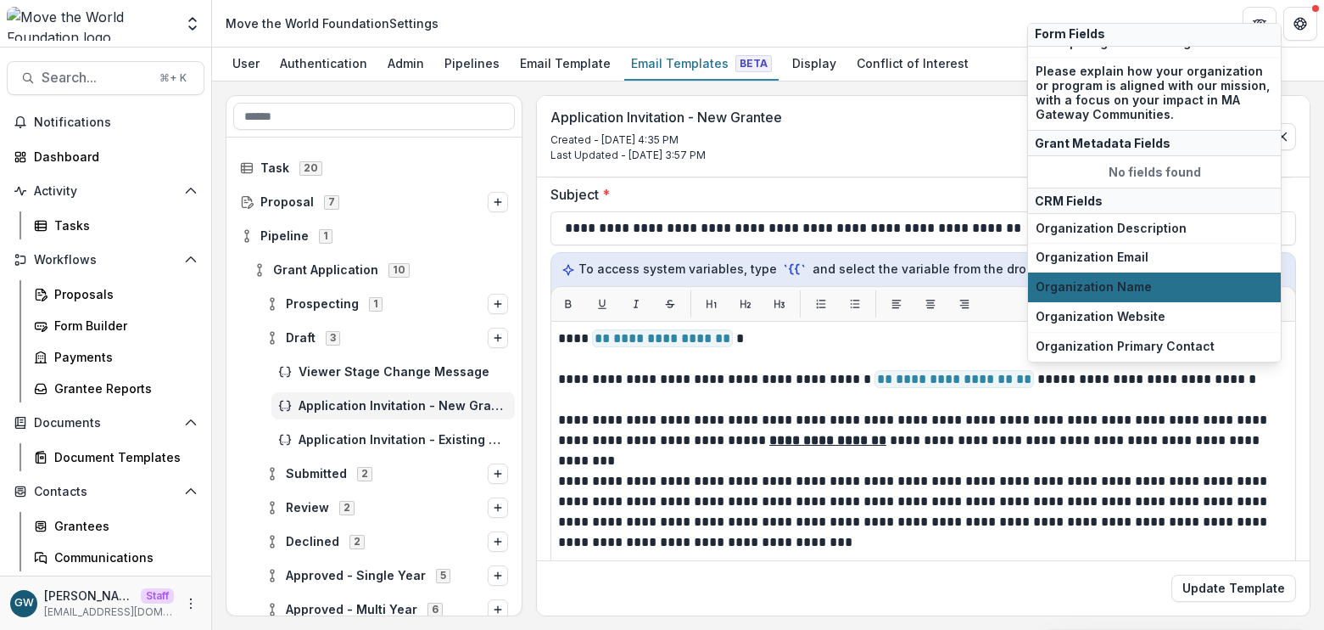
click at [1078, 280] on span "Organization Name" at bounding box center [1155, 287] width 238 height 14
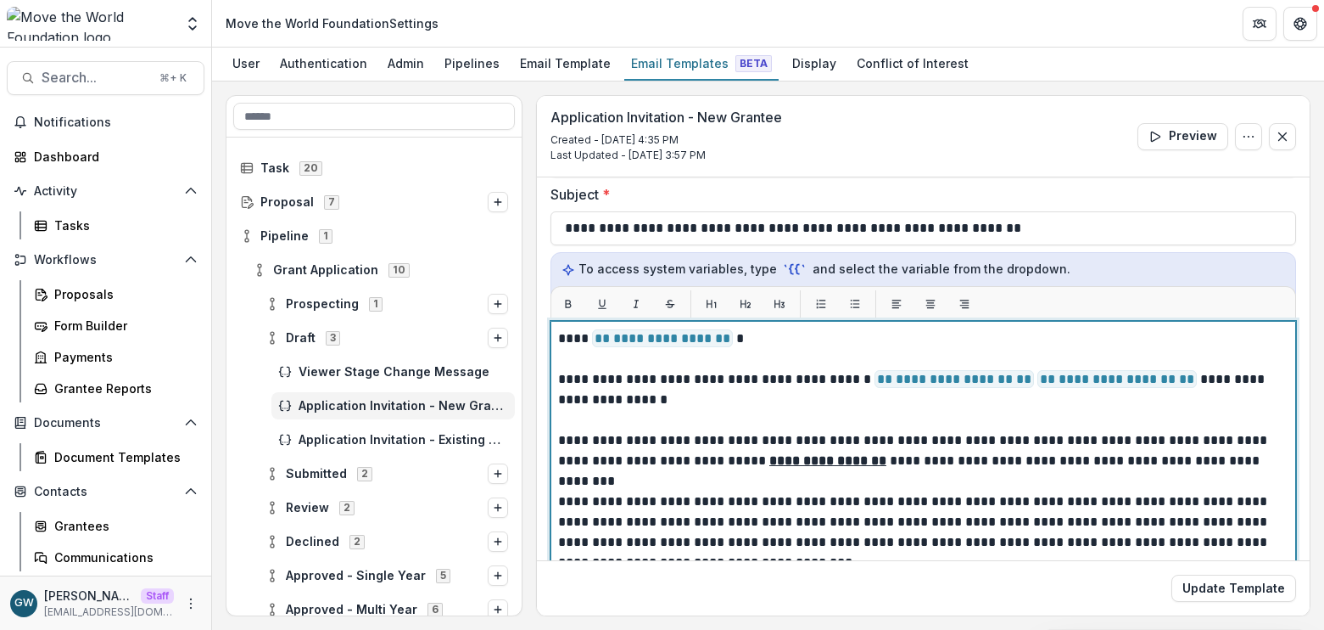
click at [1025, 378] on p "**********" at bounding box center [918, 389] width 720 height 41
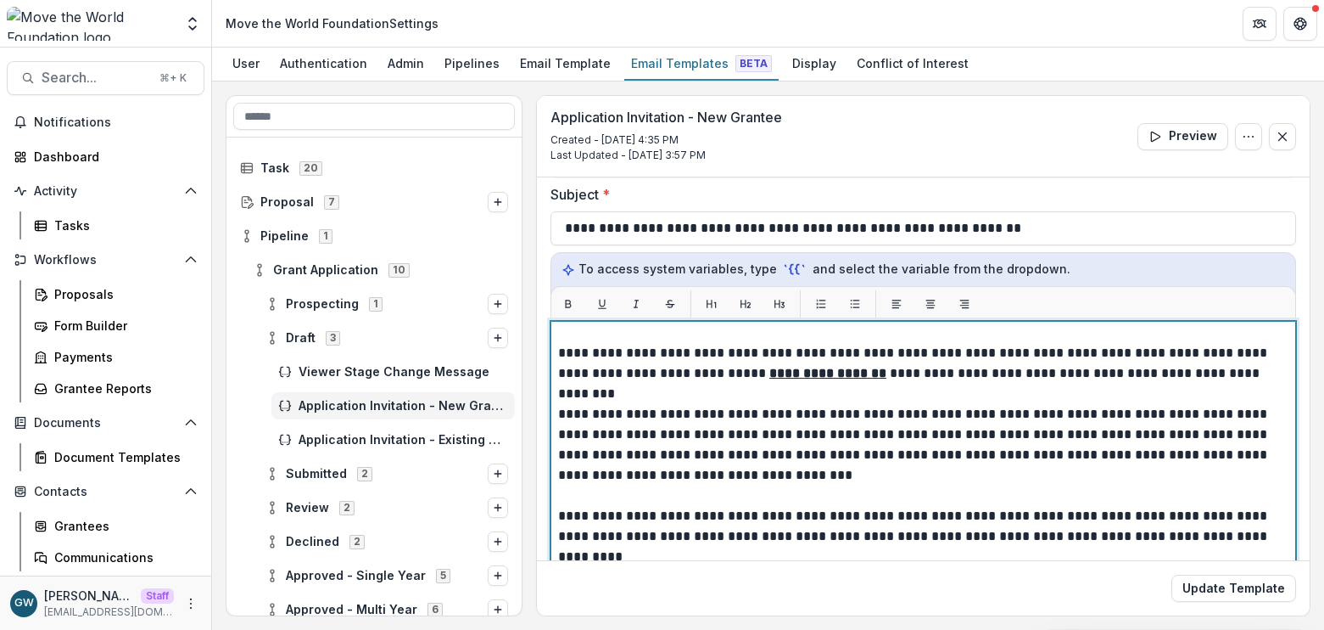
scroll to position [80, 0]
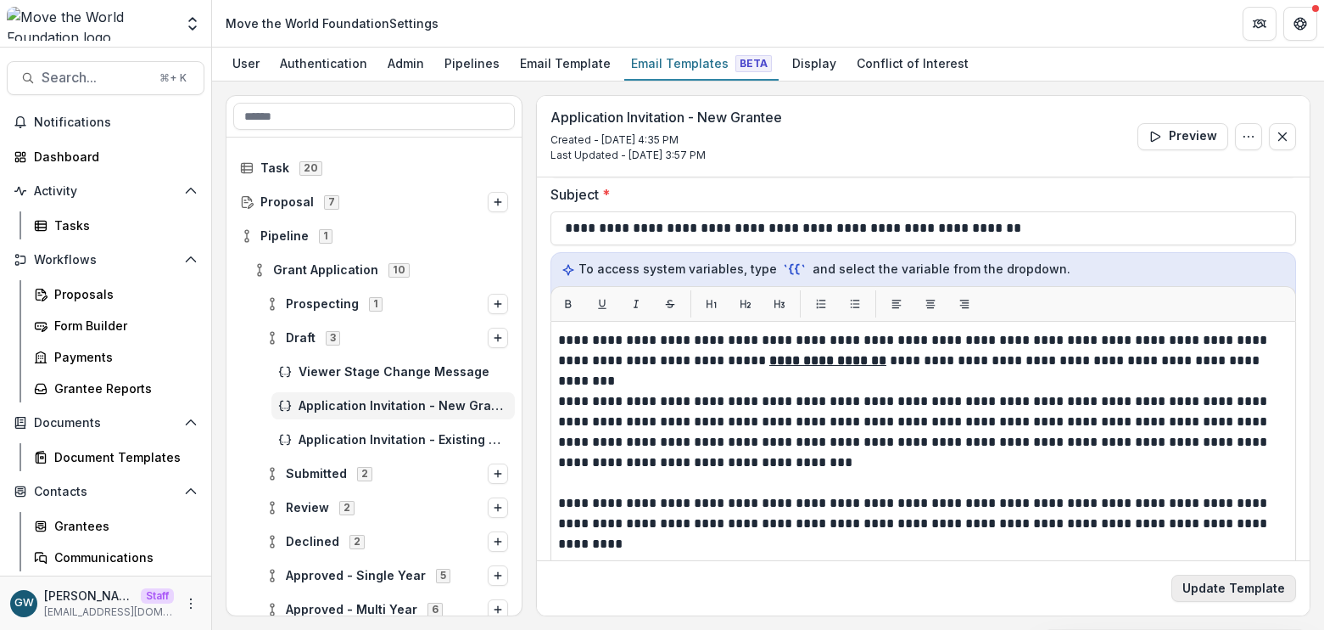
click at [1193, 576] on button "Update Template" at bounding box center [1234, 587] width 125 height 27
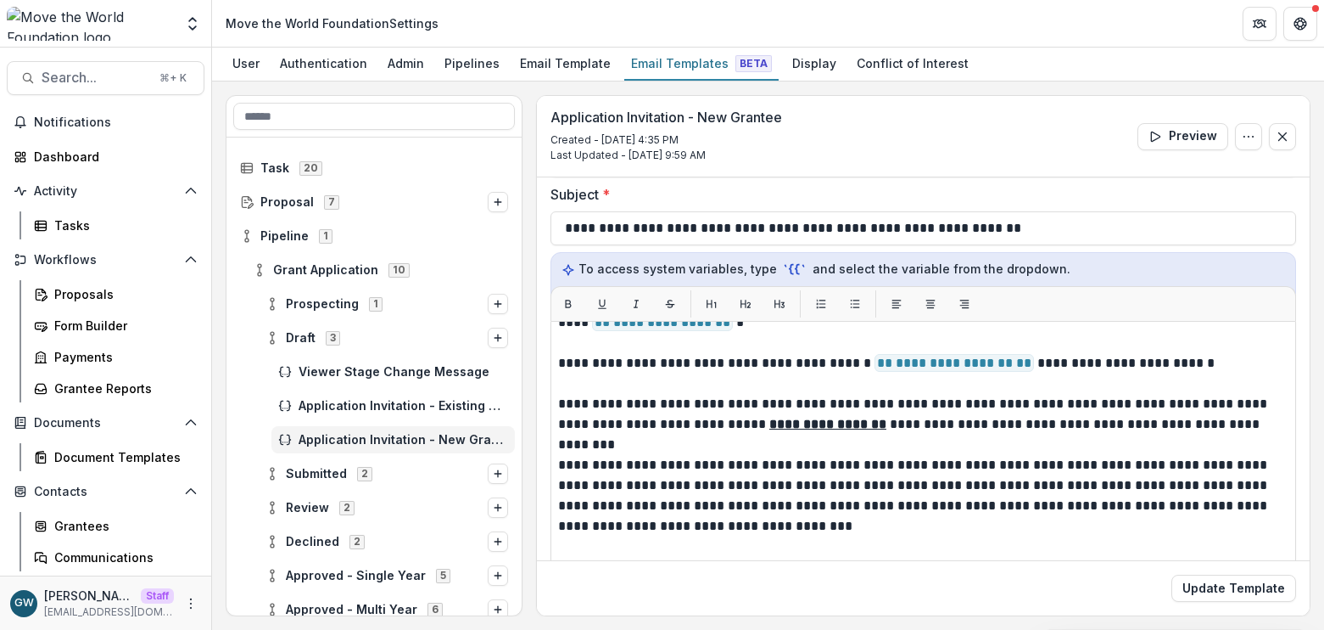
scroll to position [0, 0]
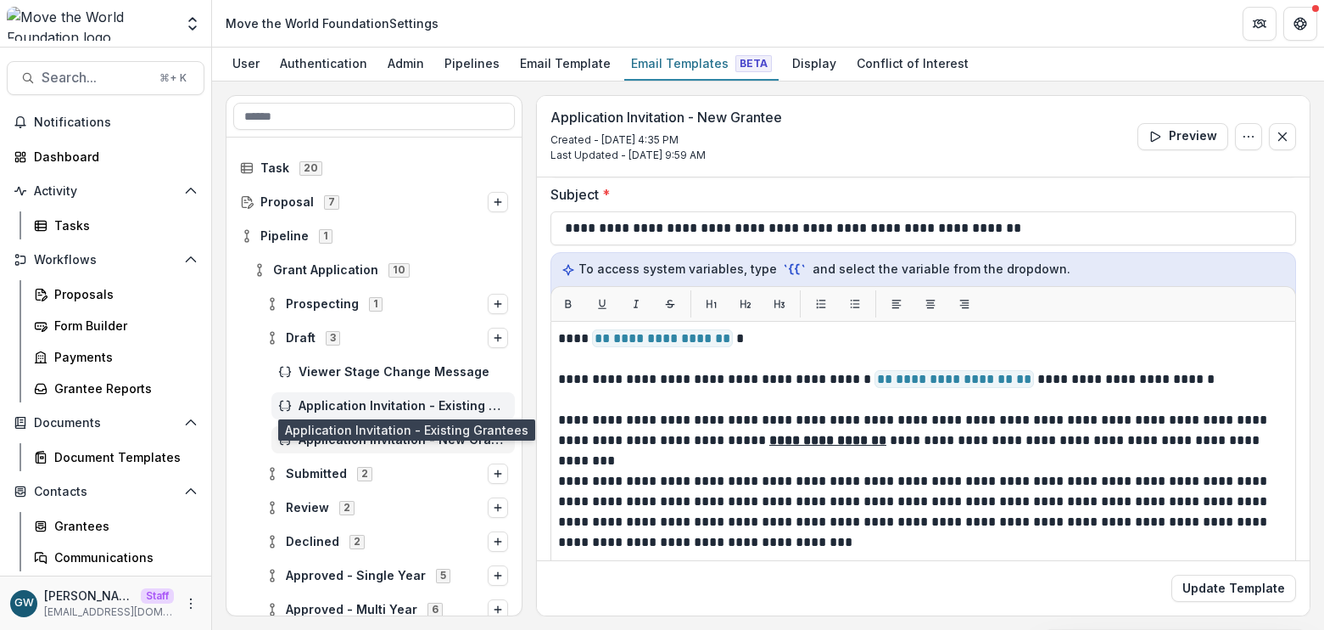
click at [380, 405] on span "Application Invitation - Existing Grantees" at bounding box center [404, 406] width 210 height 14
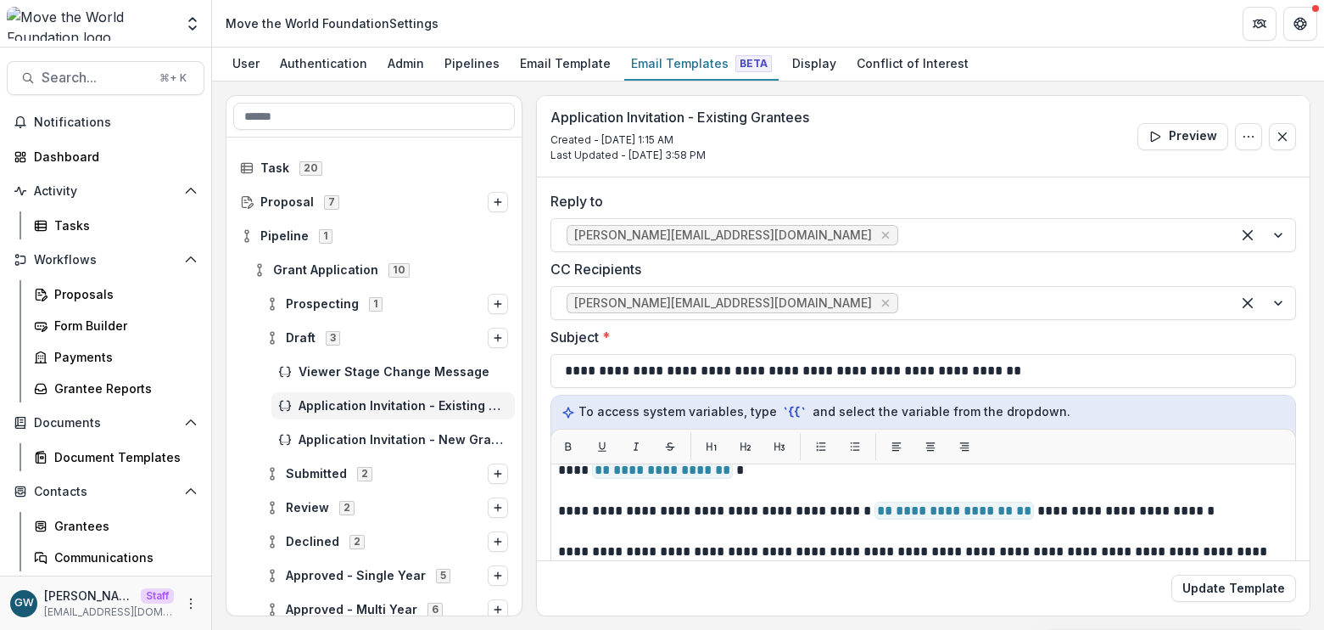
scroll to position [37, 0]
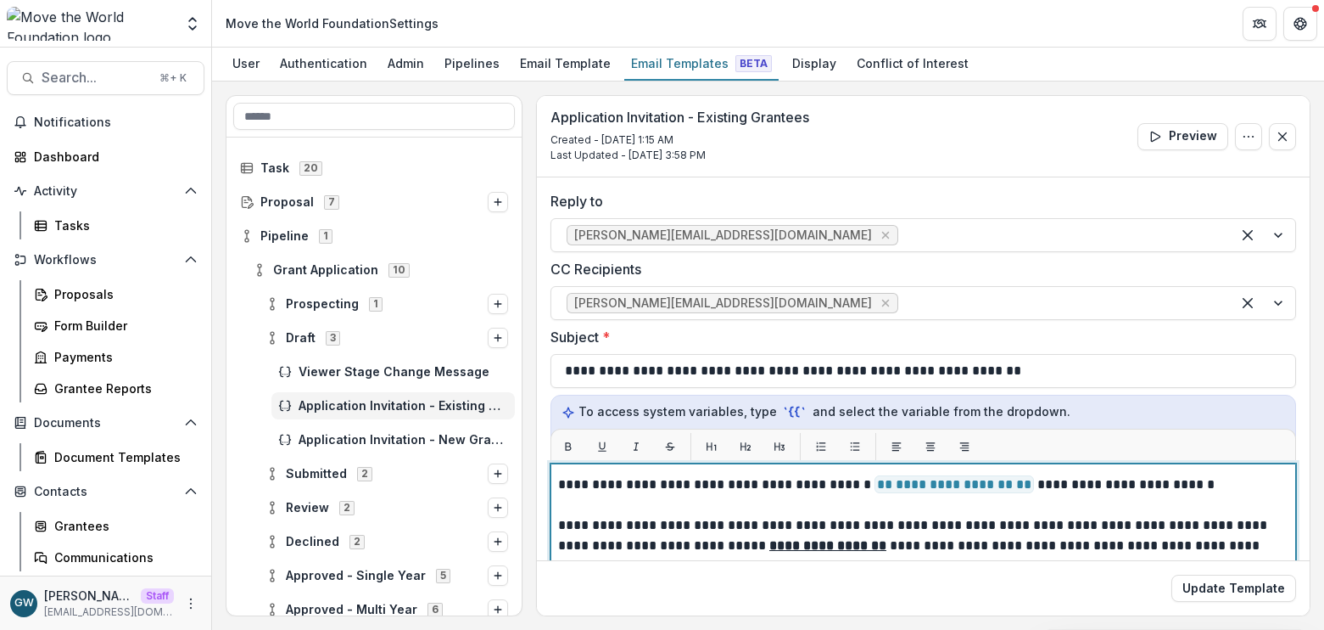
click at [940, 487] on span "**********" at bounding box center [955, 484] width 160 height 18
click at [1029, 487] on p "**********" at bounding box center [918, 484] width 720 height 20
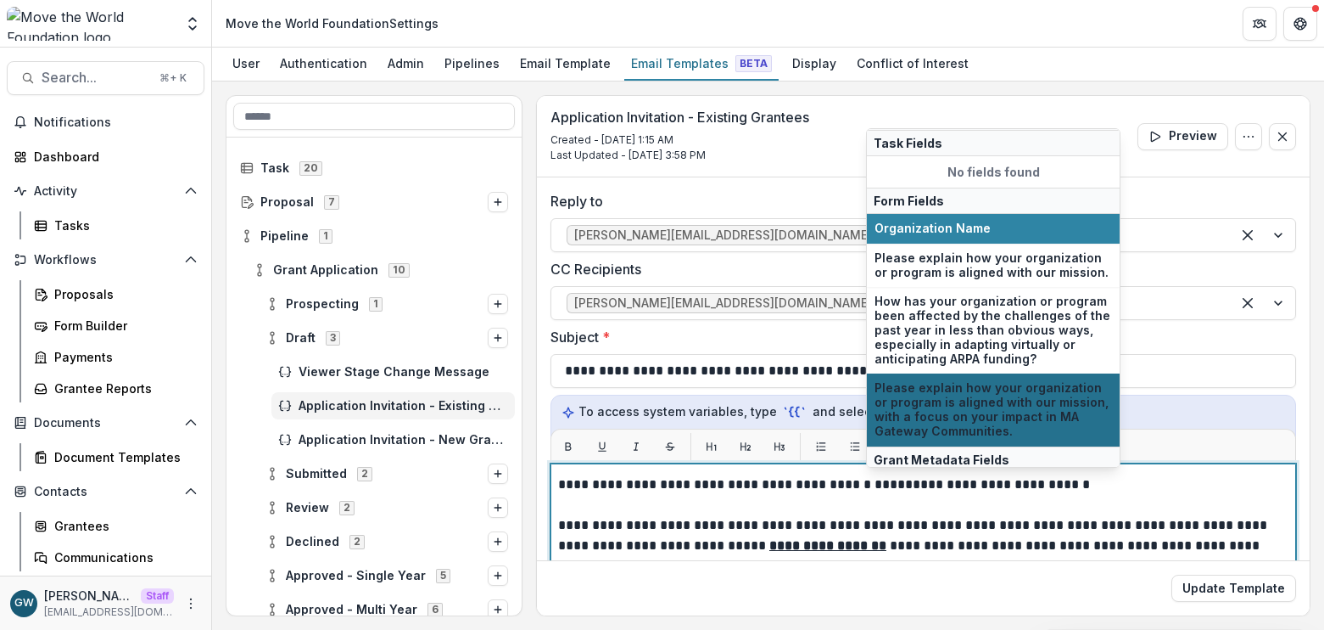
scroll to position [297, 0]
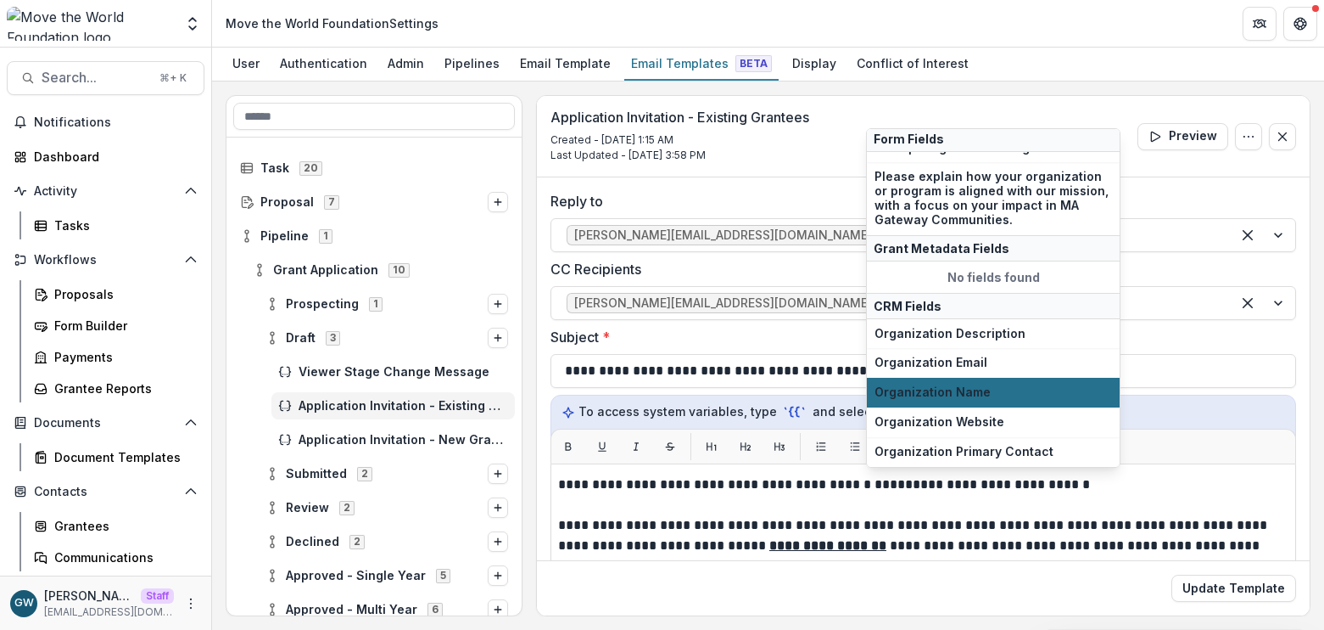
click at [966, 388] on span "Organization Name" at bounding box center [994, 392] width 238 height 14
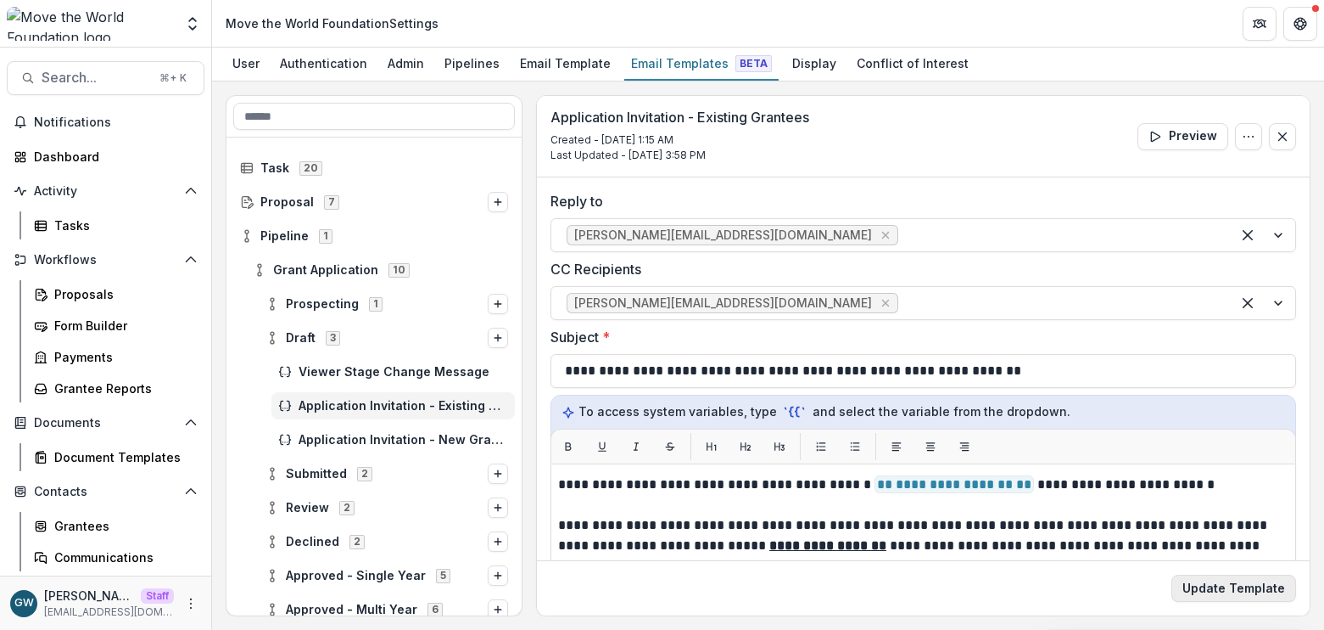
click at [1206, 591] on button "Update Template" at bounding box center [1234, 587] width 125 height 27
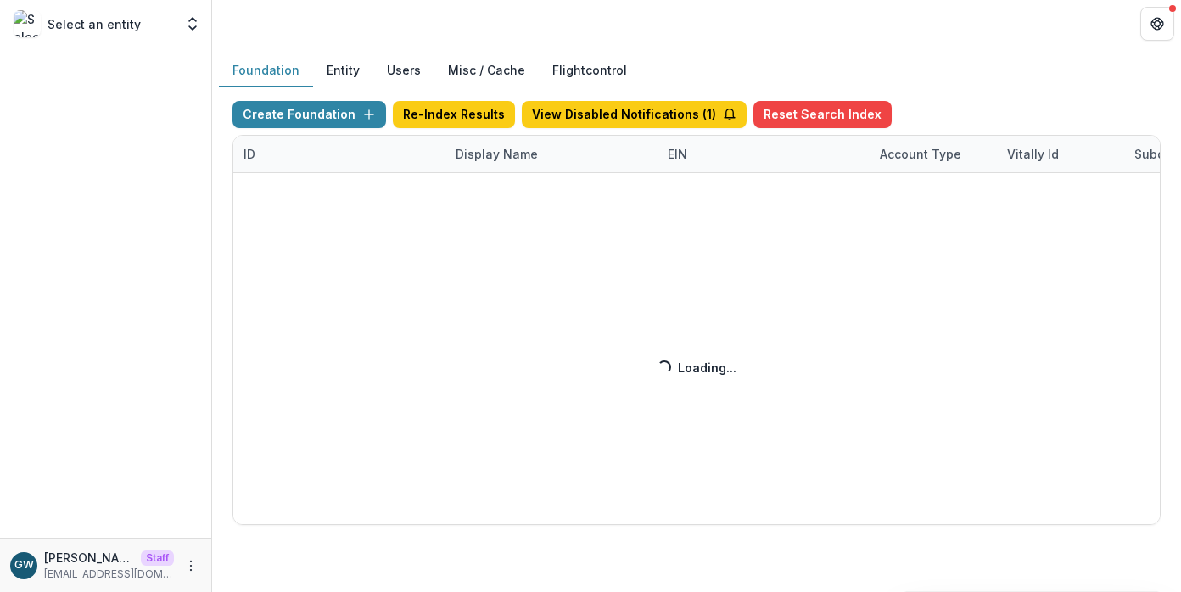
click at [497, 152] on div "Create Foundation Re-Index Results View Disabled Notifications ( 1 ) Reset Sear…" at bounding box center [696, 313] width 928 height 424
